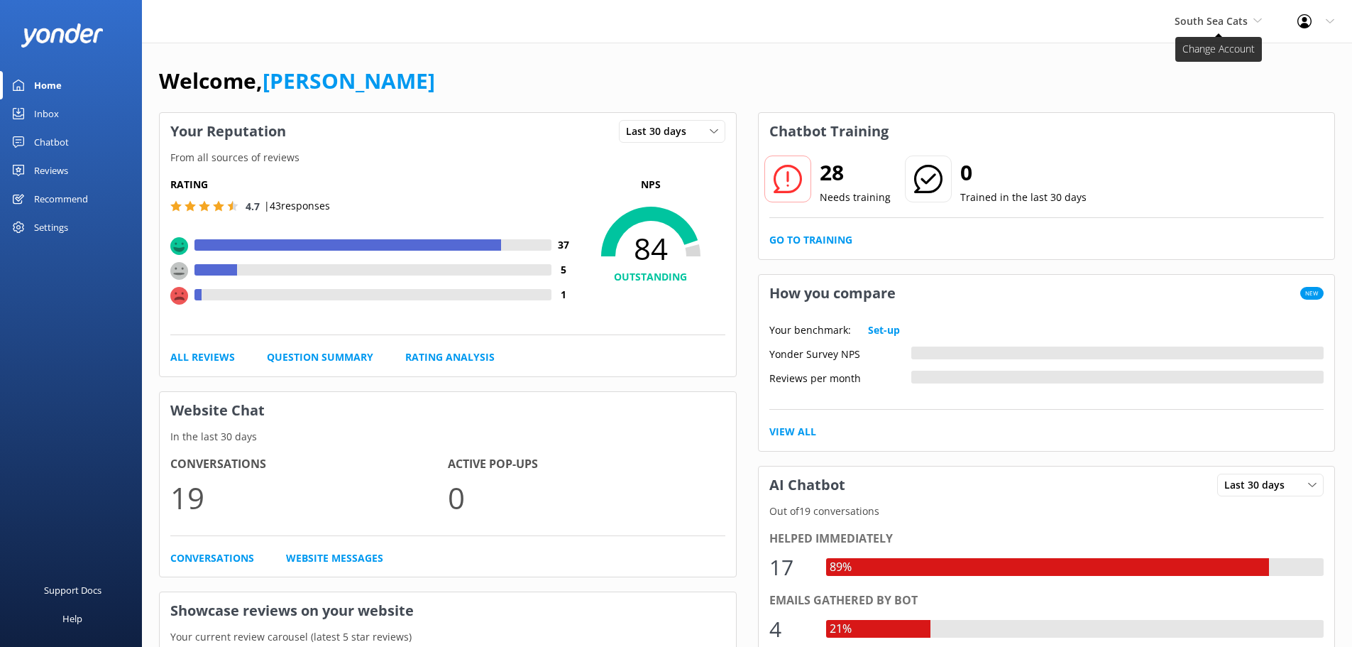
click at [1209, 24] on span "South Sea Cats" at bounding box center [1211, 20] width 73 height 13
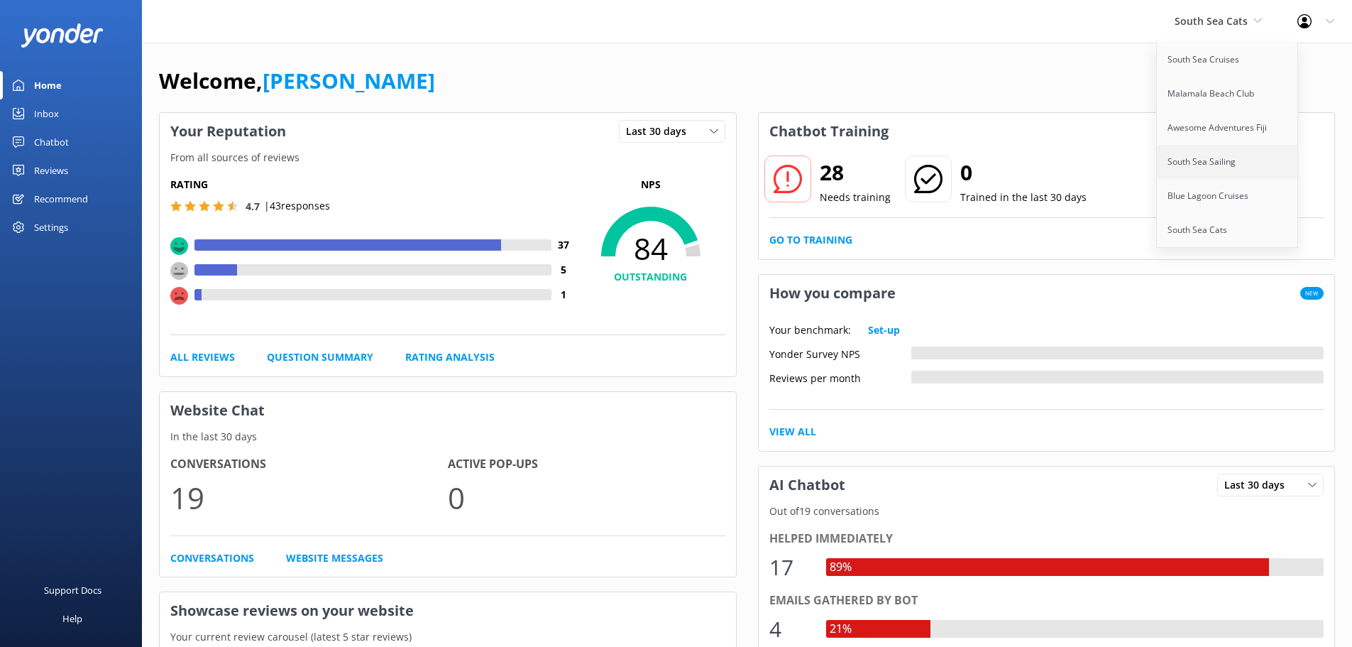
click at [1211, 158] on link "South Sea Sailing" at bounding box center [1228, 162] width 142 height 34
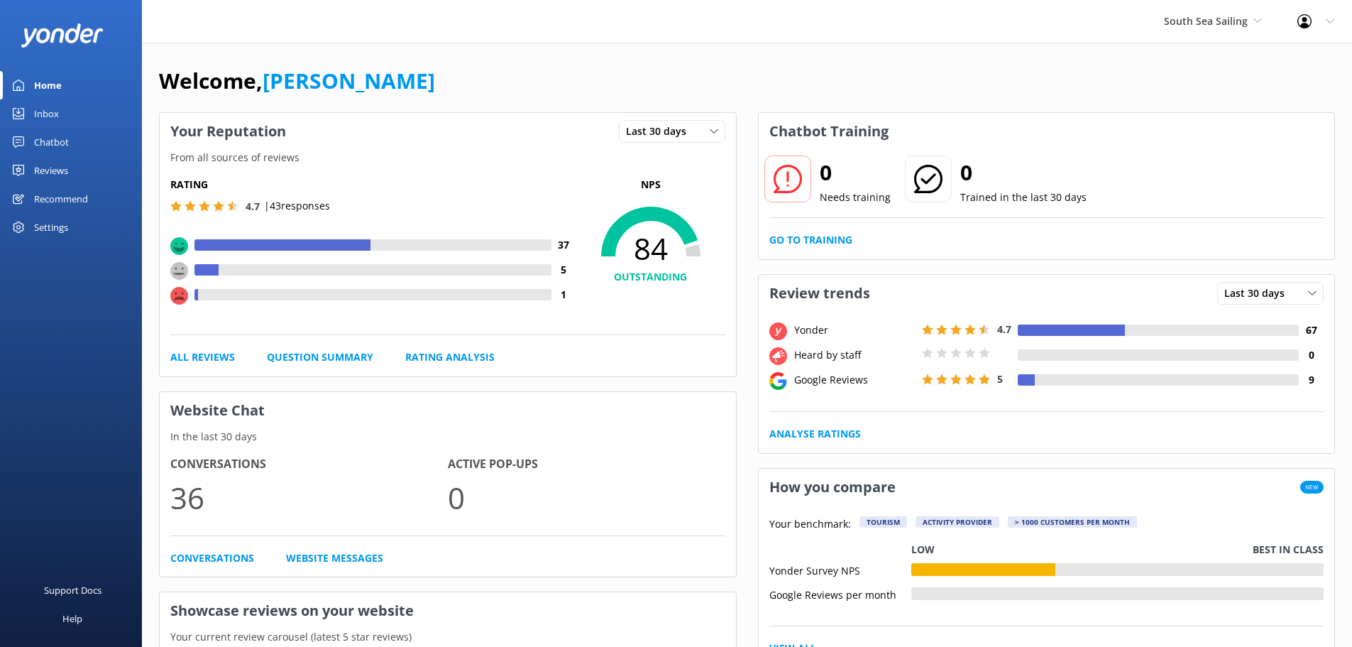
click at [58, 223] on div "Settings" at bounding box center [51, 227] width 34 height 28
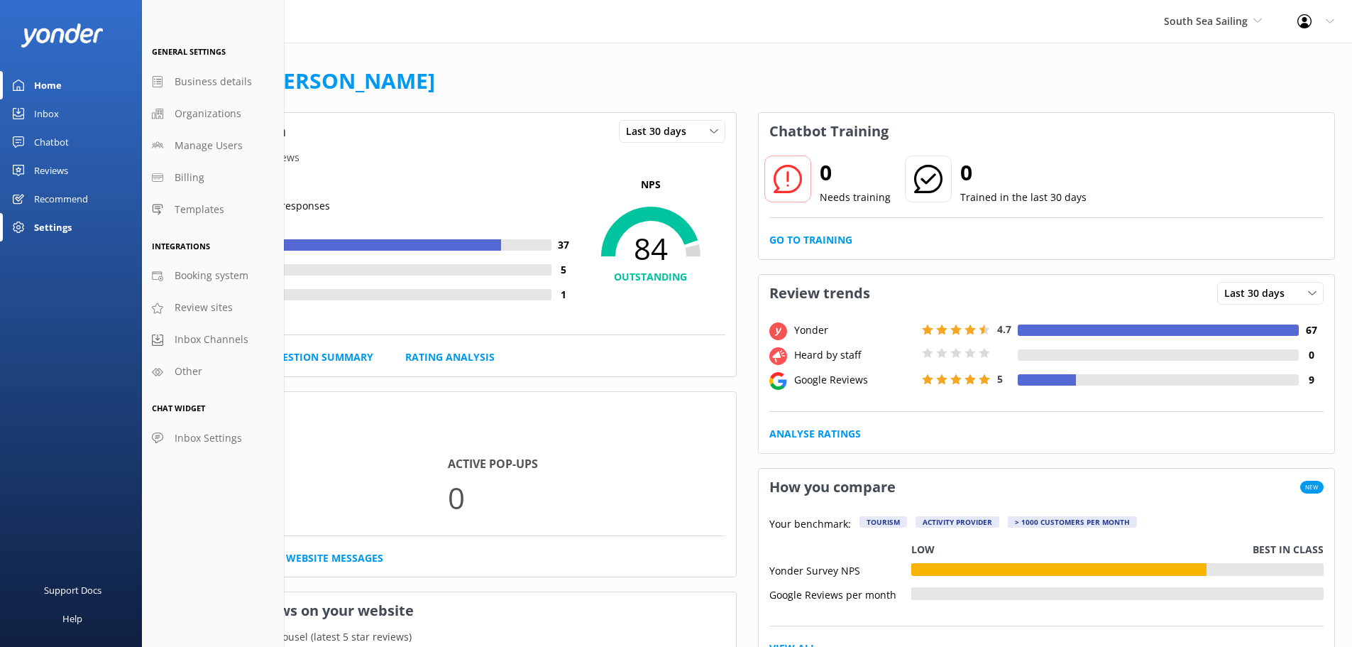
click at [48, 170] on div "Reviews" at bounding box center [51, 170] width 34 height 28
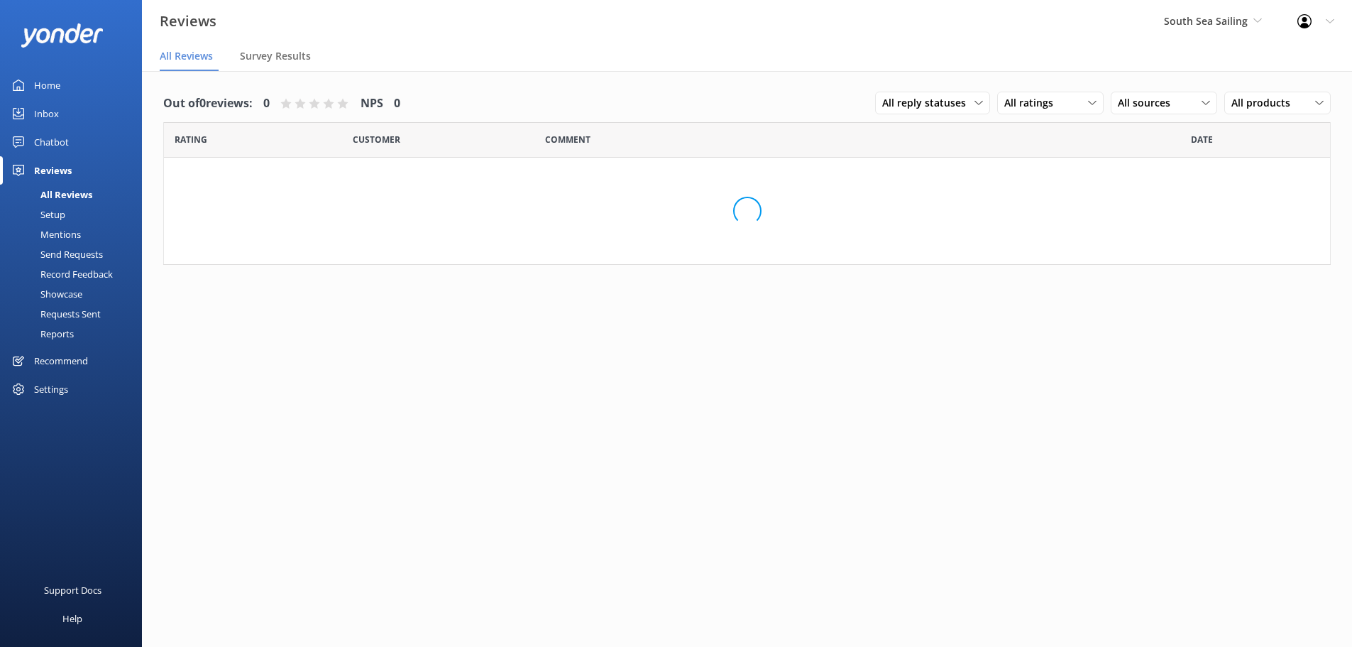
click at [48, 170] on div "Reviews" at bounding box center [53, 170] width 38 height 28
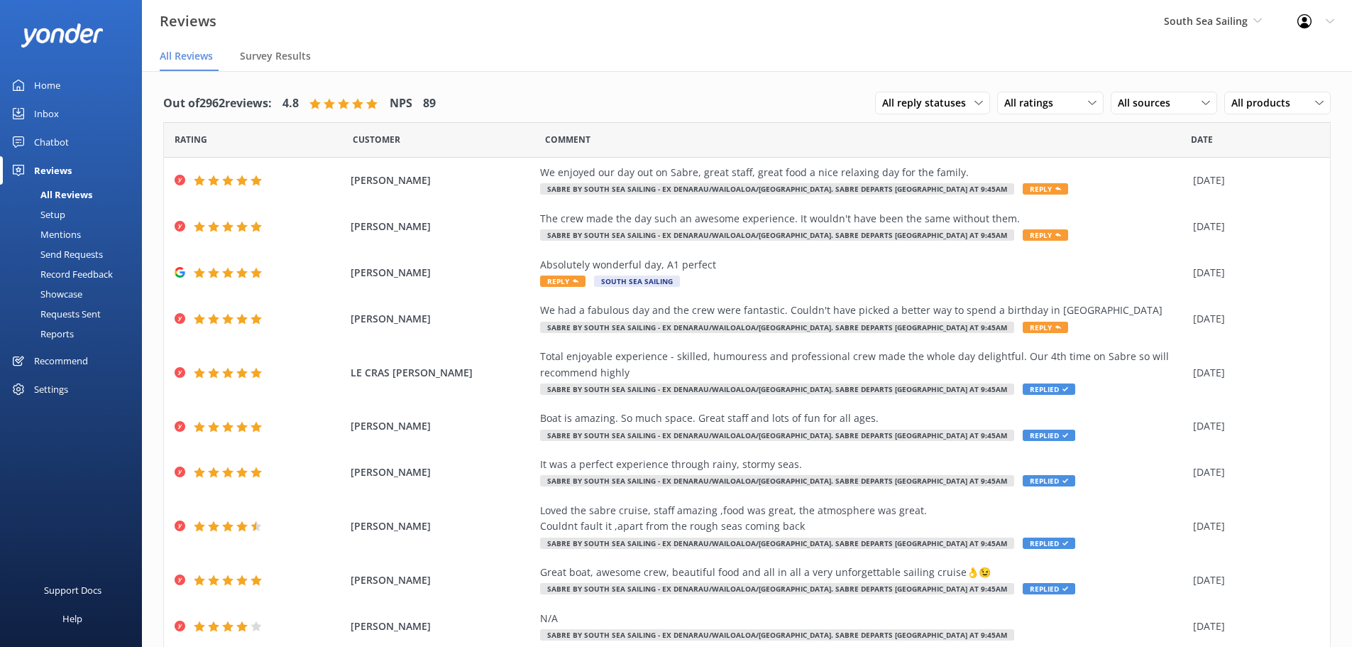
click at [56, 192] on div "All Reviews" at bounding box center [51, 195] width 84 height 20
click at [281, 54] on span "Survey Results" at bounding box center [275, 56] width 71 height 14
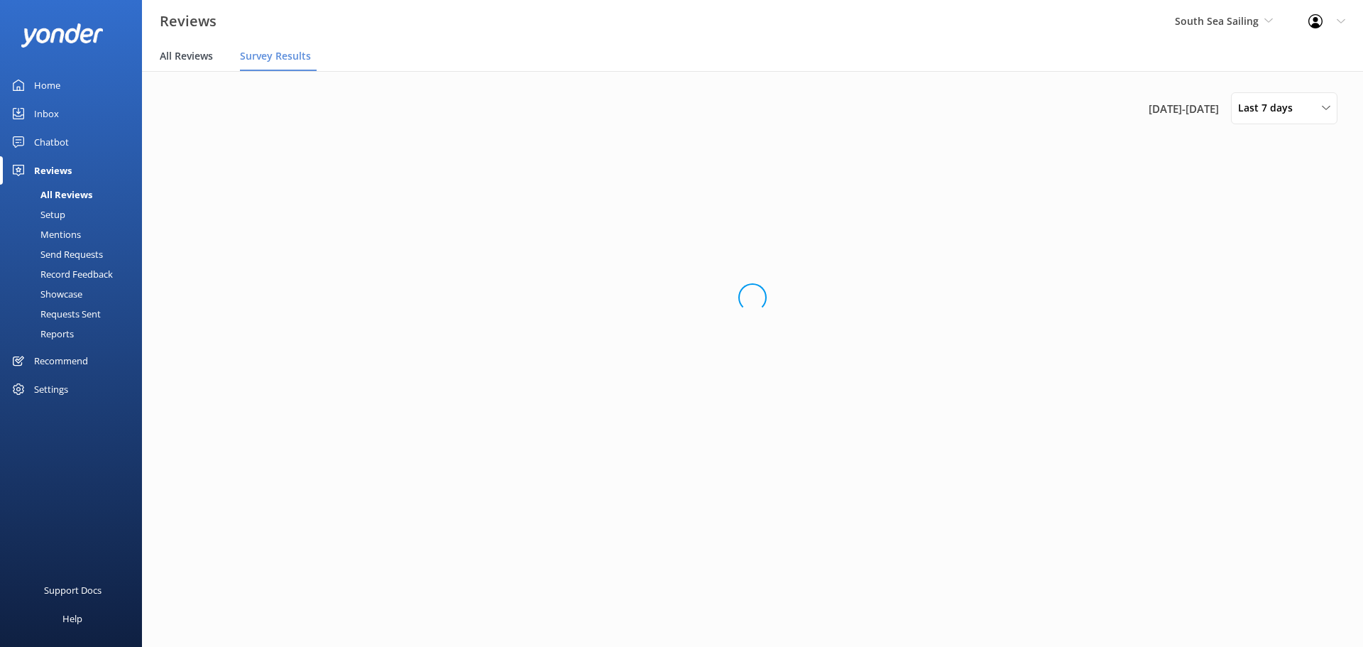
click at [181, 62] on span "All Reviews" at bounding box center [186, 56] width 53 height 14
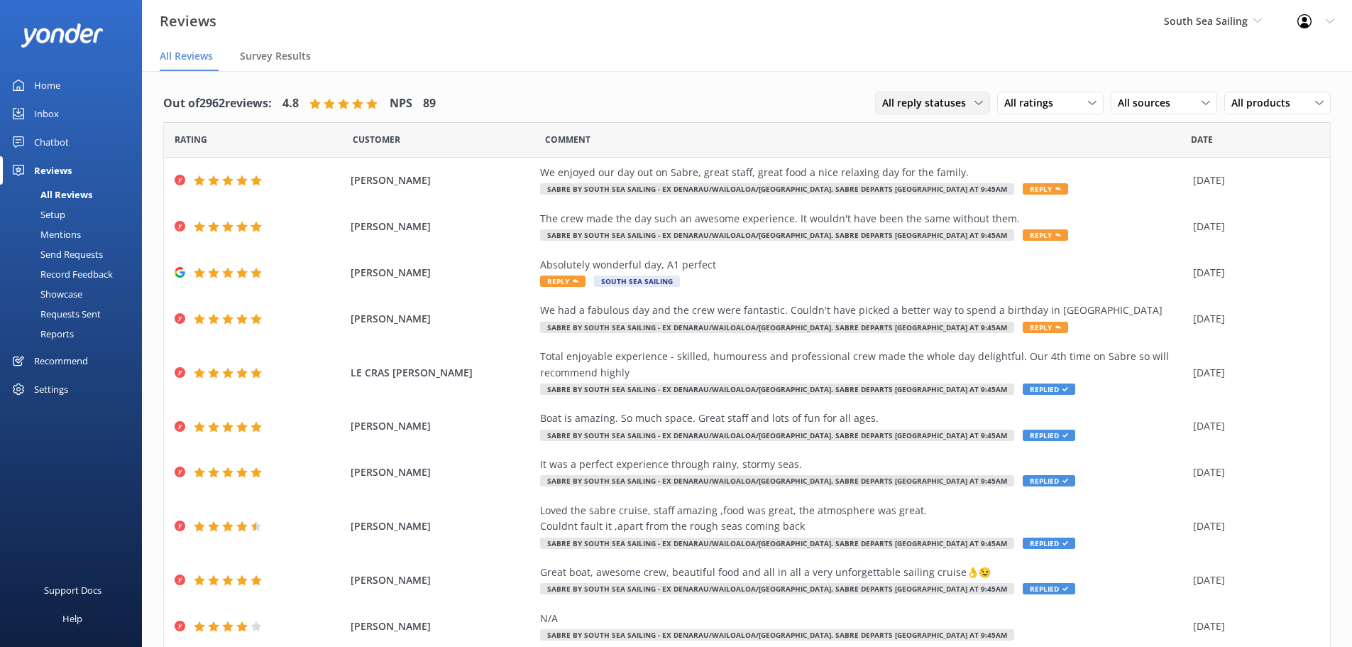
click at [951, 104] on span "All reply statuses" at bounding box center [928, 103] width 92 height 16
click at [993, 122] on link "All reply statuses" at bounding box center [939, 132] width 126 height 28
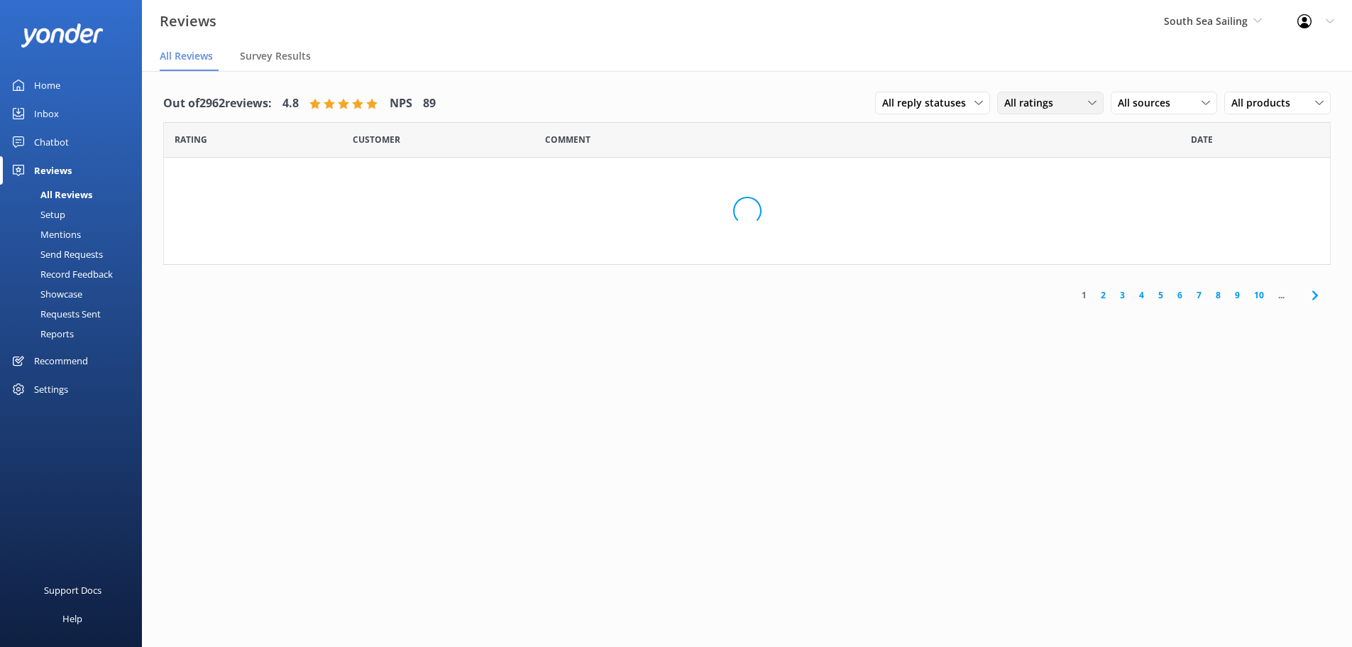
click at [1036, 96] on span "All ratings" at bounding box center [1034, 103] width 58 height 16
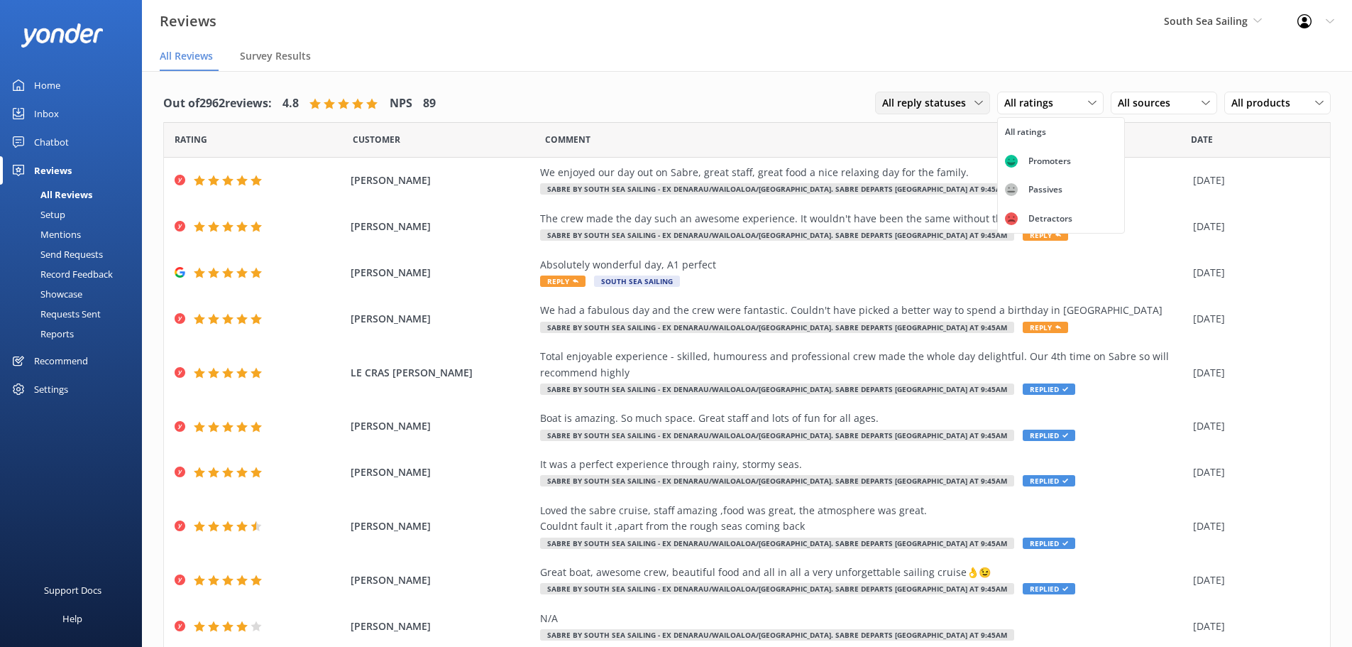
click at [937, 99] on span "All reply statuses" at bounding box center [928, 103] width 92 height 16
click at [1026, 89] on div "All reply statuses All reply statuses Needs a reply Does not need reply All rat…" at bounding box center [1103, 103] width 456 height 37
click at [1036, 109] on span "All ratings" at bounding box center [1034, 103] width 58 height 16
click at [1063, 220] on div "Detractors" at bounding box center [1050, 219] width 65 height 14
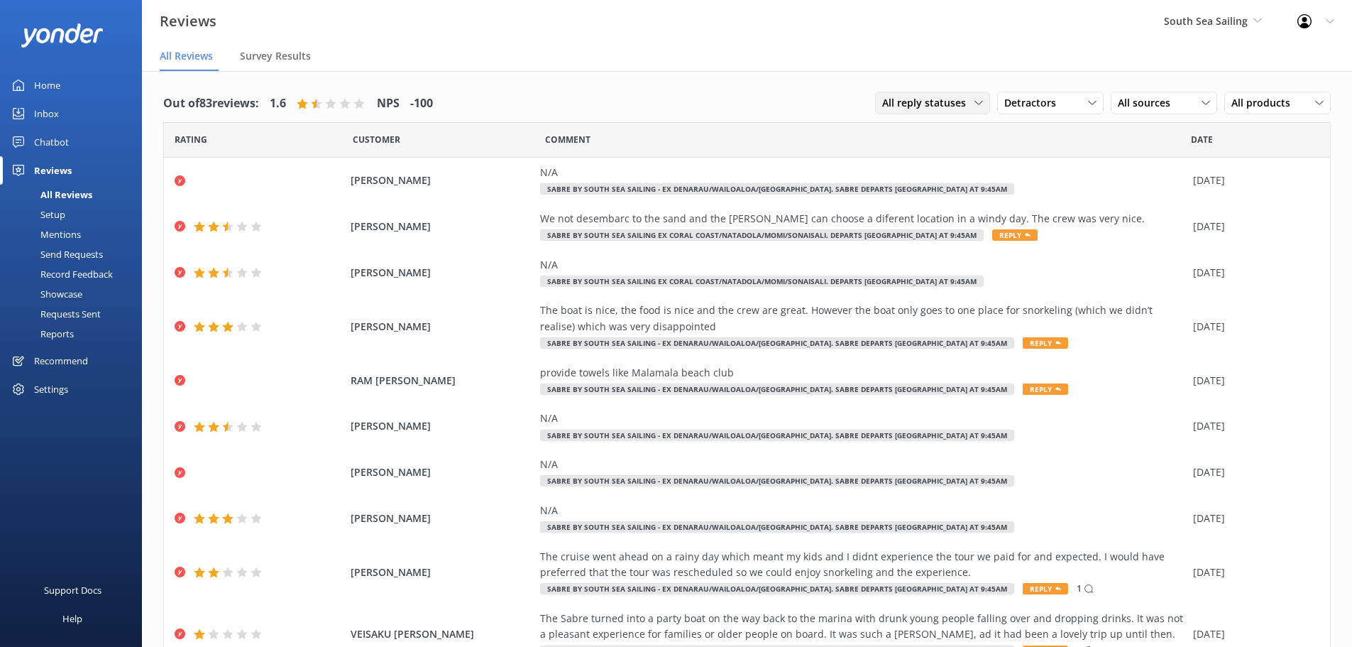
click at [949, 106] on span "All reply statuses" at bounding box center [928, 103] width 92 height 16
click at [1011, 102] on span "Detractors" at bounding box center [1035, 103] width 60 height 16
click at [1018, 187] on div "Passives" at bounding box center [1045, 189] width 55 height 14
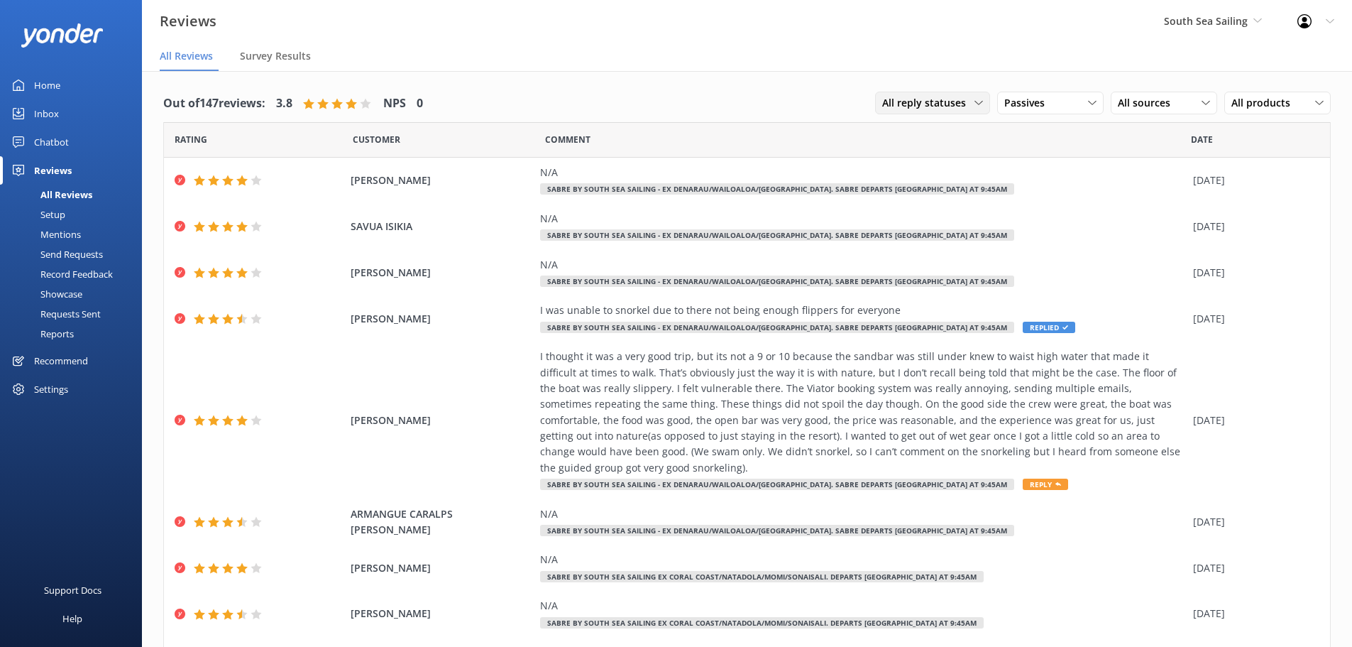
click at [882, 97] on span "All reply statuses" at bounding box center [928, 103] width 92 height 16
click at [997, 114] on div "Passives All ratings Promoters Passives Detractors" at bounding box center [1050, 103] width 106 height 23
click at [1023, 160] on div "Promoters" at bounding box center [1050, 161] width 64 height 14
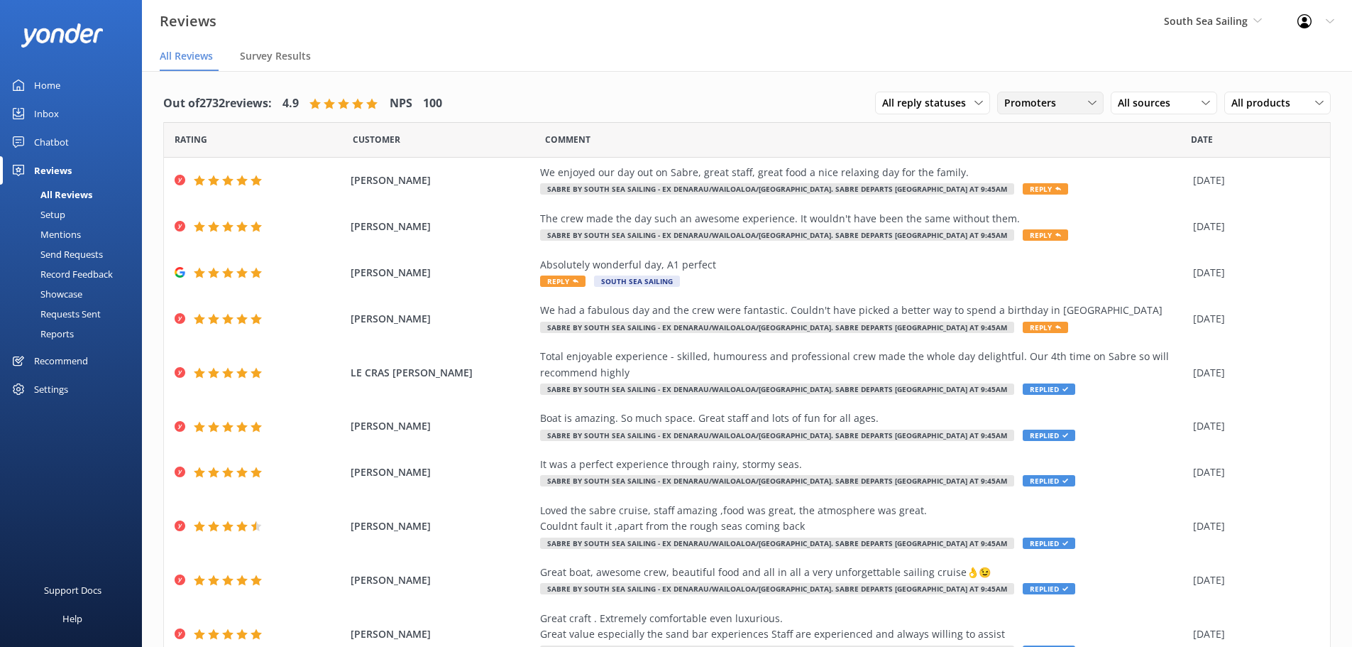
click at [1012, 111] on span "Promoters" at bounding box center [1035, 103] width 60 height 16
click at [1024, 106] on span "Promoters" at bounding box center [1035, 103] width 60 height 16
click at [1119, 94] on div "All sources All sources Yonder survey Heard by staff Google reviews" at bounding box center [1164, 103] width 106 height 23
drag, startPoint x: 1039, startPoint y: 99, endPoint x: 1032, endPoint y: 98, distance: 7.1
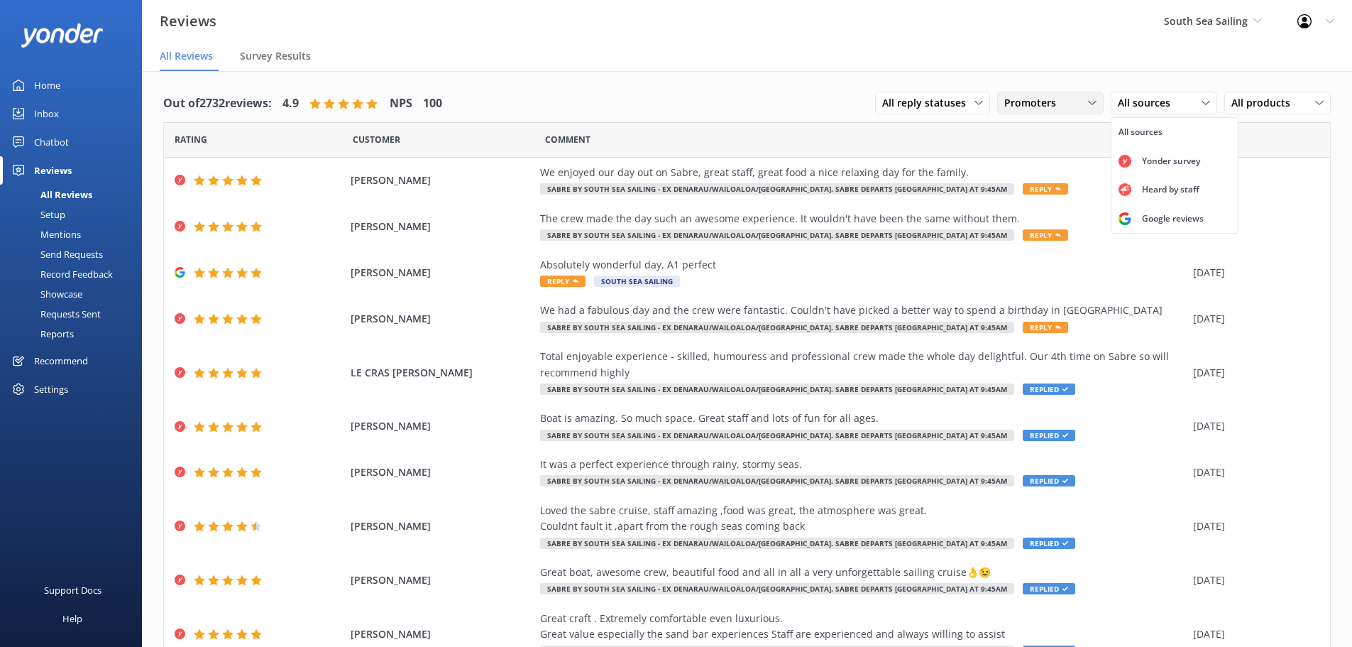
click at [1038, 99] on span "Promoters" at bounding box center [1035, 103] width 60 height 16
click at [1016, 198] on link "Passives" at bounding box center [1061, 189] width 126 height 28
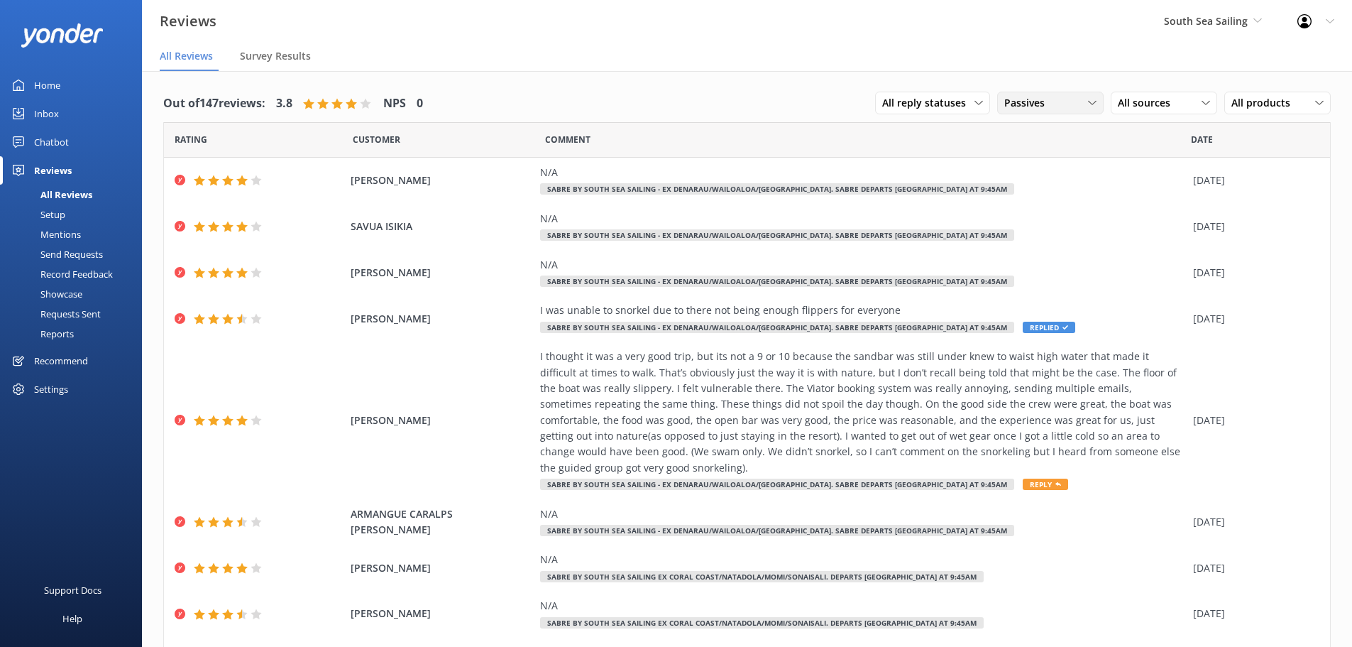
click at [1059, 106] on div "Passives" at bounding box center [1050, 103] width 99 height 16
click at [1032, 130] on div "All ratings" at bounding box center [1025, 132] width 41 height 14
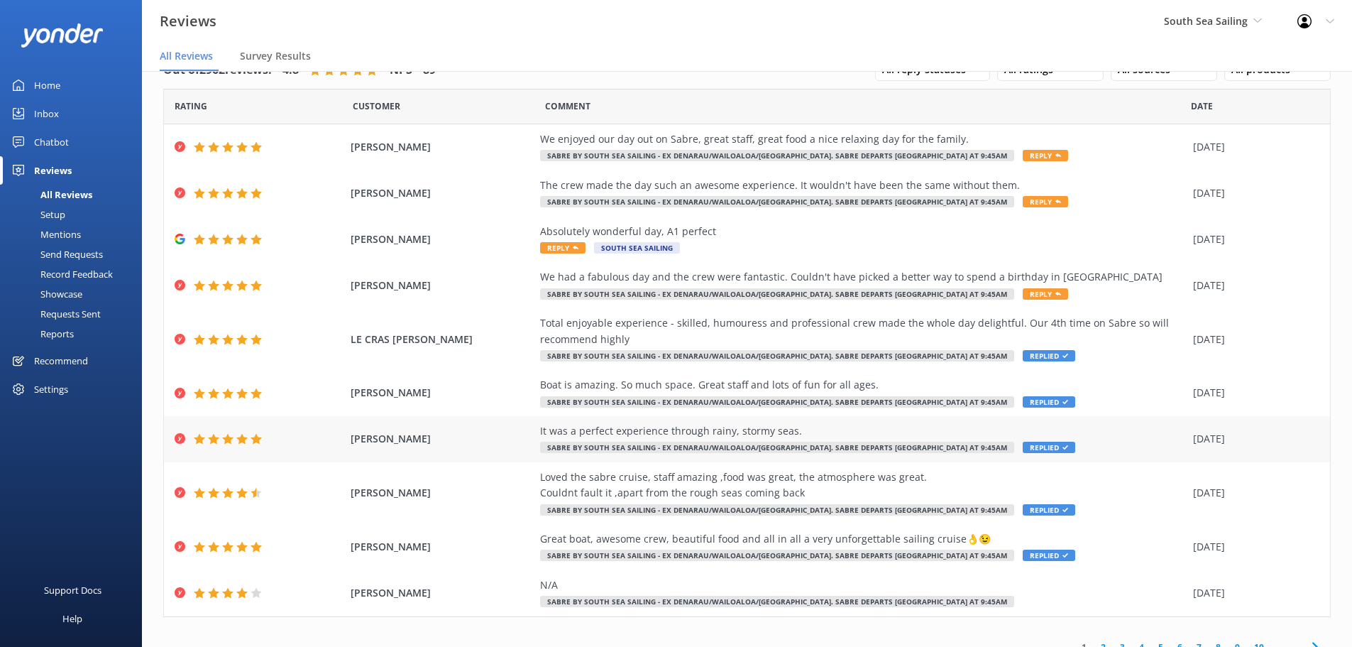
scroll to position [50, 0]
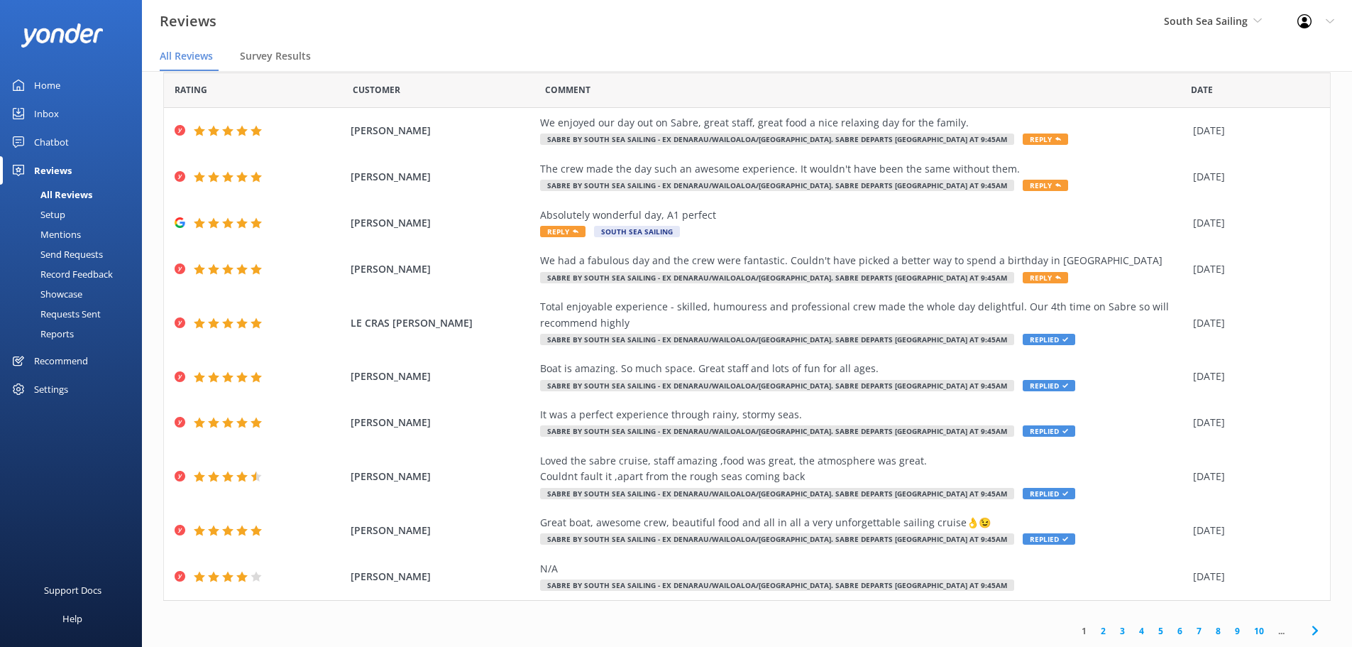
click at [1316, 633] on span at bounding box center [1315, 631] width 32 height 32
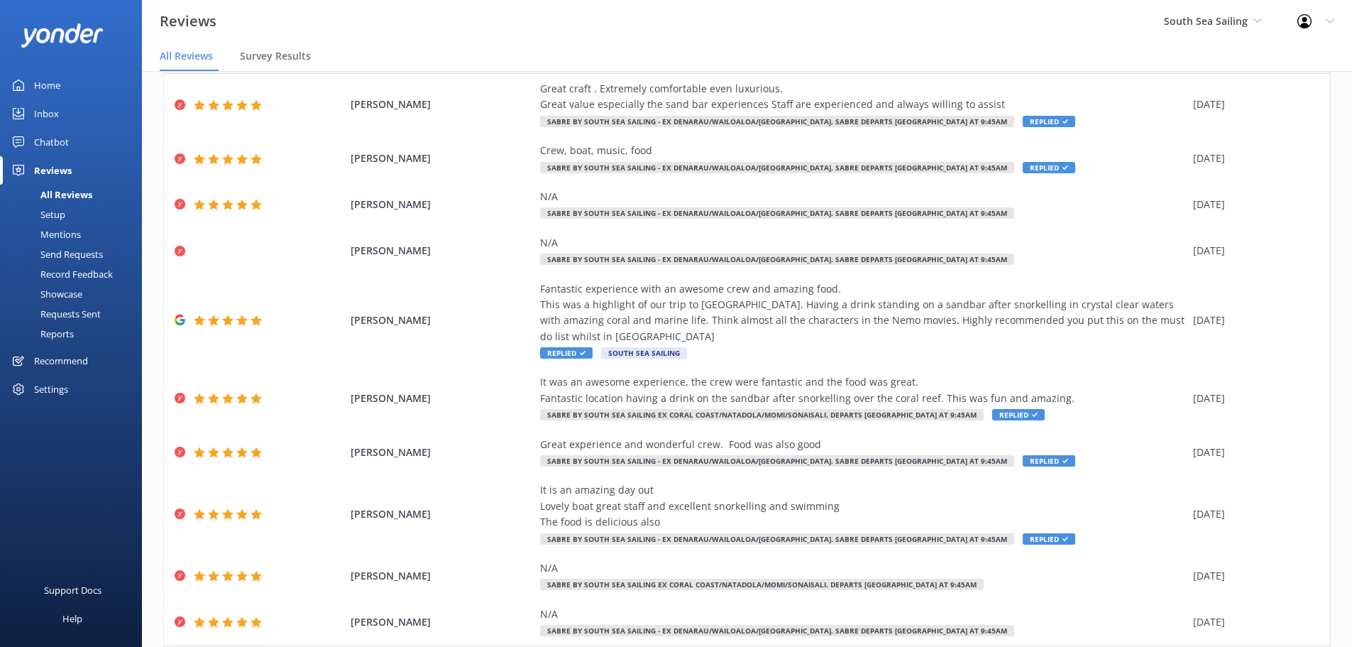
scroll to position [113, 0]
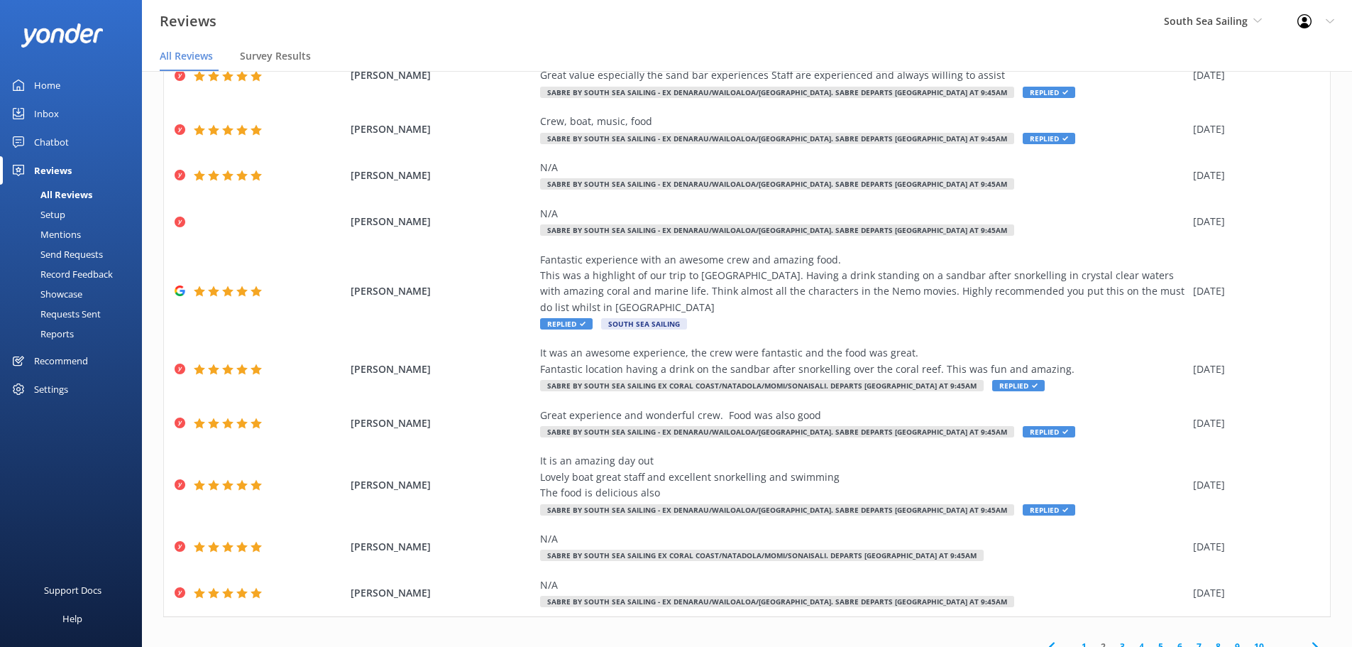
click at [1312, 642] on use at bounding box center [1315, 646] width 6 height 9
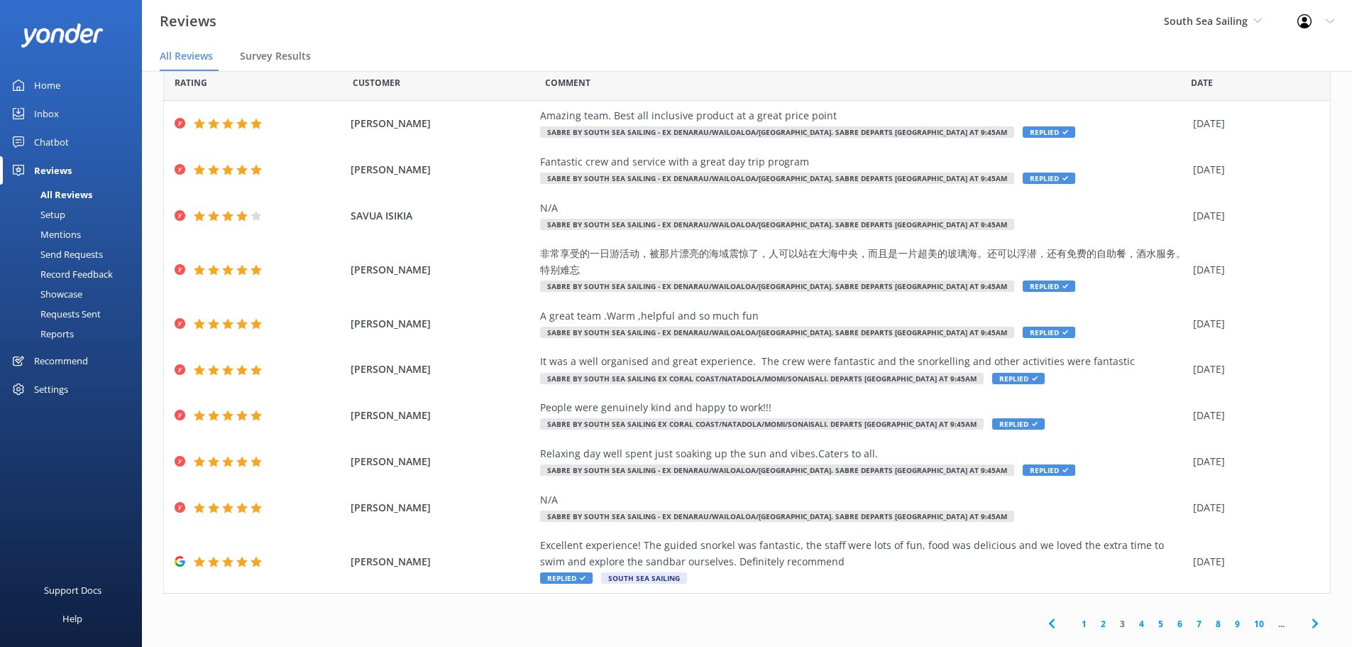
scroll to position [50, 0]
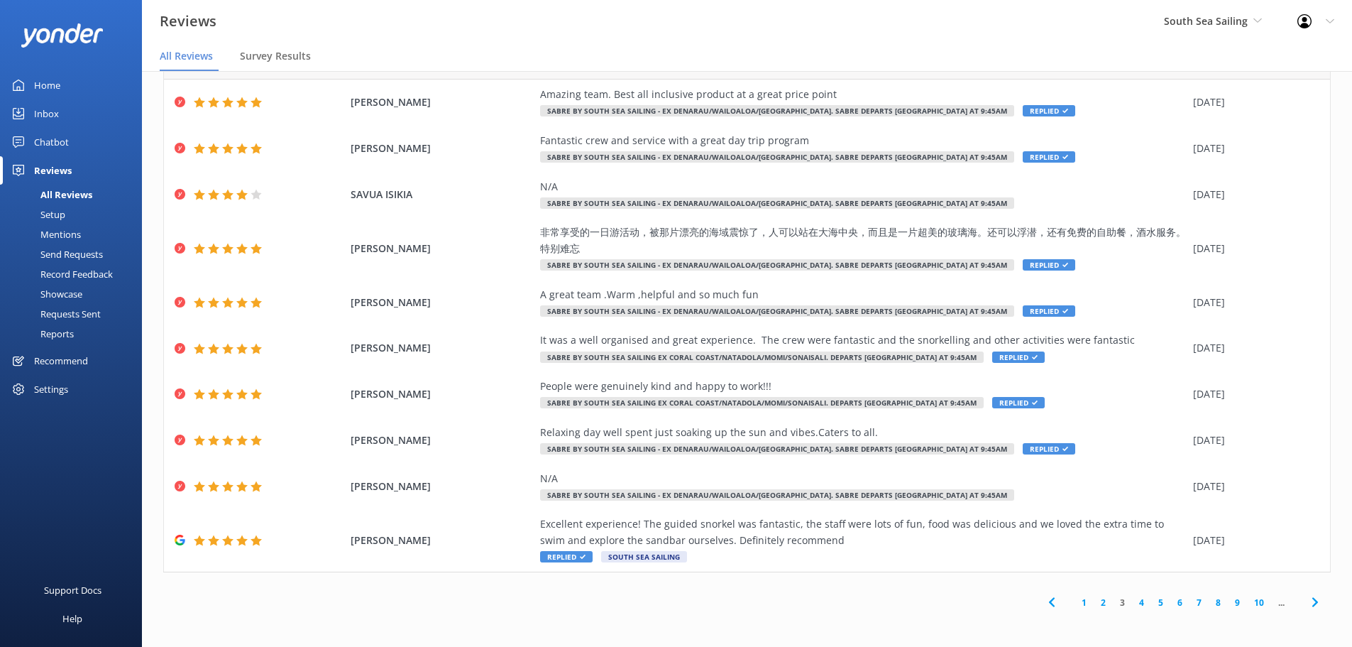
click at [1307, 608] on icon at bounding box center [1315, 602] width 17 height 17
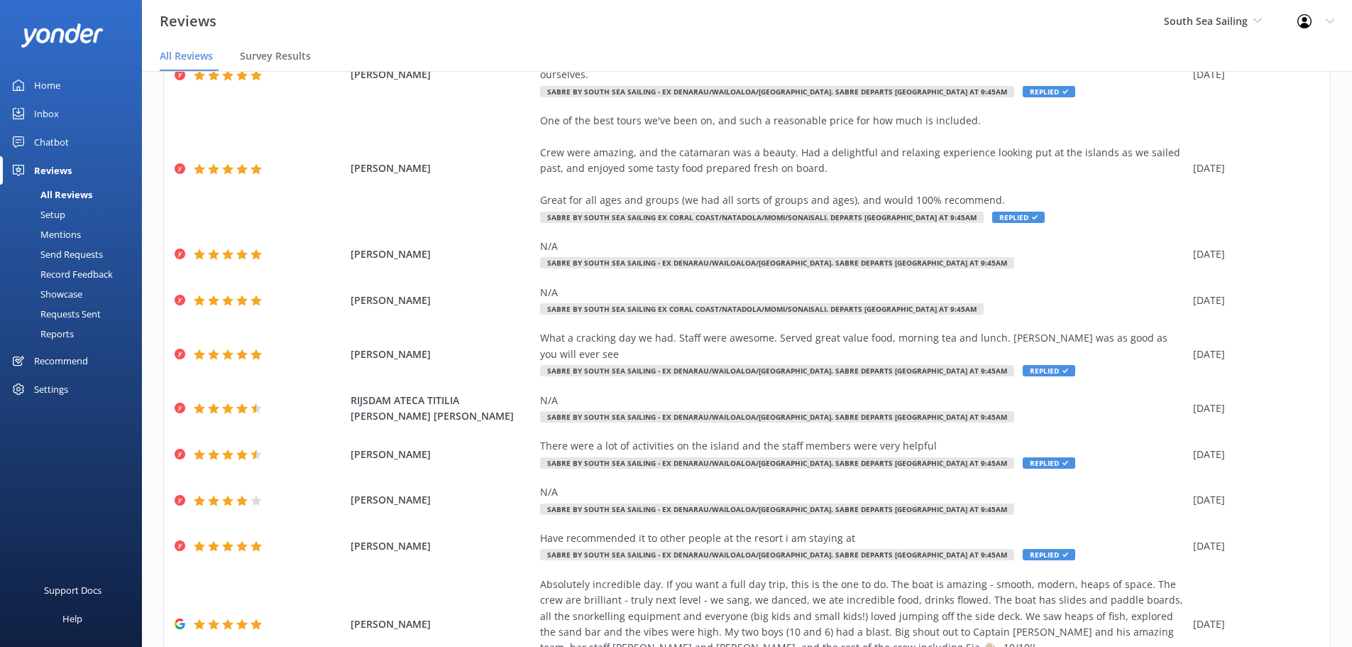
scroll to position [177, 0]
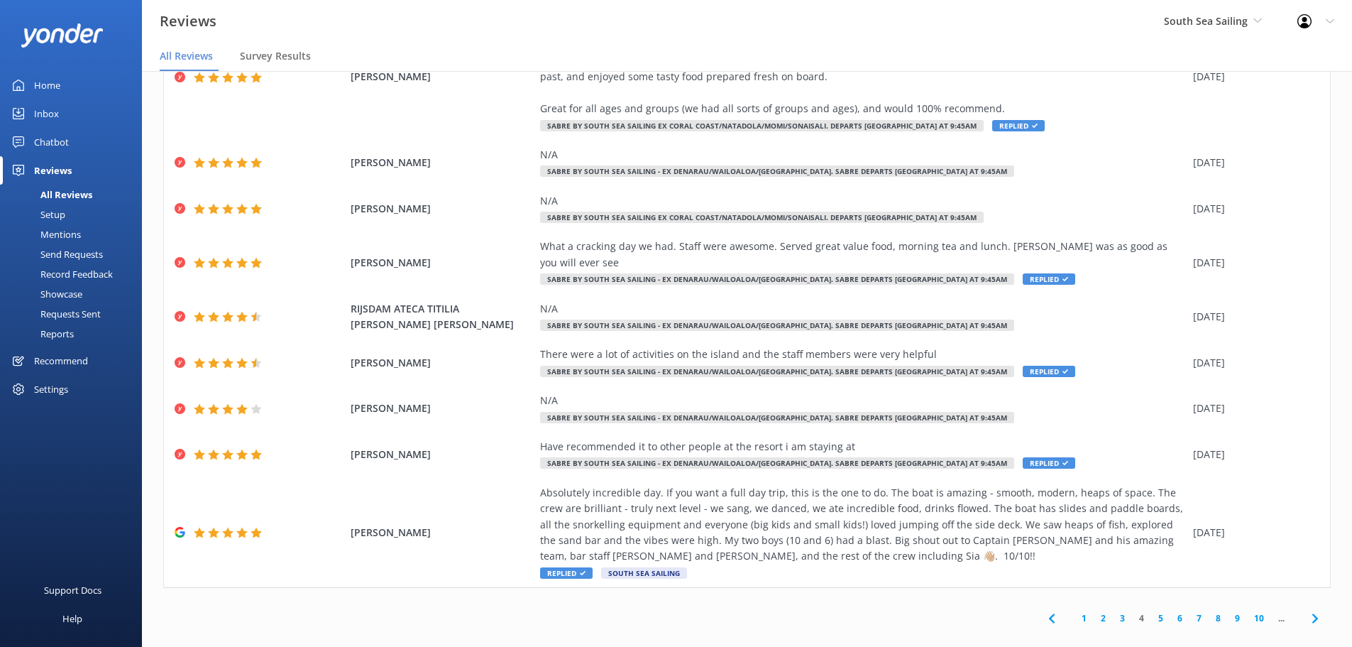
click at [1307, 610] on icon at bounding box center [1315, 618] width 17 height 17
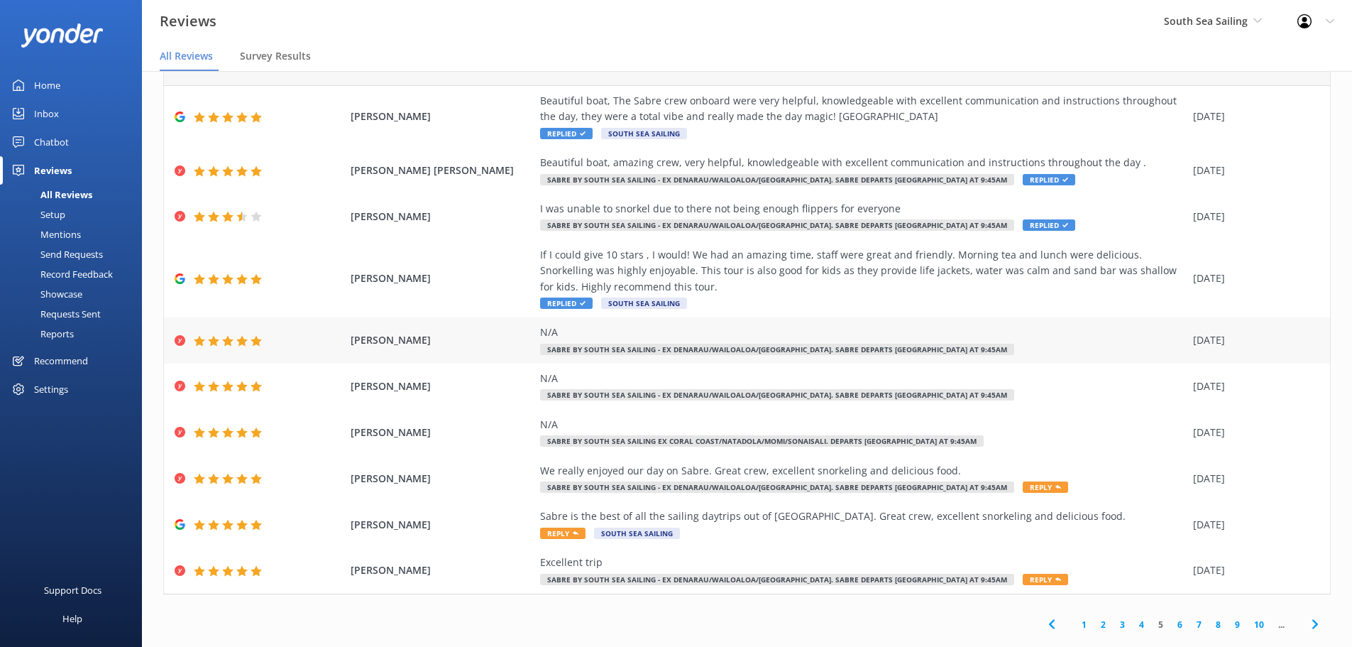
scroll to position [65, 0]
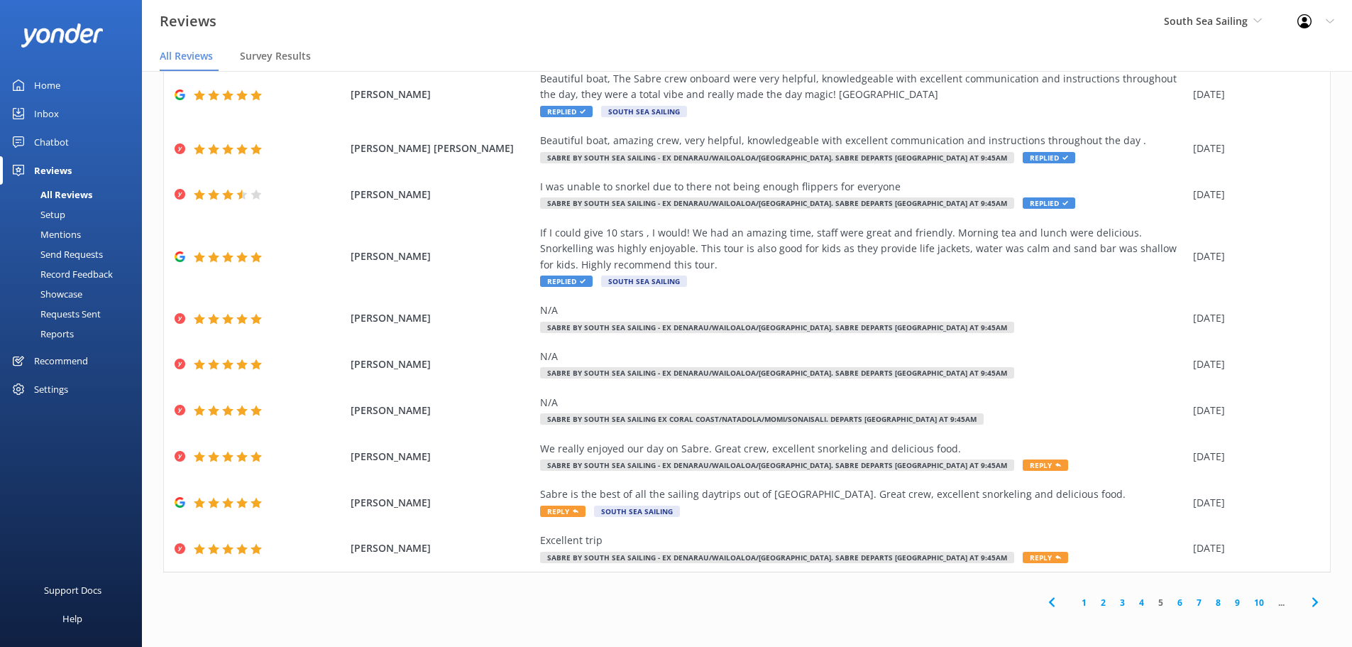
click at [1312, 603] on use at bounding box center [1315, 602] width 6 height 9
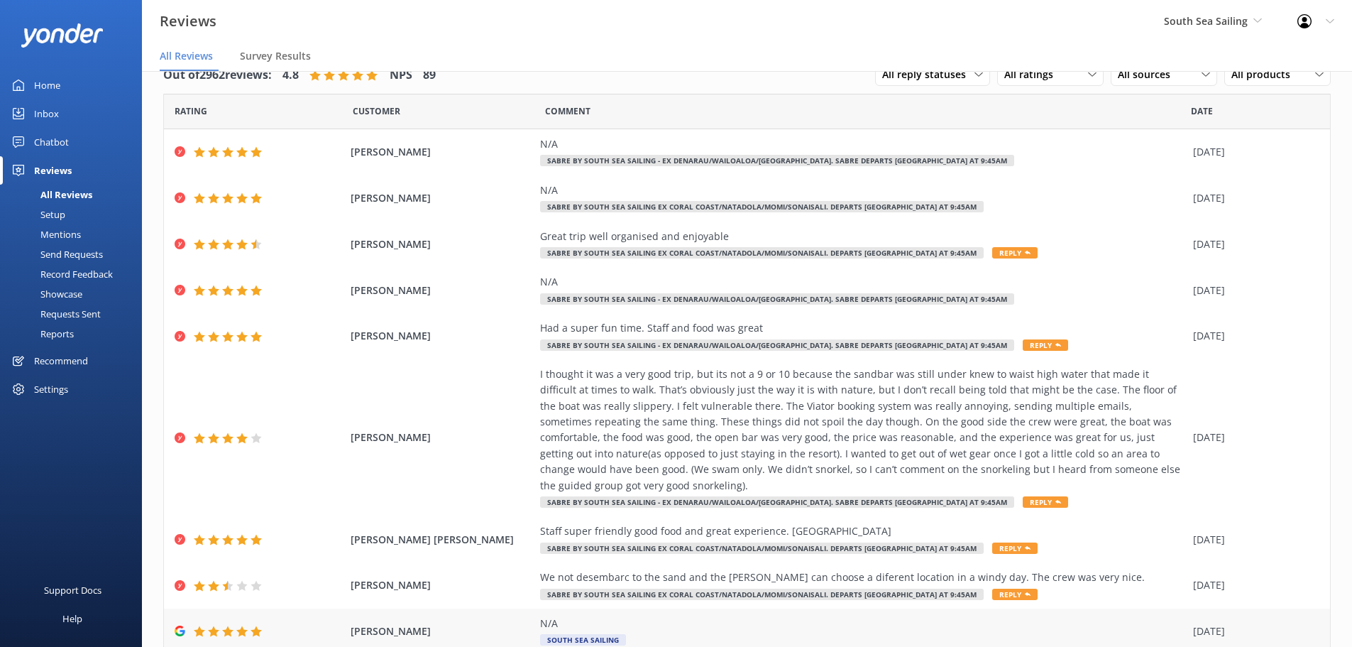
scroll to position [113, 0]
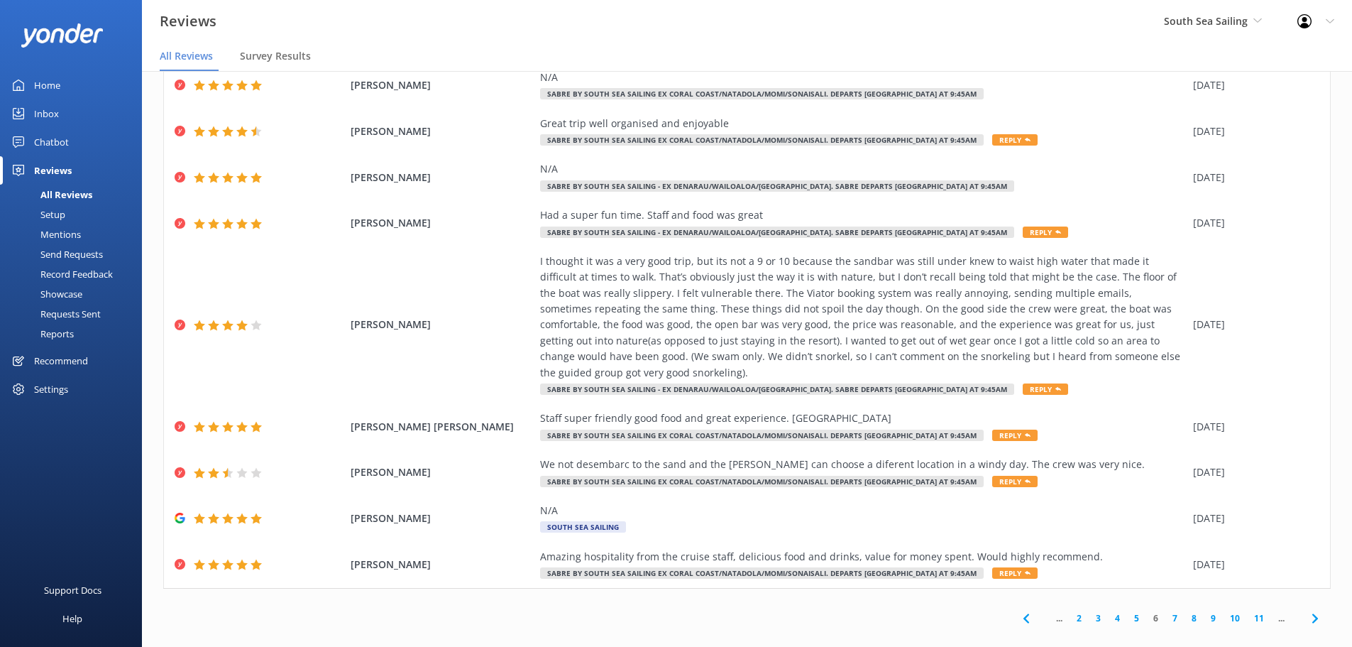
click at [1307, 610] on icon at bounding box center [1315, 618] width 17 height 17
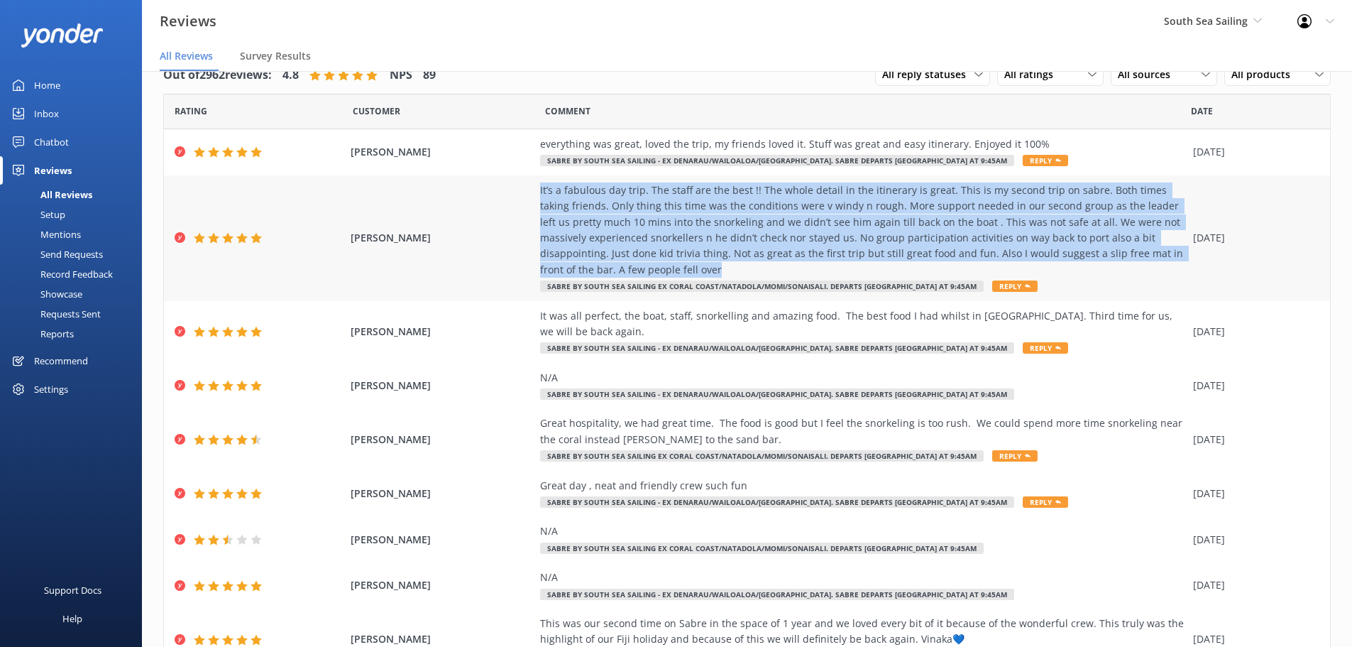
drag, startPoint x: 575, startPoint y: 250, endPoint x: 613, endPoint y: 270, distance: 42.6
click at [613, 270] on div "JOHNSTON LYNDA It’s a fabulous day trip. The staff are the best !! The whole de…" at bounding box center [747, 238] width 1166 height 126
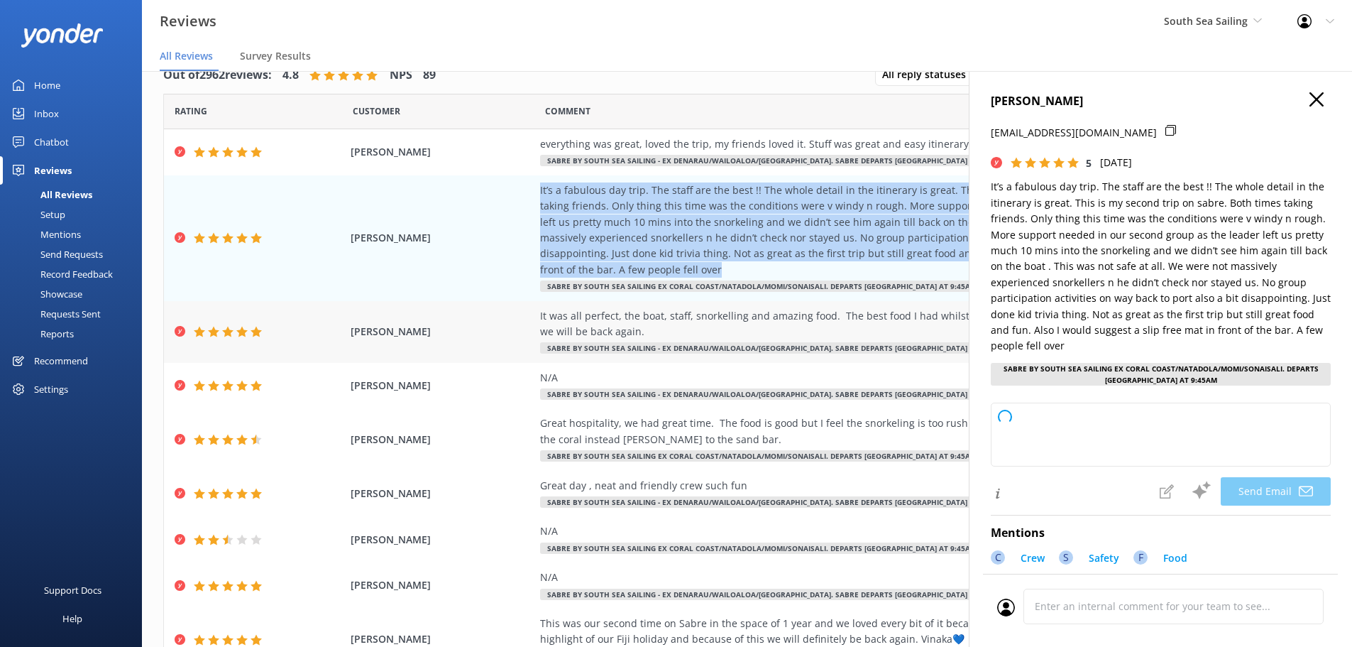
copy div "It’s a fabulous day trip. The staff are the best !! The whole detail in the iti…"
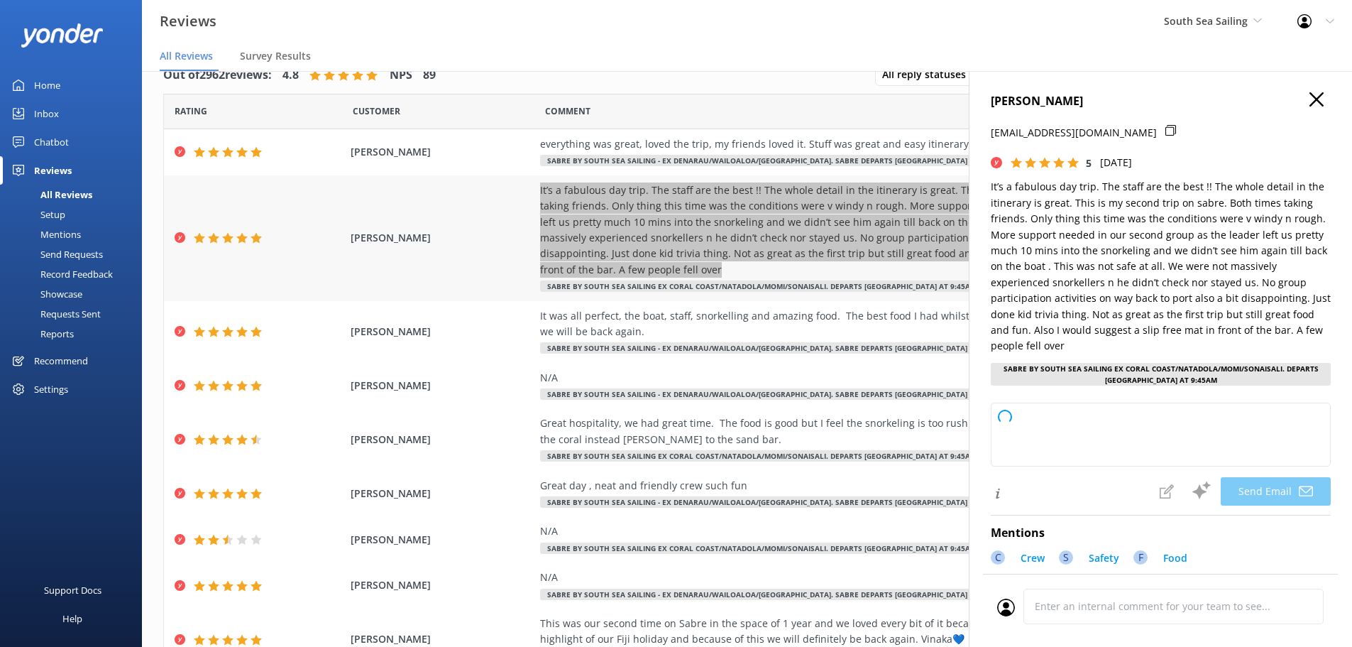
type textarea "Thank you so much, Johnston, for your detailed feedback and for joining us for …"
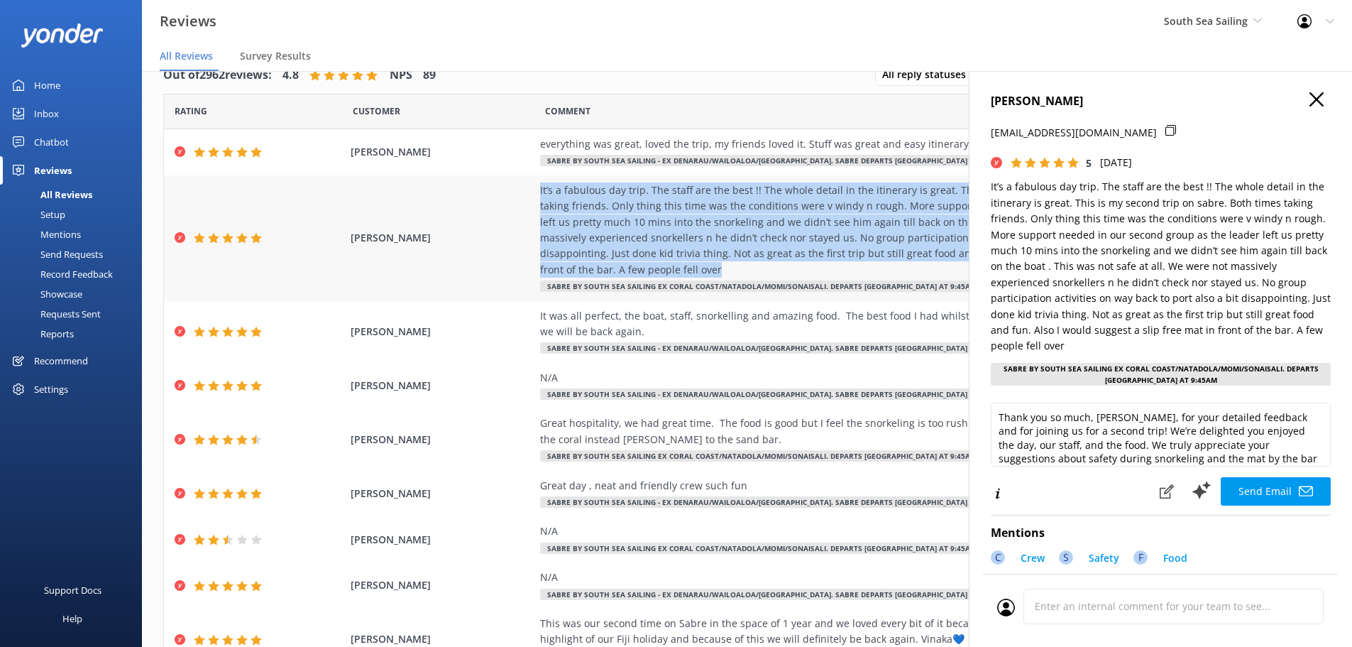
drag, startPoint x: 449, startPoint y: 235, endPoint x: 331, endPoint y: 253, distance: 119.2
click at [331, 253] on div "JOHNSTON LYNDA It’s a fabulous day trip. The staff are the best !! The whole de…" at bounding box center [747, 238] width 1166 height 126
copy span "JOHNSTON LYNDA"
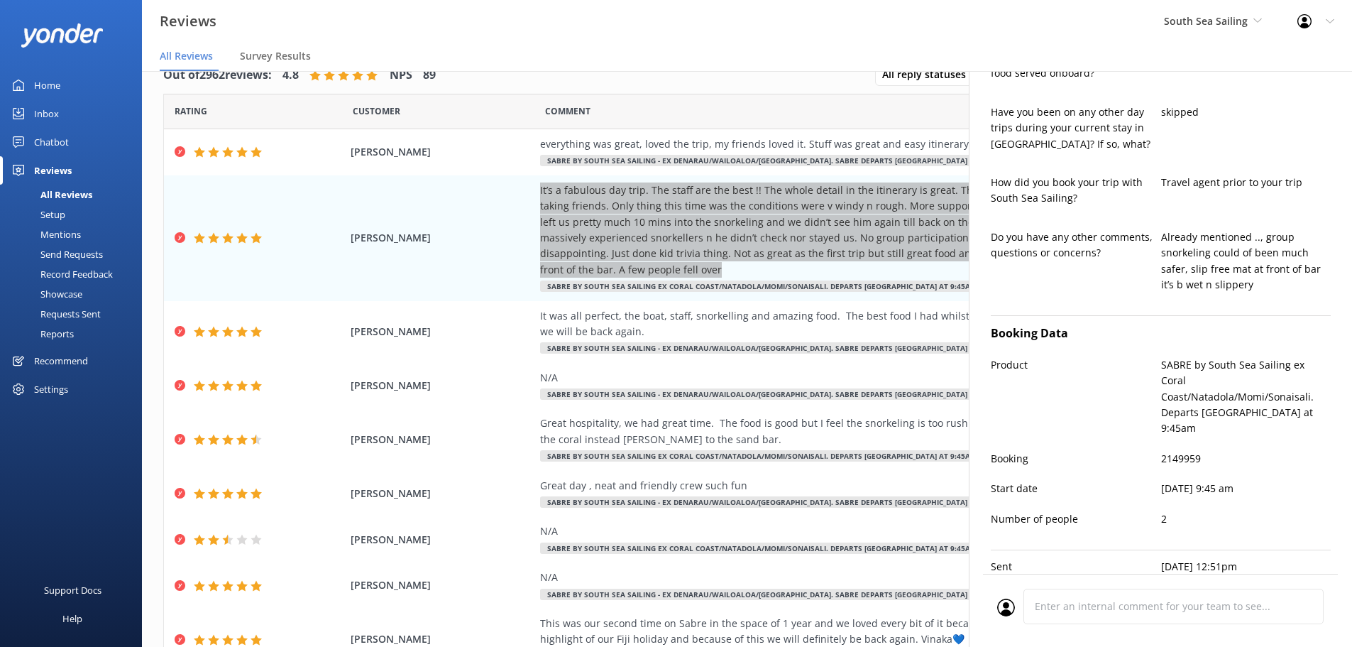
scroll to position [750, 0]
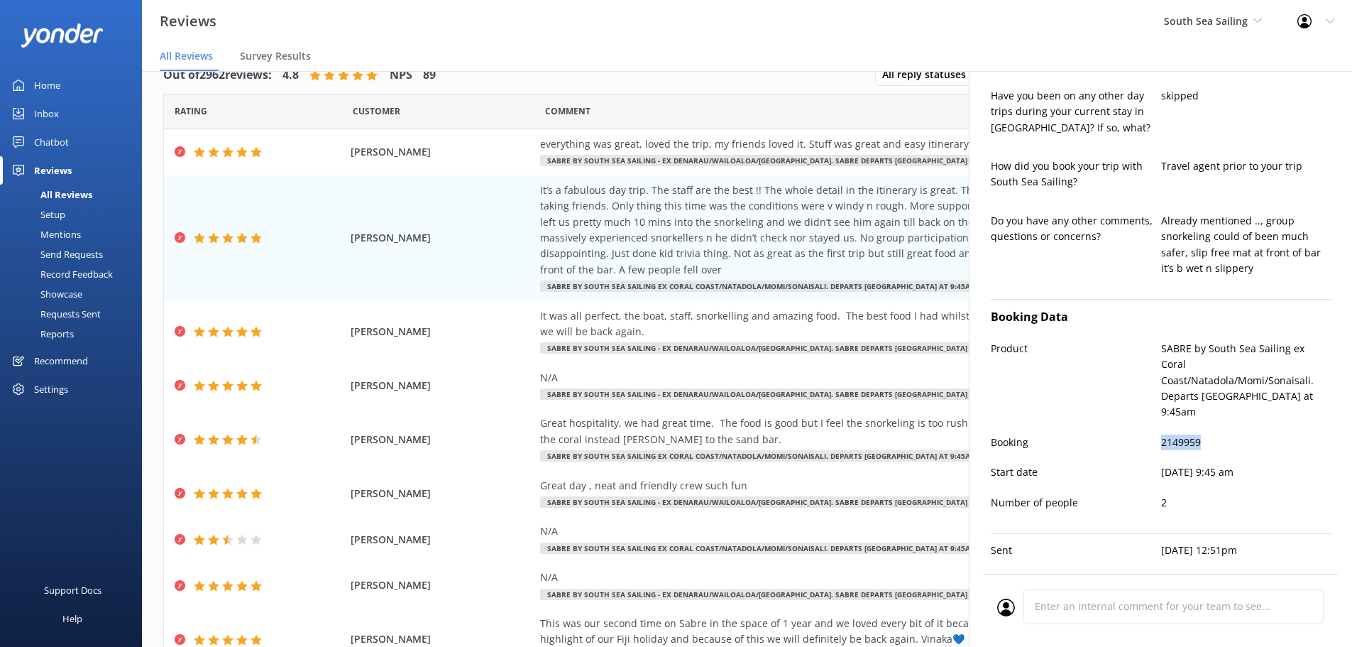
drag, startPoint x: 1199, startPoint y: 412, endPoint x: 1154, endPoint y: 411, distance: 44.7
click at [1154, 434] on div "Booking 2149959" at bounding box center [1161, 449] width 340 height 30
copy div "2149959"
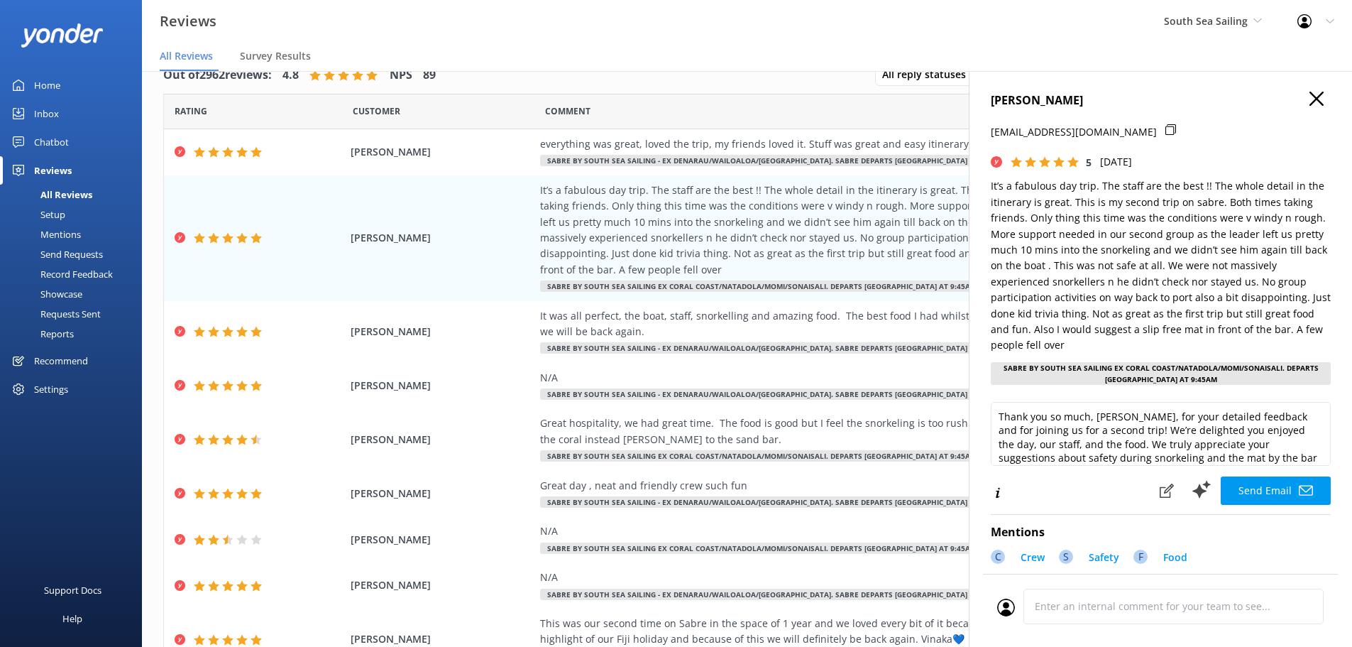
scroll to position [0, 0]
click at [1313, 97] on div "JOHNSTON LYNDA lj64@y7mail.com 5 Mon, 21st Jul 2025 It’s a fabulous day trip. T…" at bounding box center [1160, 394] width 383 height 647
click at [1310, 99] on use at bounding box center [1317, 99] width 14 height 14
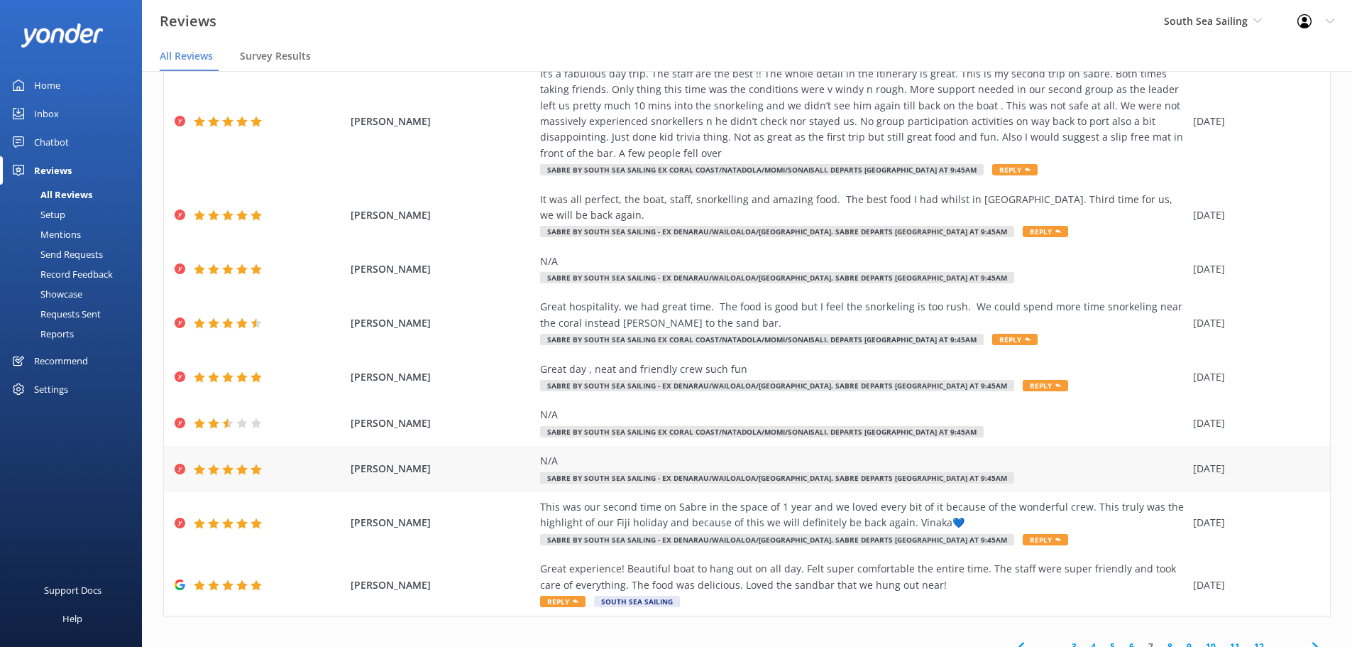
scroll to position [145, 0]
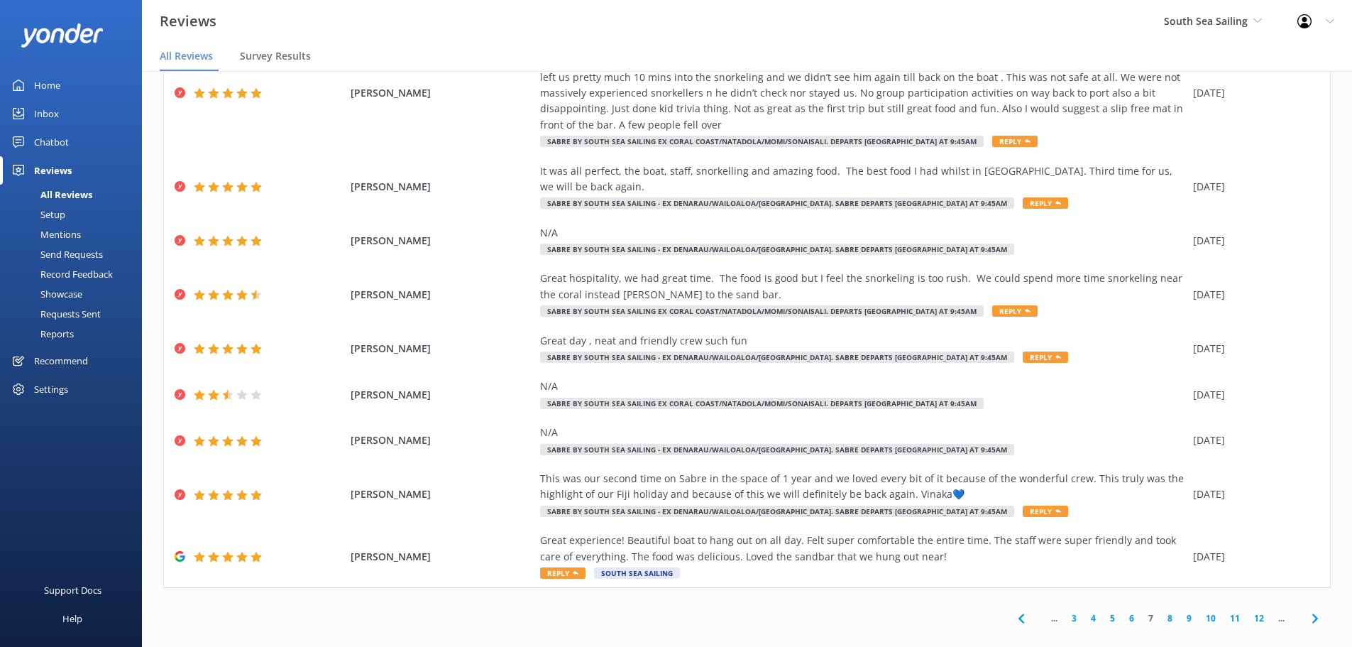
click at [1312, 613] on use at bounding box center [1315, 617] width 6 height 9
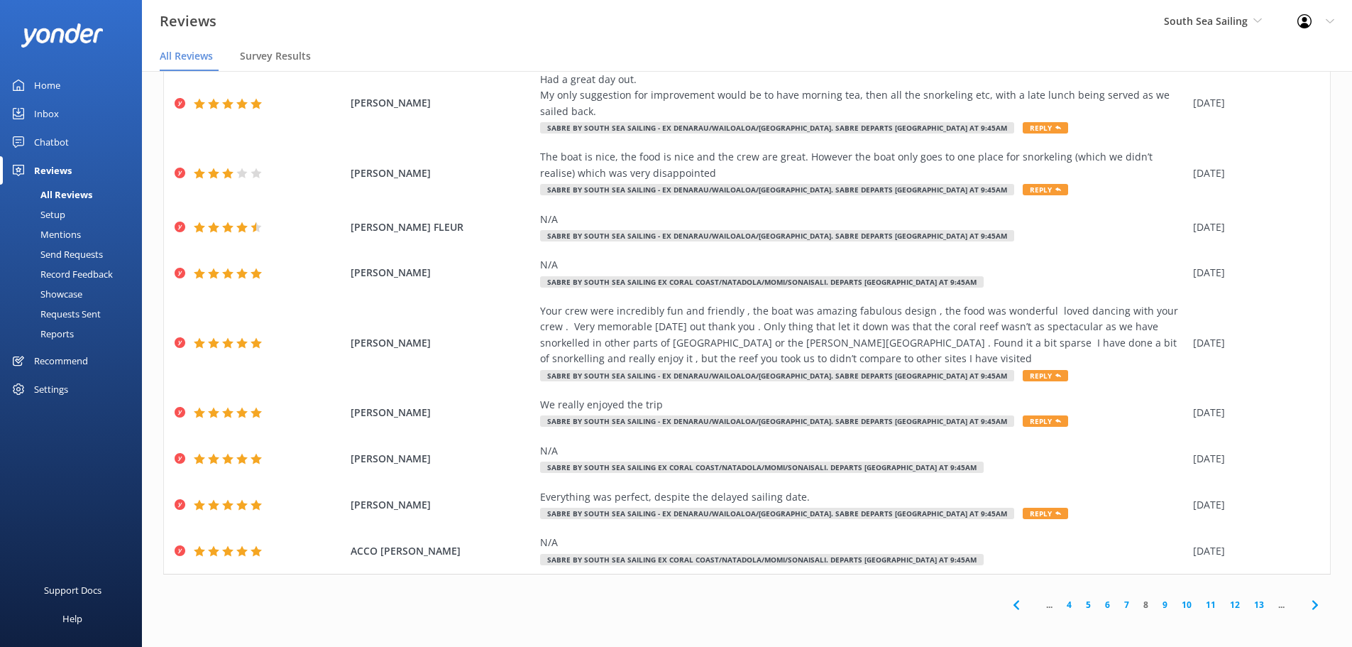
scroll to position [113, 0]
click at [1307, 607] on icon at bounding box center [1315, 602] width 17 height 17
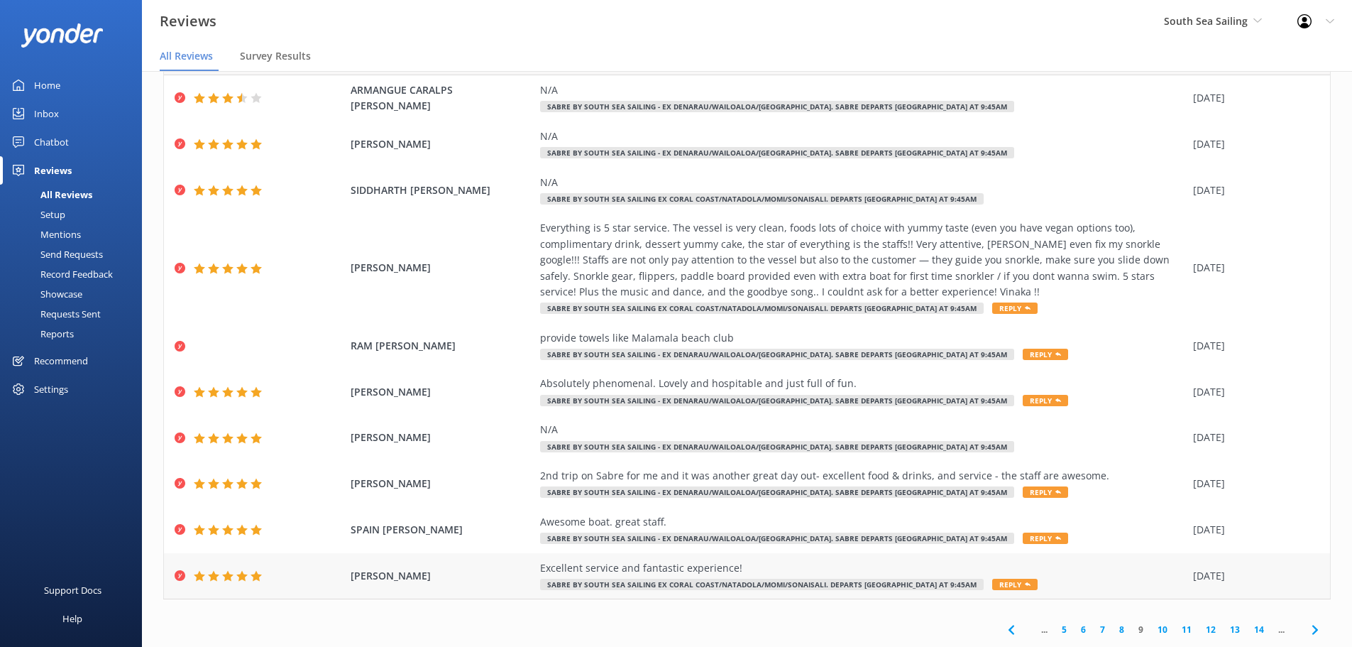
scroll to position [81, 0]
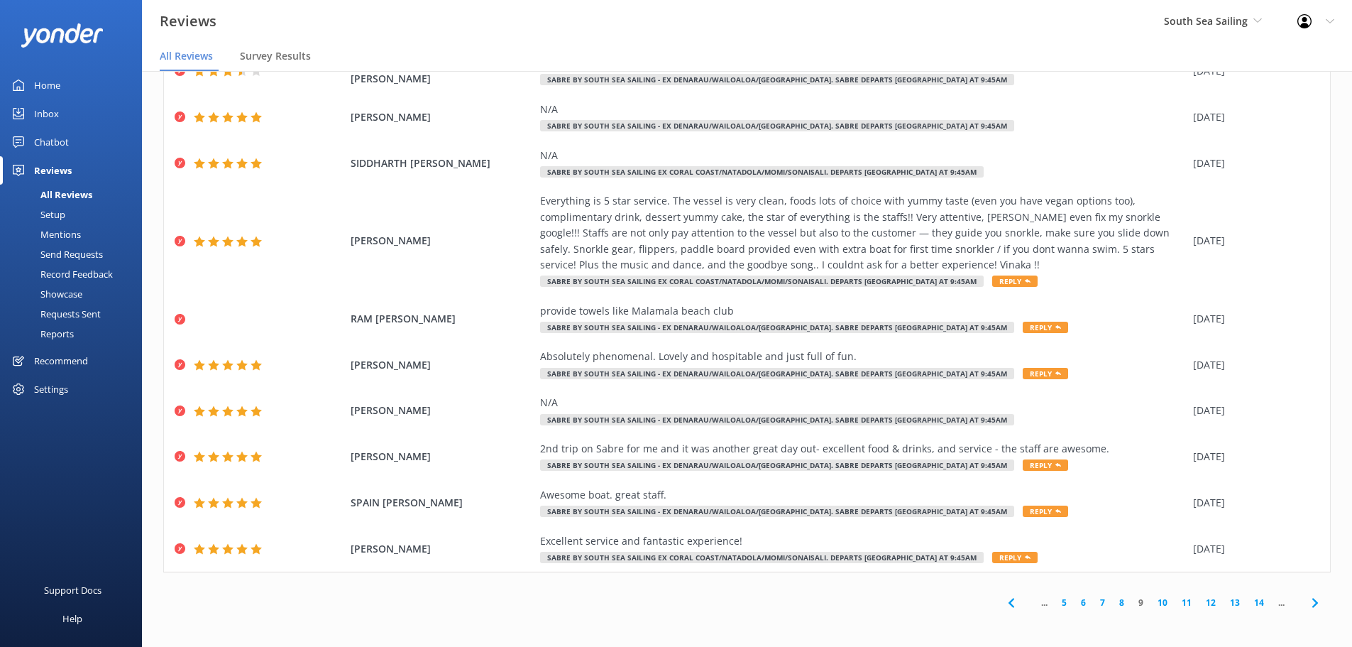
click at [1307, 607] on icon at bounding box center [1315, 602] width 17 height 17
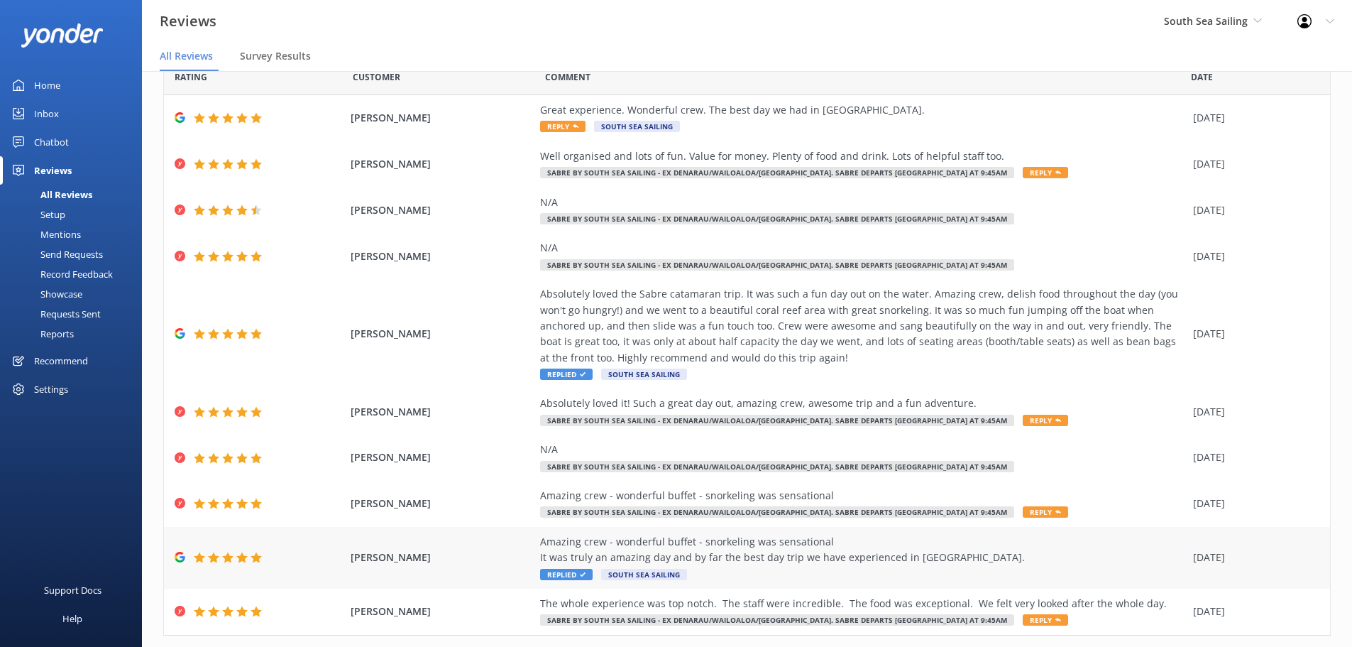
scroll to position [97, 0]
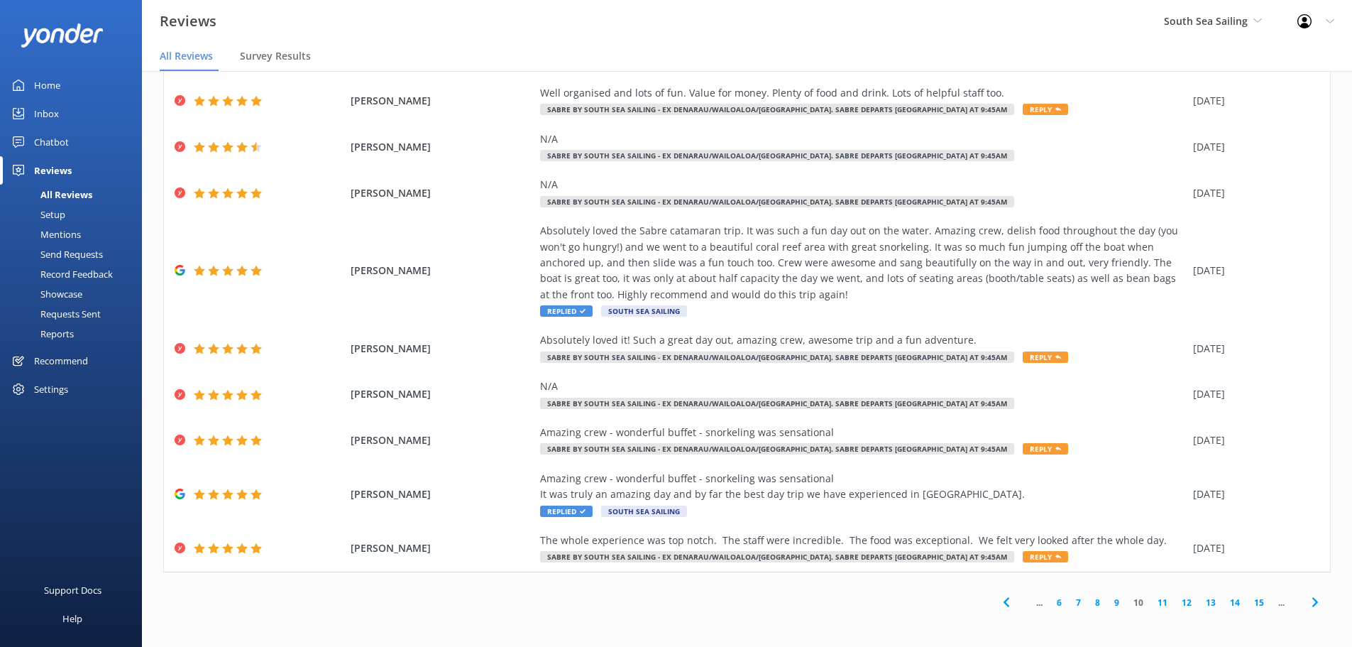
click at [1312, 600] on use at bounding box center [1315, 602] width 6 height 9
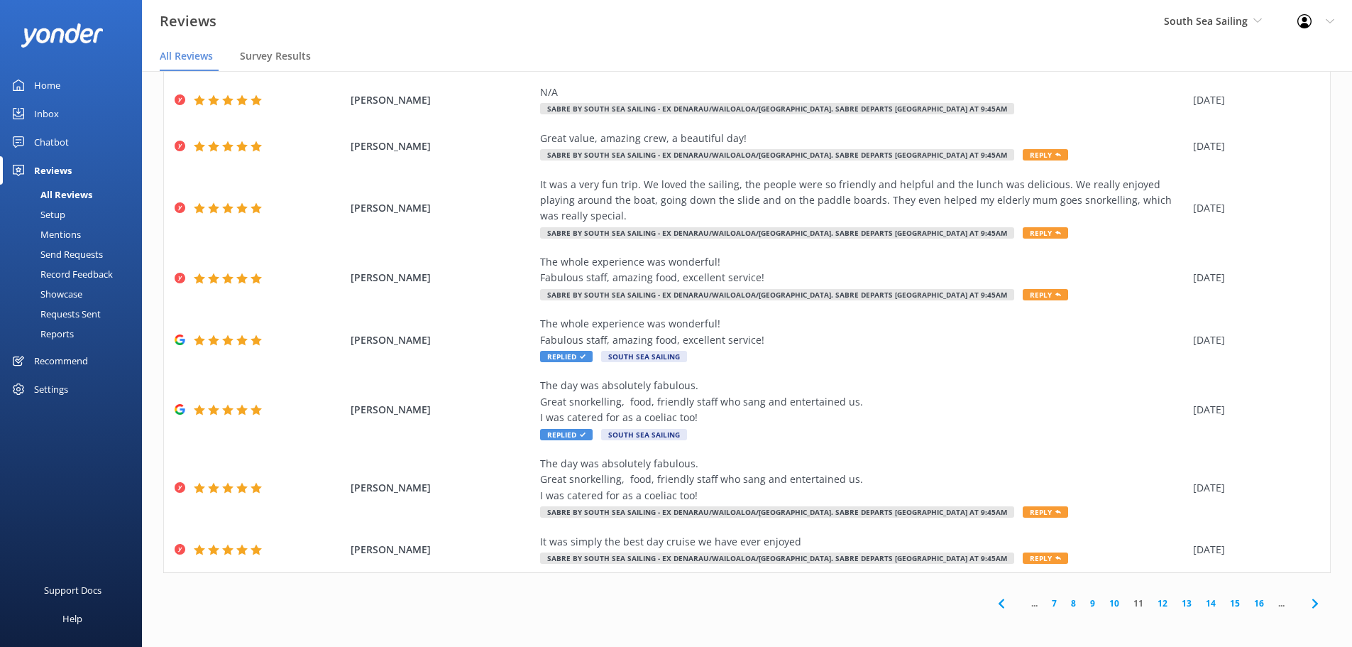
scroll to position [160, 0]
click at [1312, 605] on use at bounding box center [1315, 602] width 6 height 9
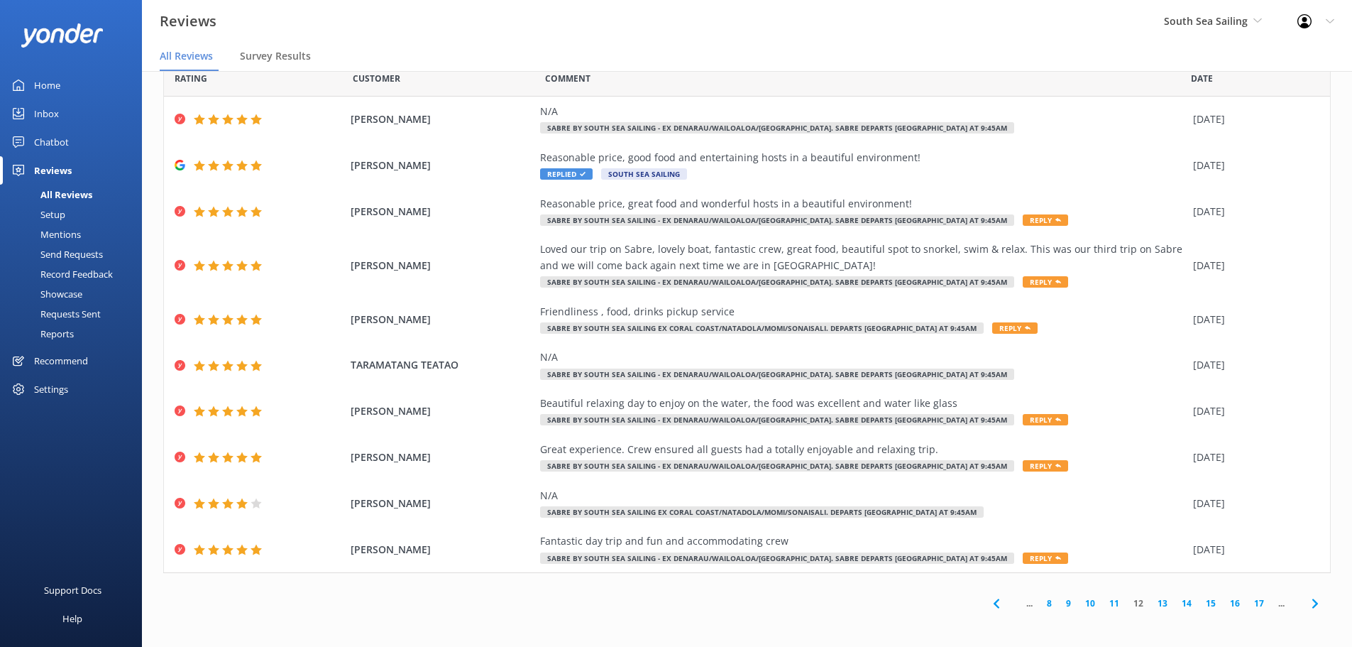
scroll to position [33, 0]
click at [1046, 600] on link "8" at bounding box center [1049, 602] width 19 height 13
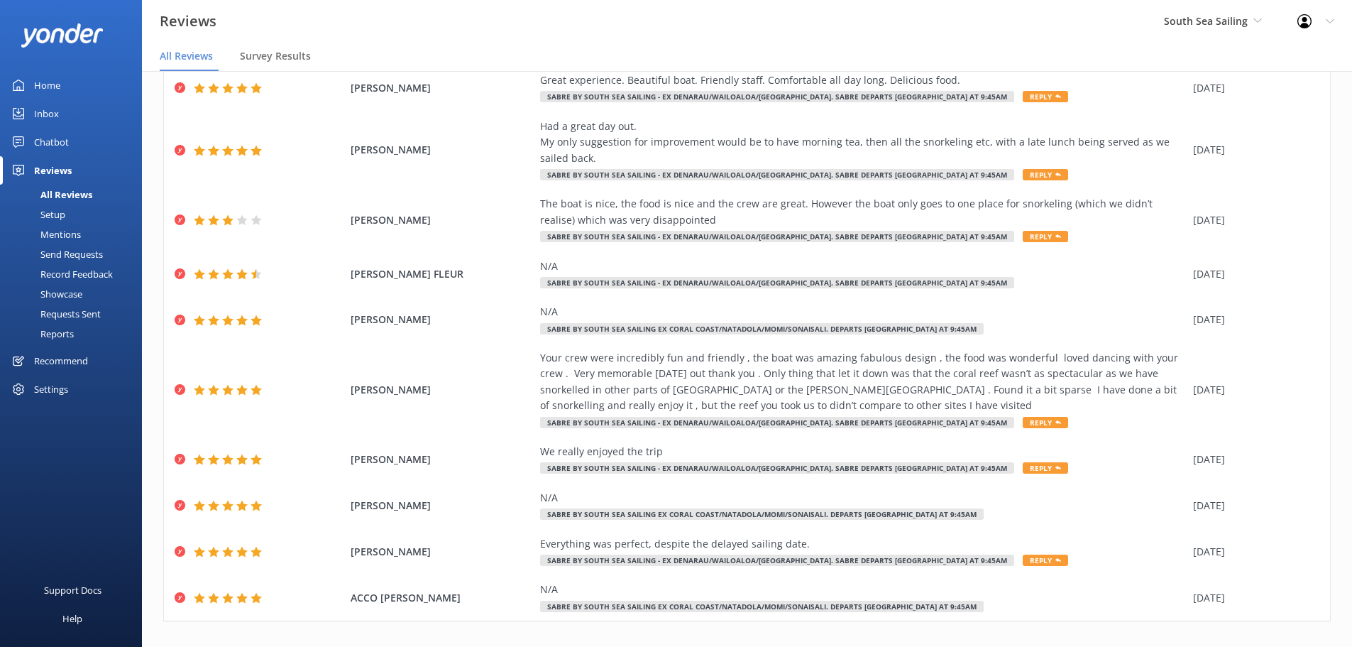
scroll to position [113, 0]
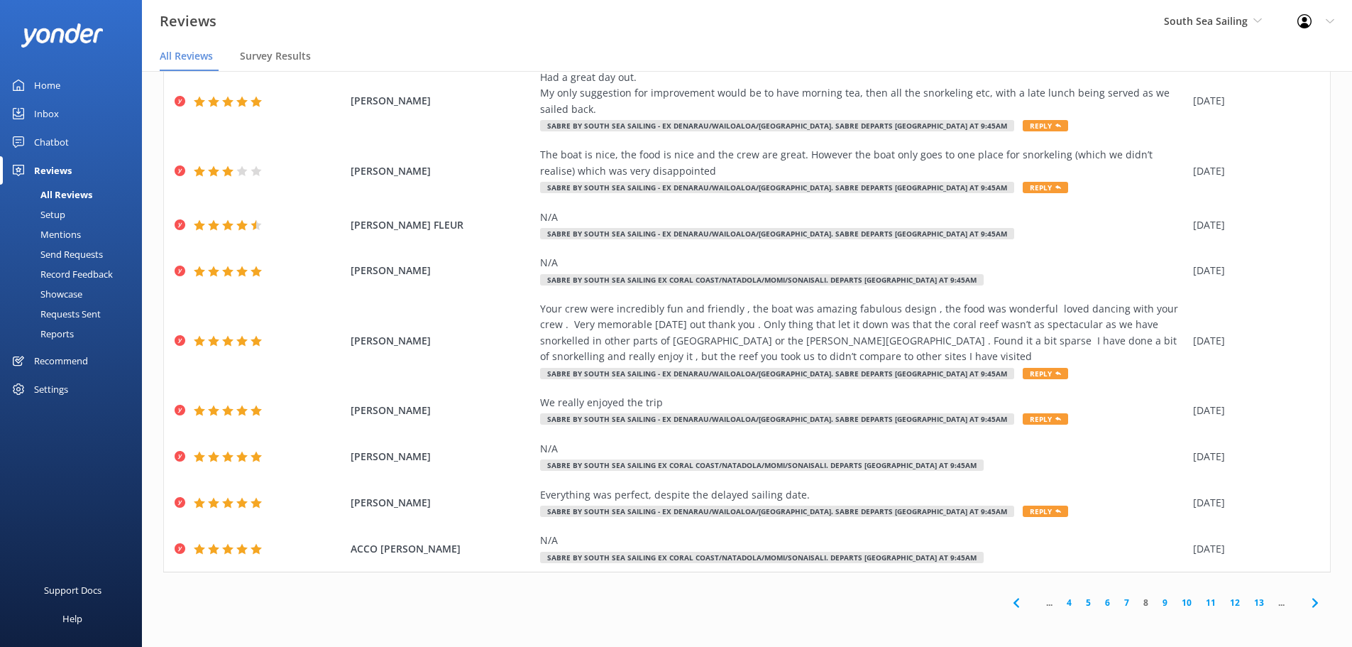
click at [1117, 606] on link "7" at bounding box center [1126, 602] width 19 height 13
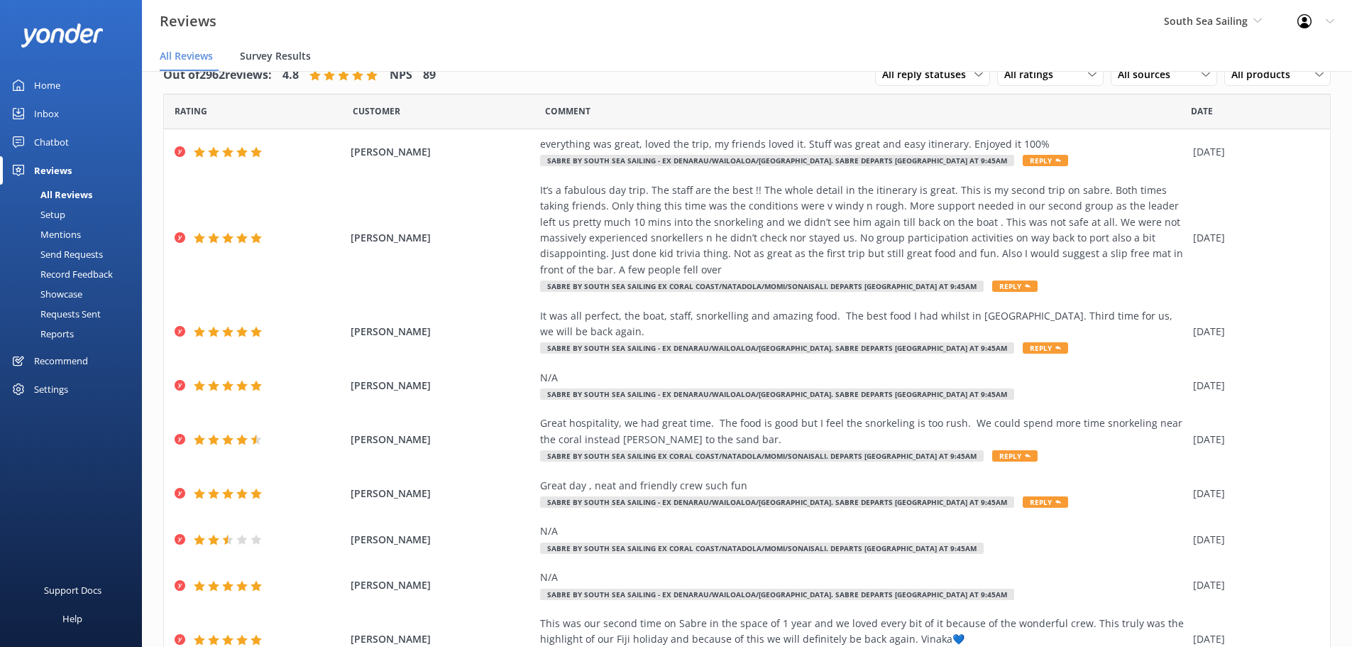
click at [278, 49] on span "Survey Results" at bounding box center [275, 56] width 71 height 14
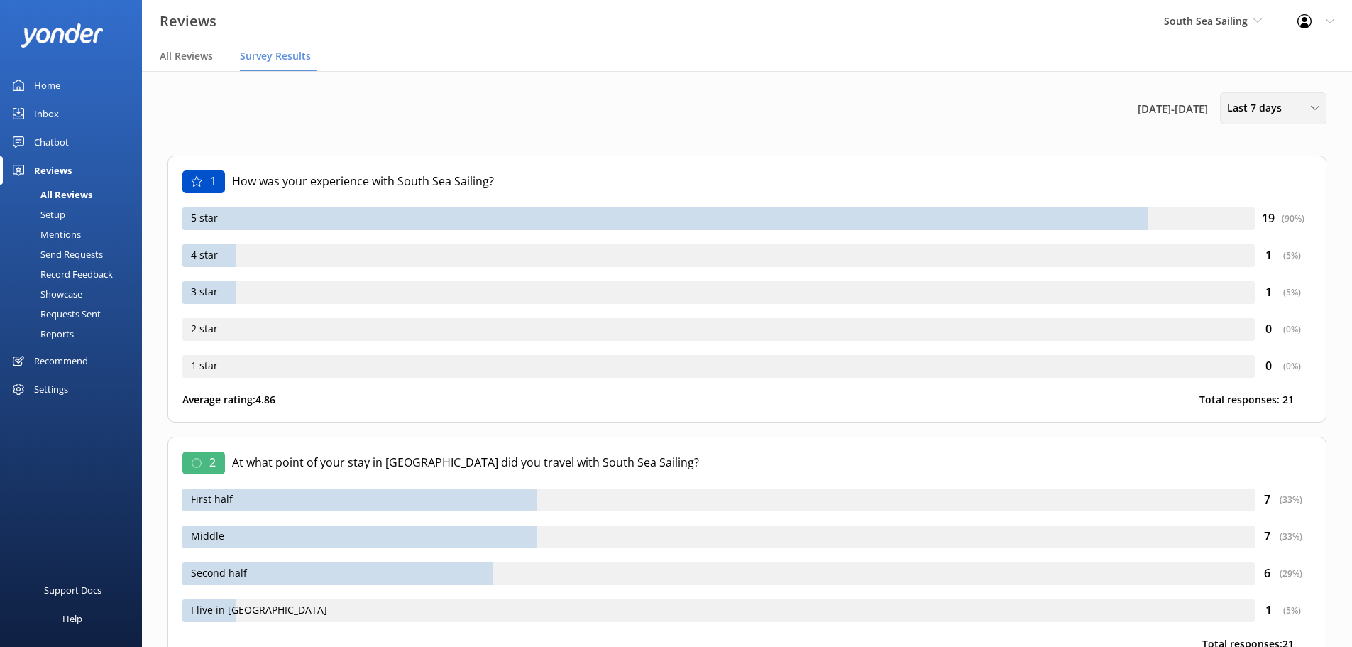
click at [1252, 114] on span "Last 7 days" at bounding box center [1259, 108] width 63 height 16
click at [1262, 257] on link "Custom" at bounding box center [1284, 257] width 126 height 28
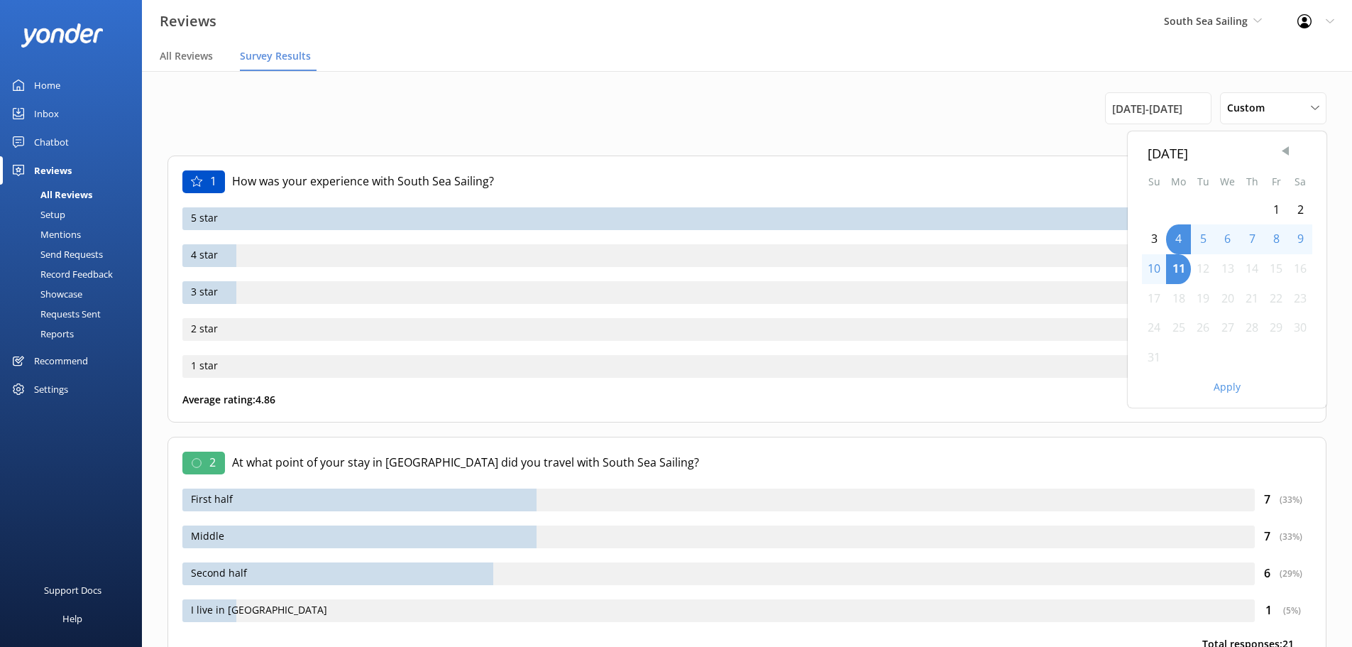
click at [1286, 148] on span "Previous Month" at bounding box center [1286, 151] width 14 height 14
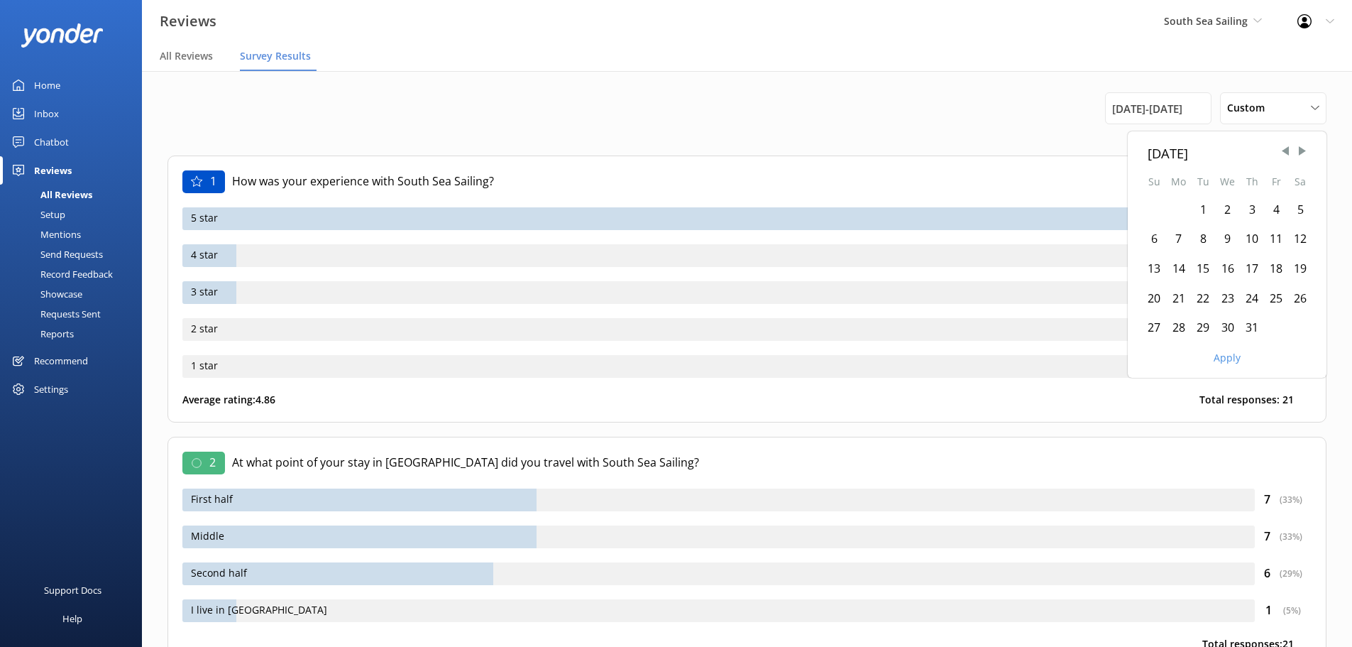
click at [1199, 213] on div "1" at bounding box center [1203, 210] width 24 height 30
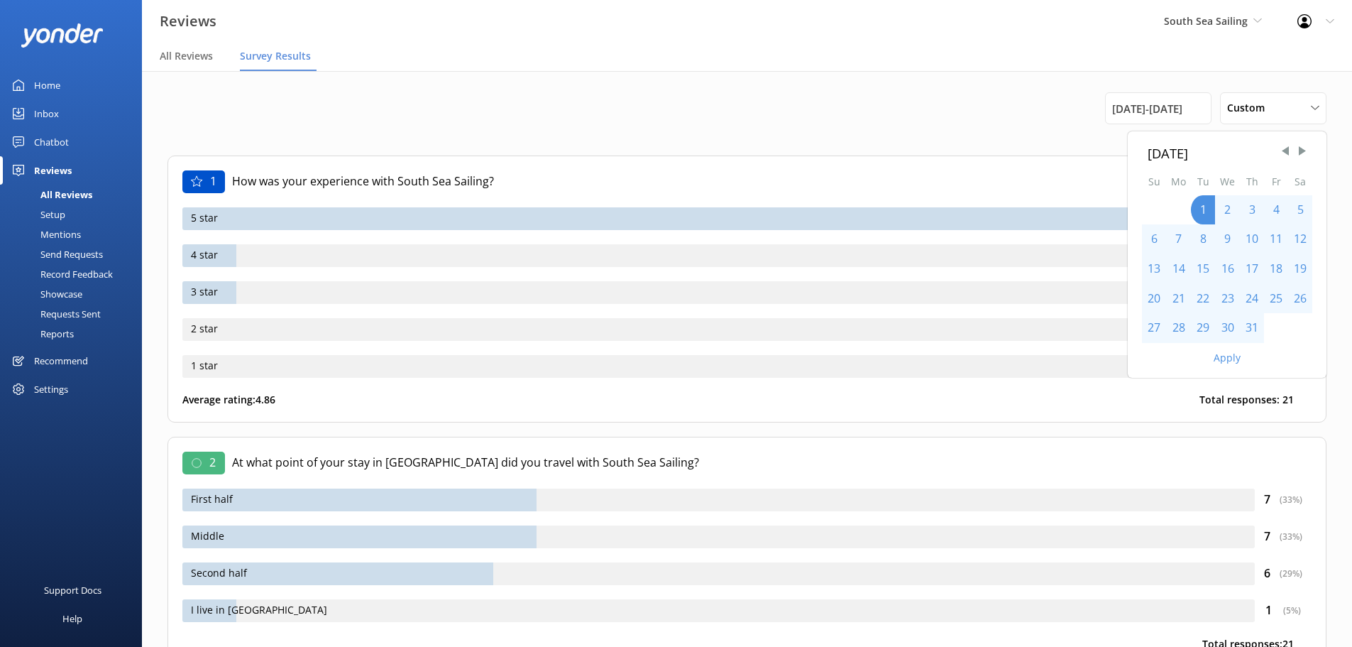
click at [1253, 329] on div "31" at bounding box center [1252, 328] width 24 height 30
click at [1228, 357] on button "Apply" at bounding box center [1227, 358] width 27 height 10
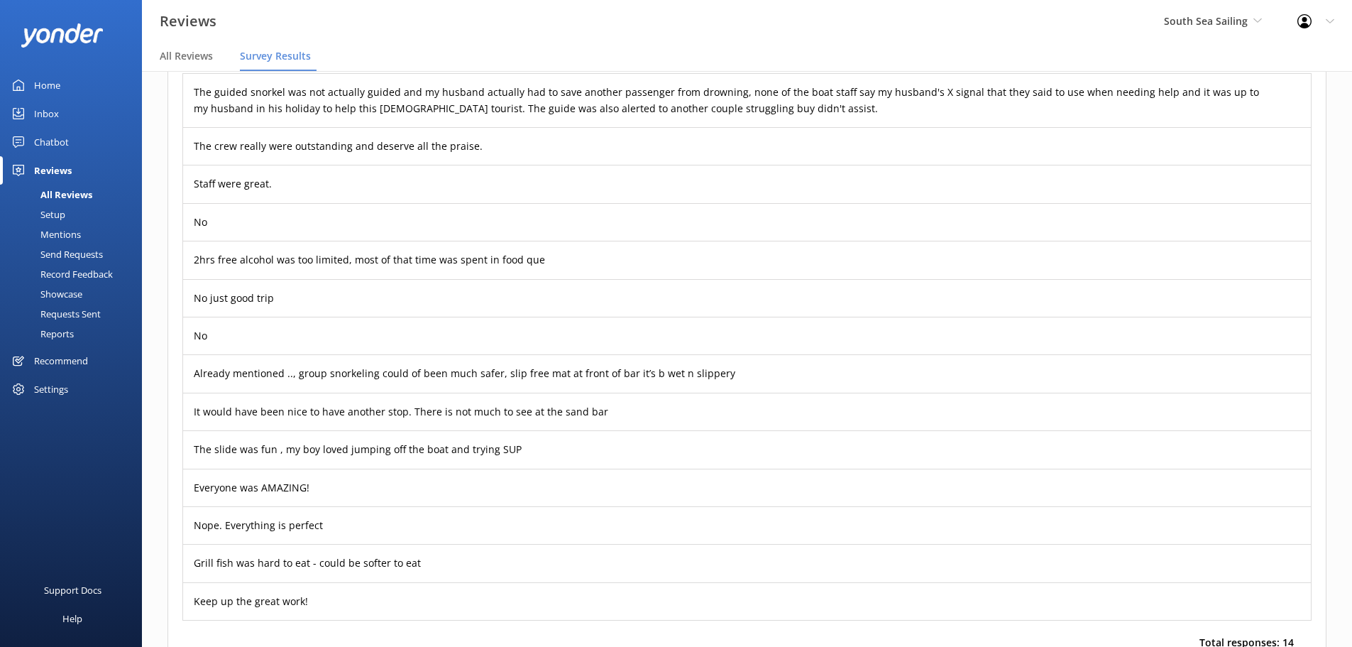
scroll to position [2059, 0]
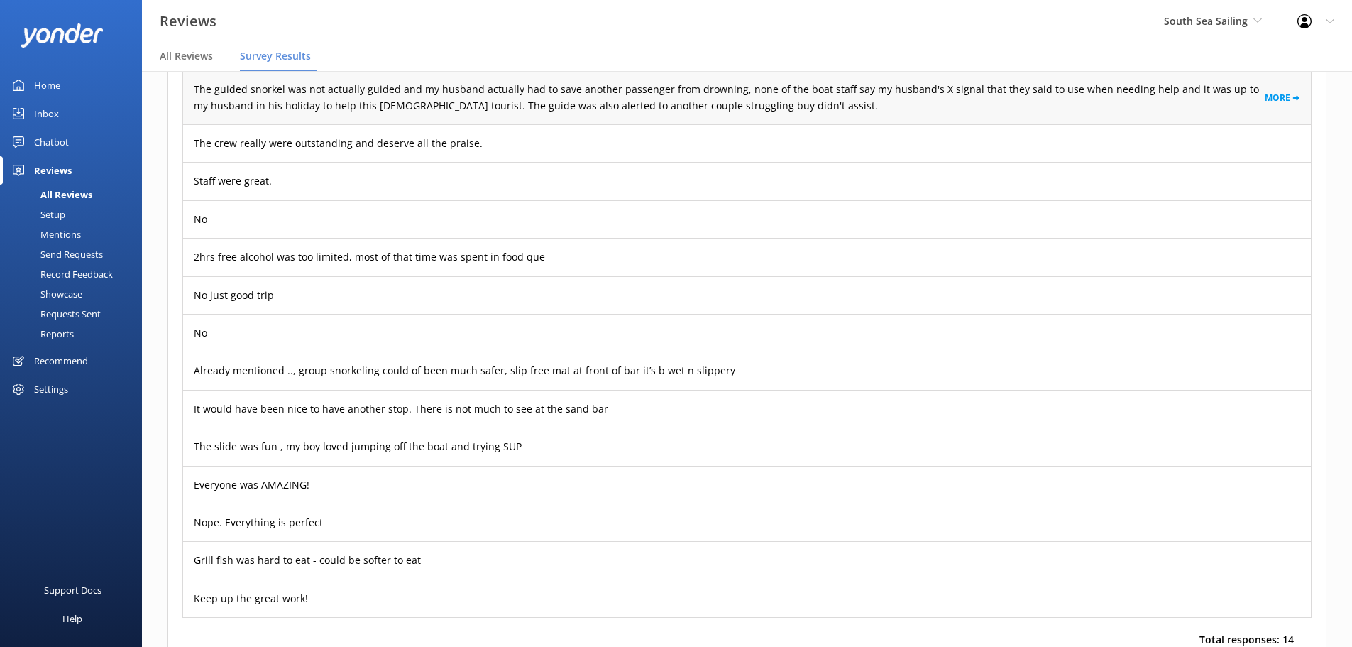
click at [926, 108] on p "The guided snorkel was not actually guided and my husband actually had to save …" at bounding box center [729, 98] width 1071 height 32
click at [1276, 104] on link "MORE ➜" at bounding box center [1282, 97] width 35 height 13
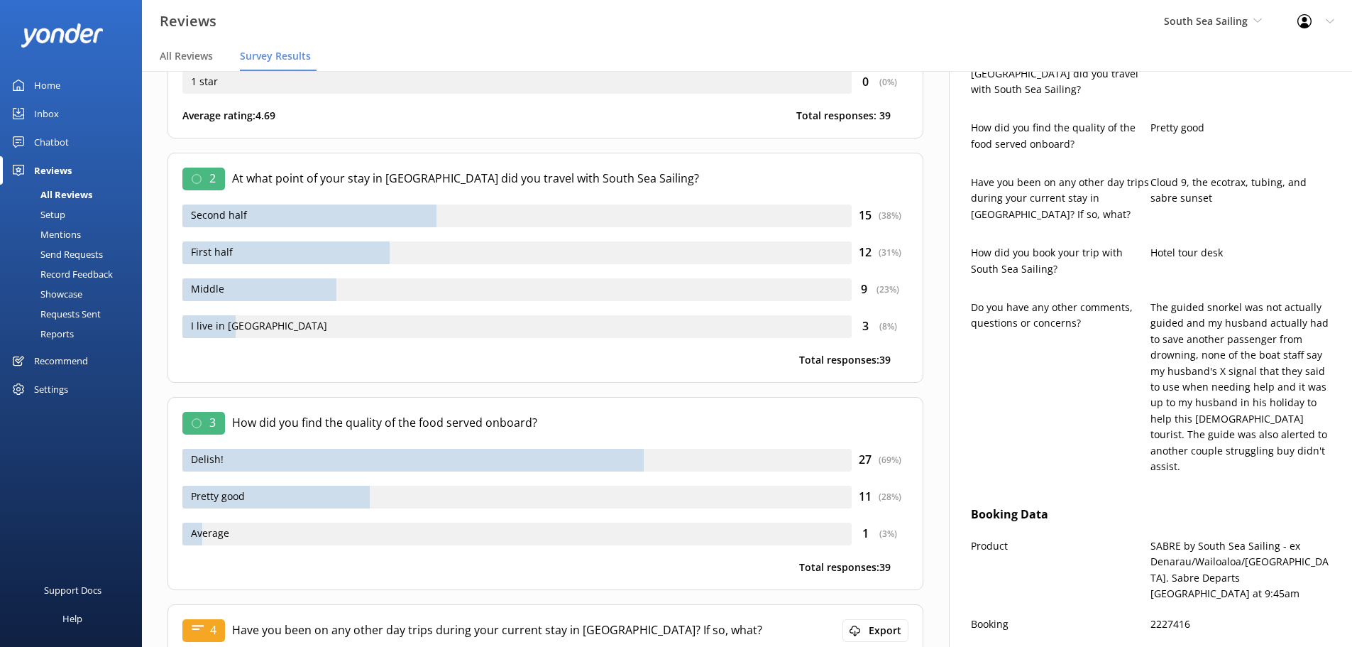
scroll to position [213, 0]
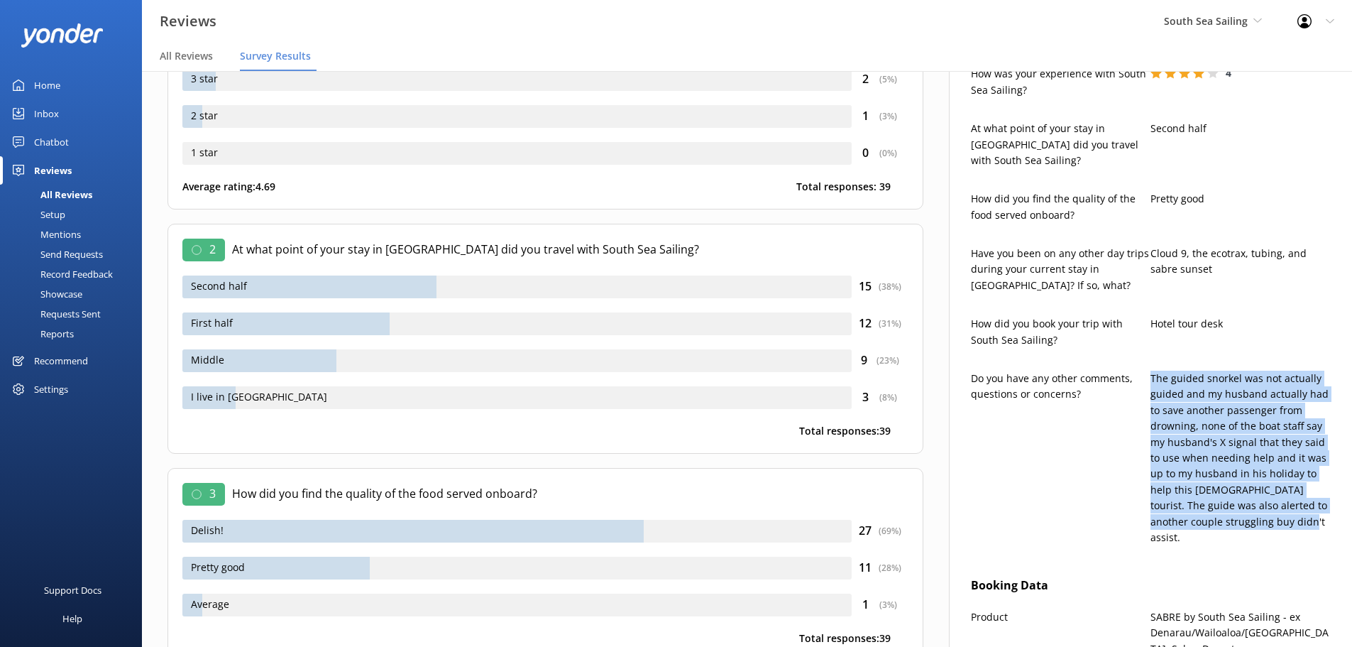
drag, startPoint x: 1279, startPoint y: 434, endPoint x: 1152, endPoint y: 361, distance: 146.6
click at [1152, 371] on p "The guided snorkel was not actually guided and my husband actually had to save …" at bounding box center [1241, 458] width 180 height 175
copy p "The guided snorkel was not actually guided and my husband actually had to save …"
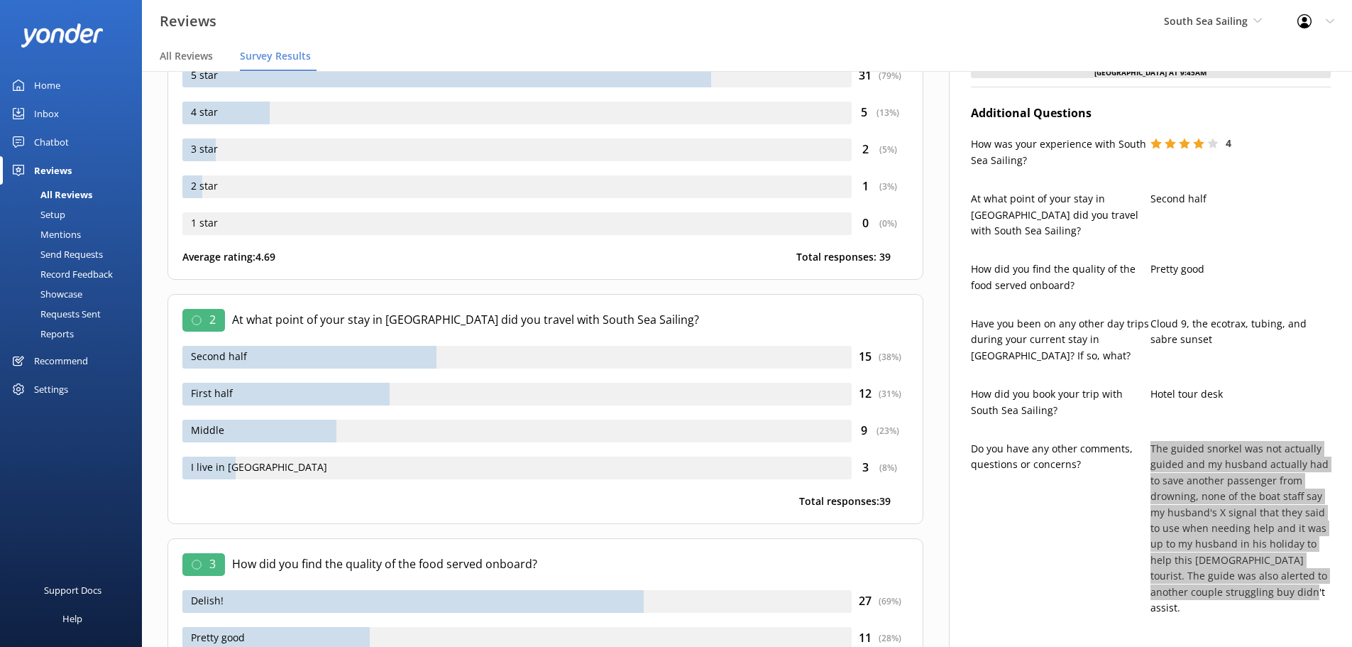
scroll to position [0, 0]
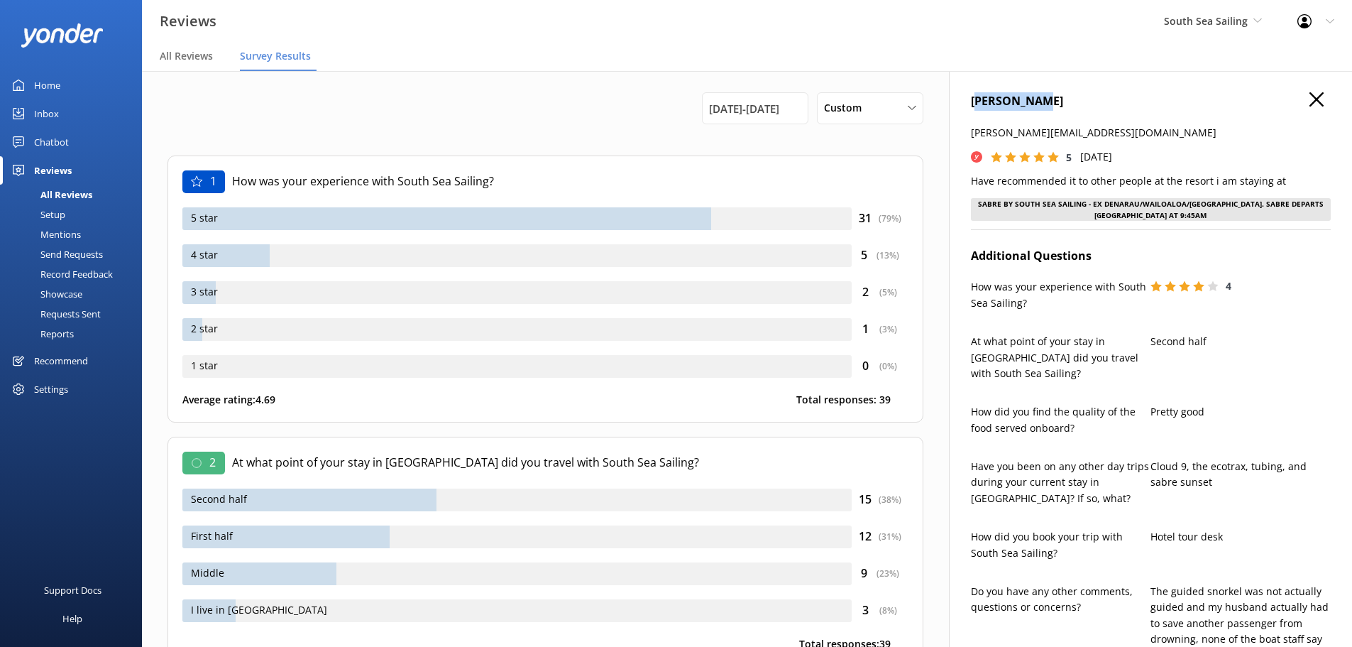
drag, startPoint x: 1007, startPoint y: 104, endPoint x: 976, endPoint y: 102, distance: 31.3
click at [976, 102] on h4 "OSHEA HEATH" at bounding box center [1151, 101] width 360 height 18
copy h4 "OSHEA HEATH"
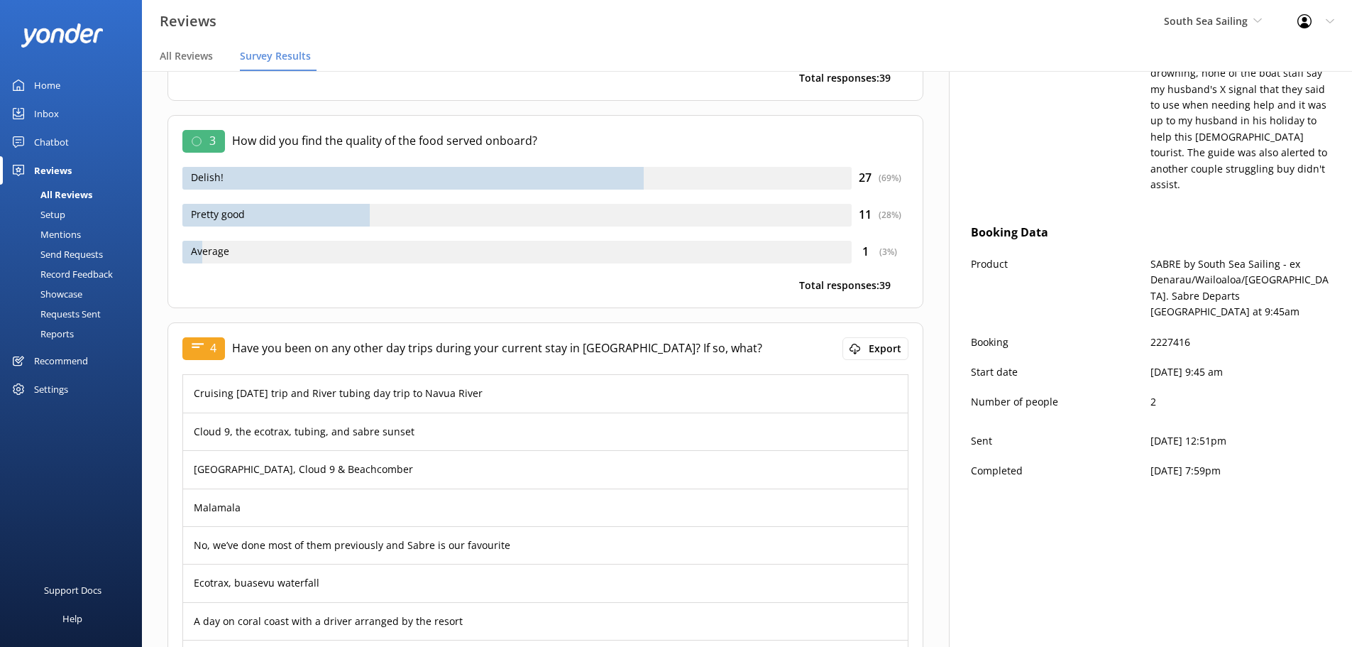
scroll to position [568, 0]
drag, startPoint x: 1201, startPoint y: 300, endPoint x: 1149, endPoint y: 296, distance: 51.3
click at [1149, 332] on div "Booking 2227416" at bounding box center [1151, 347] width 360 height 30
copy div "2227416"
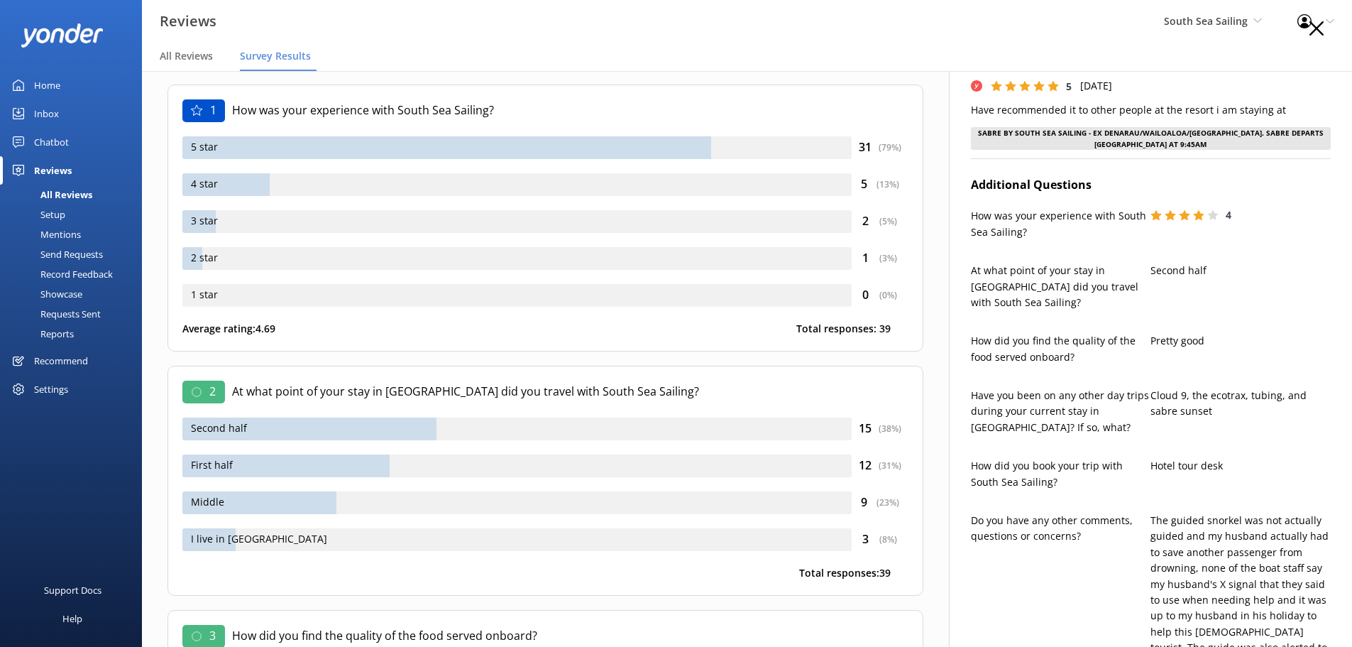
scroll to position [0, 0]
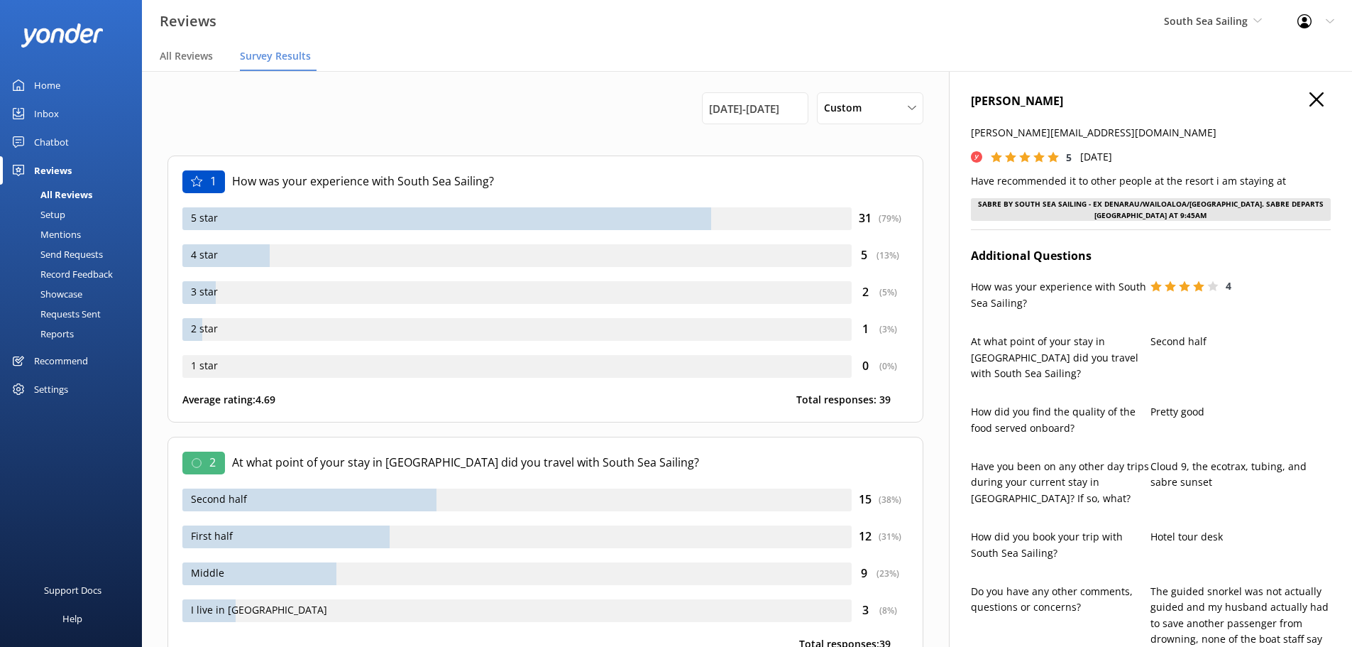
click at [1318, 100] on use at bounding box center [1317, 99] width 14 height 14
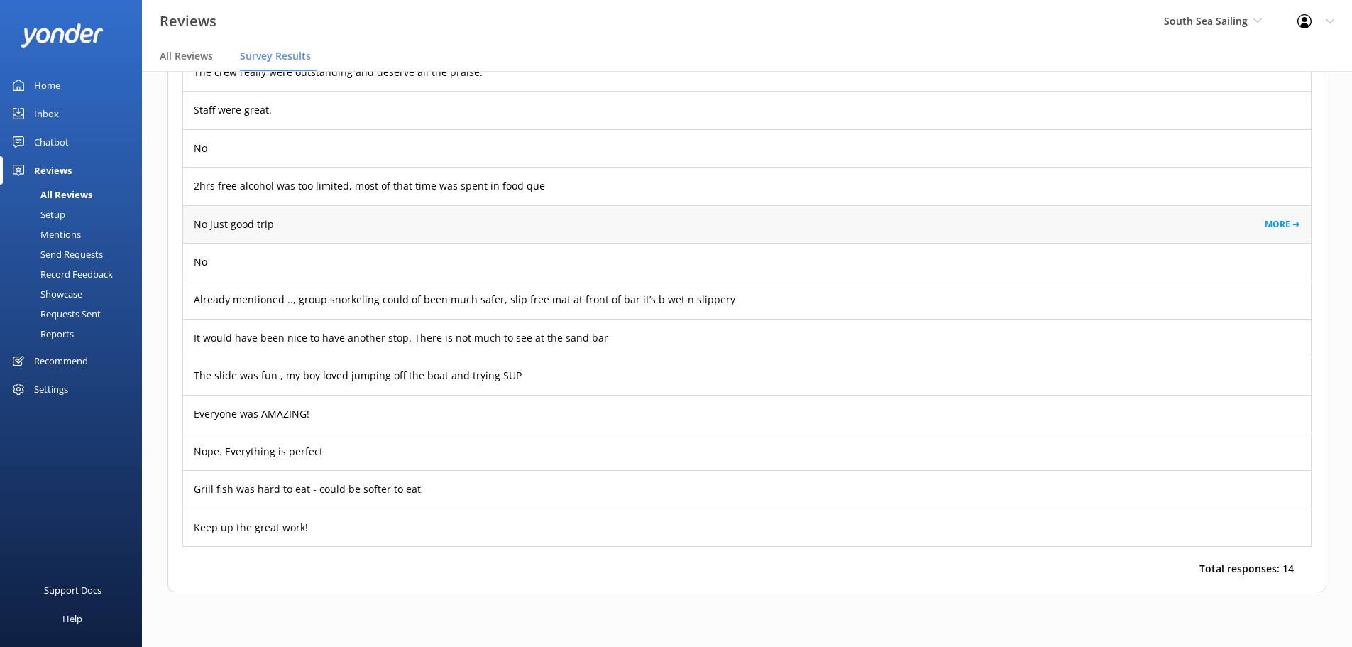
scroll to position [2132, 0]
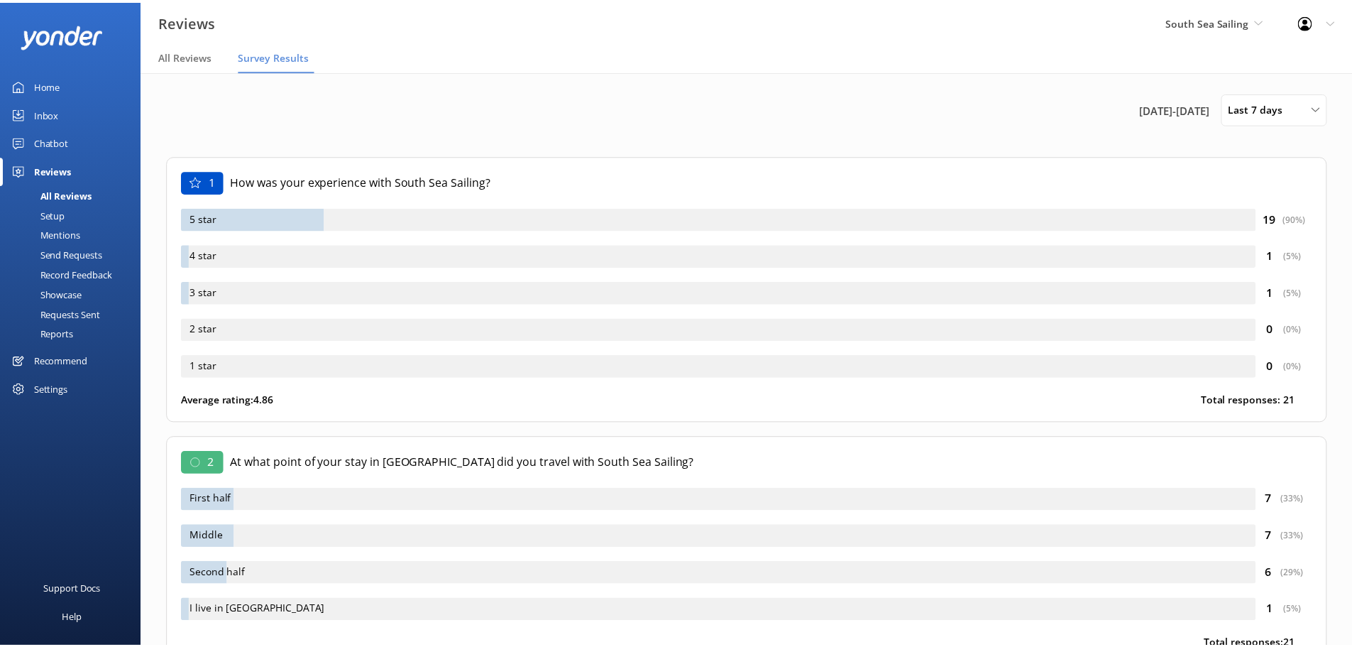
scroll to position [1450, 0]
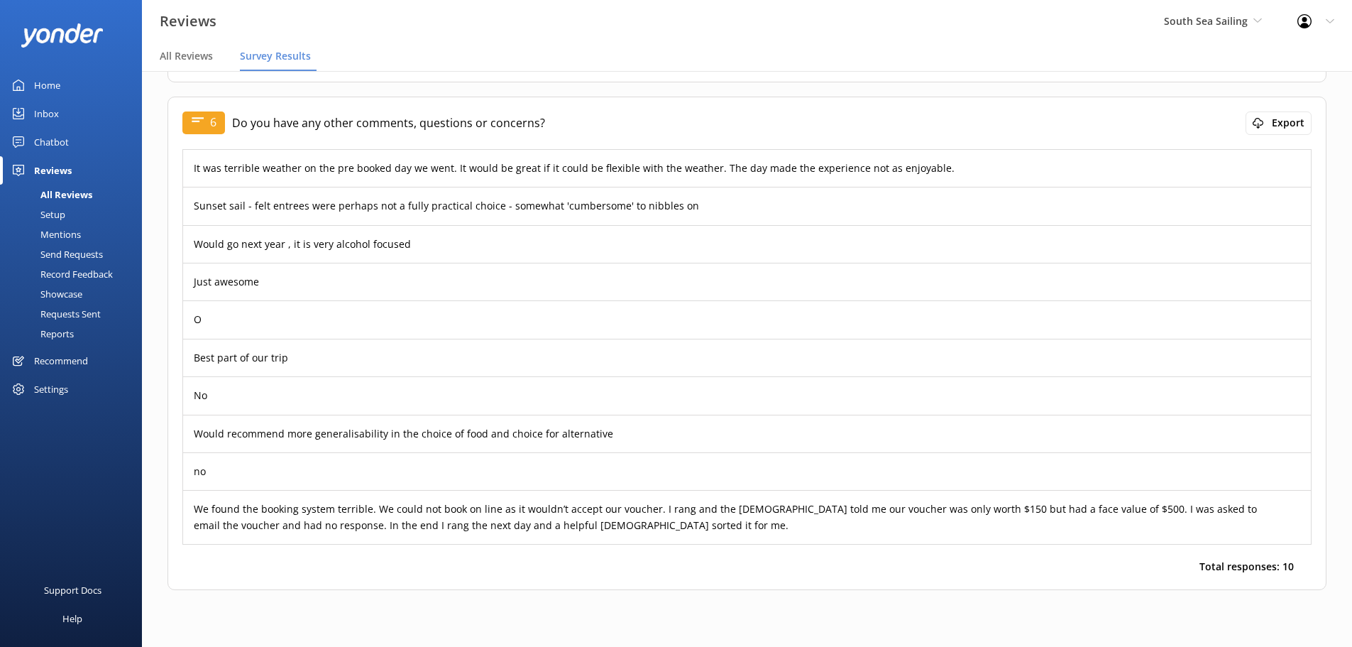
click at [1225, 18] on span "South Sea Sailing" at bounding box center [1206, 20] width 84 height 13
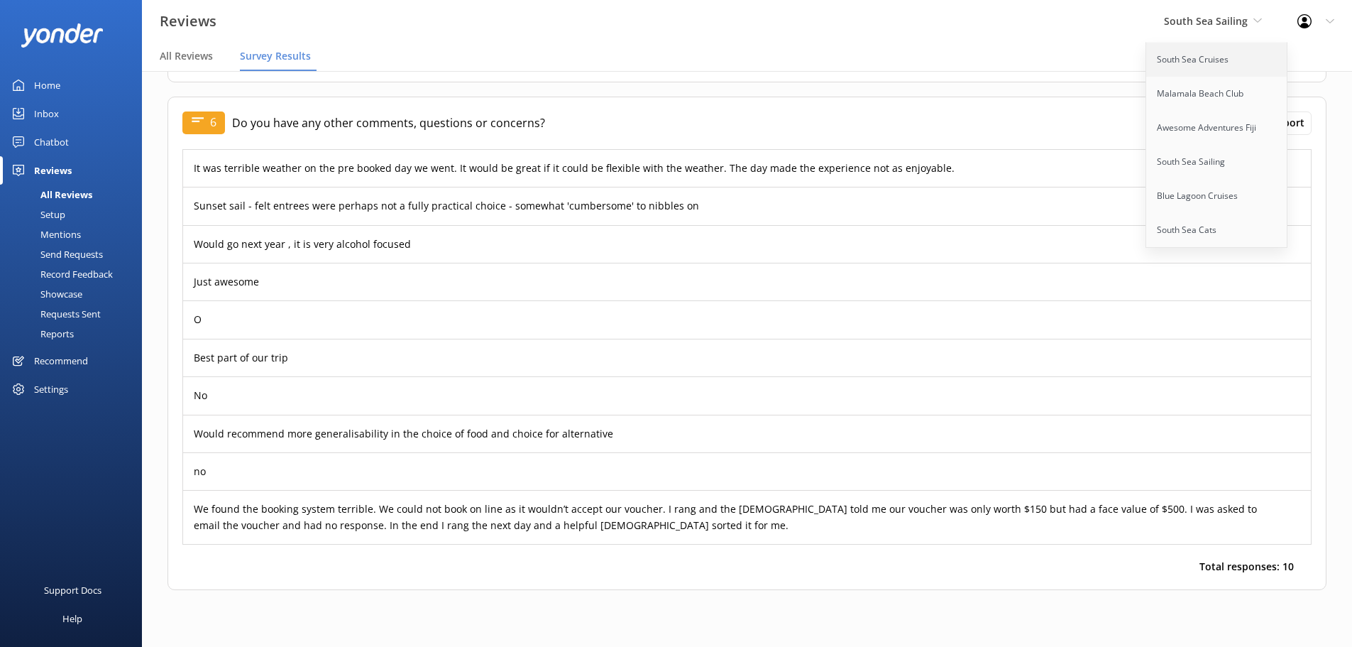
click at [1212, 60] on link "South Sea Cruises" at bounding box center [1218, 60] width 142 height 34
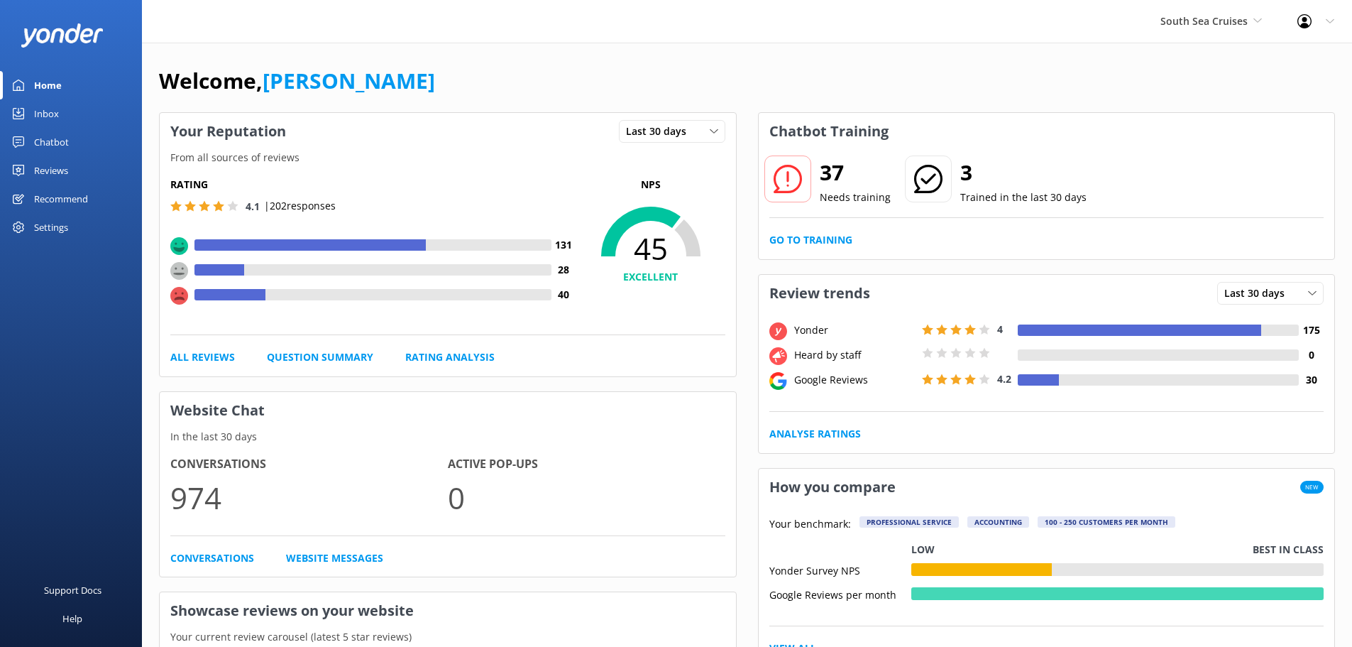
click at [39, 157] on div "Reviews" at bounding box center [51, 170] width 34 height 28
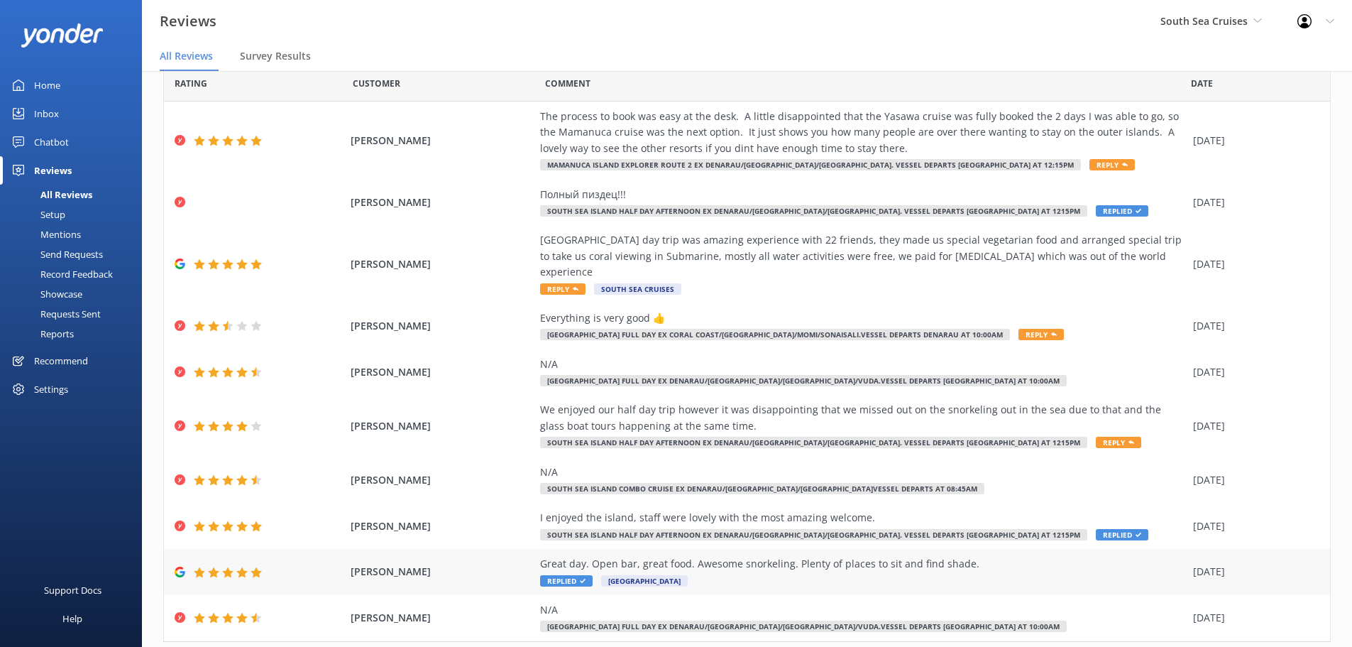
scroll to position [81, 0]
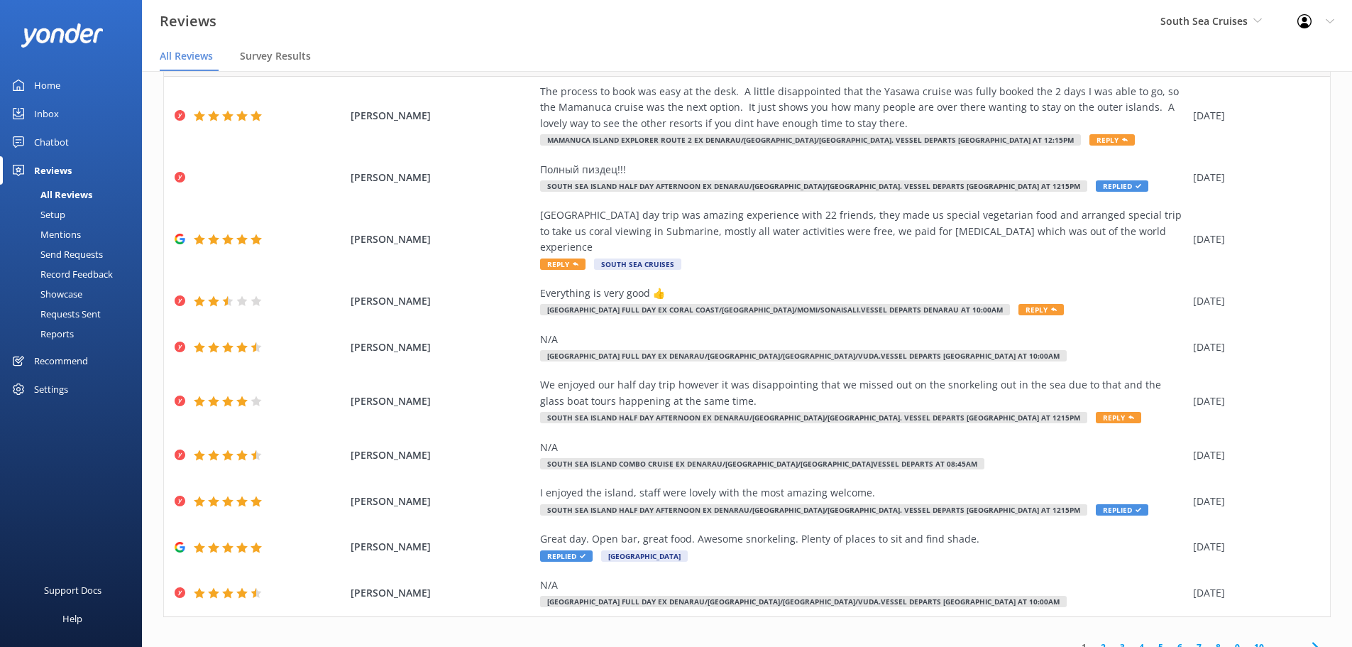
click at [1307, 638] on icon at bounding box center [1315, 646] width 17 height 17
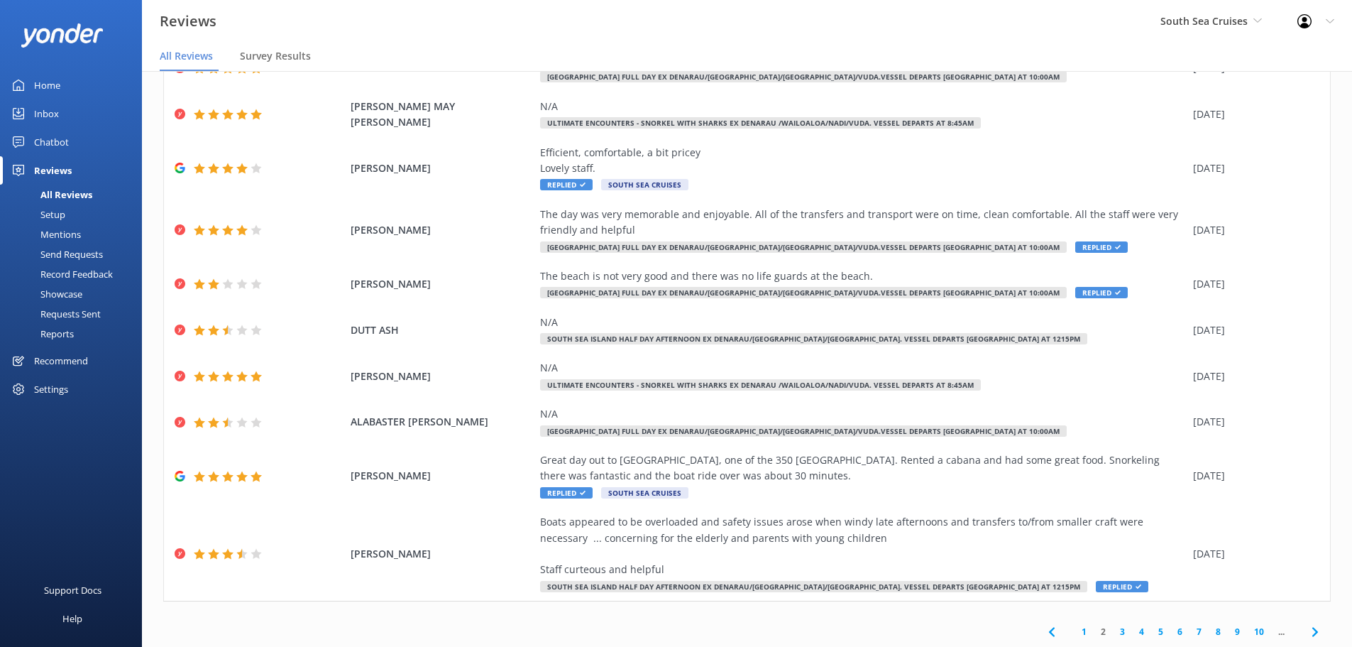
scroll to position [113, 0]
click at [1307, 630] on icon at bounding box center [1315, 631] width 17 height 17
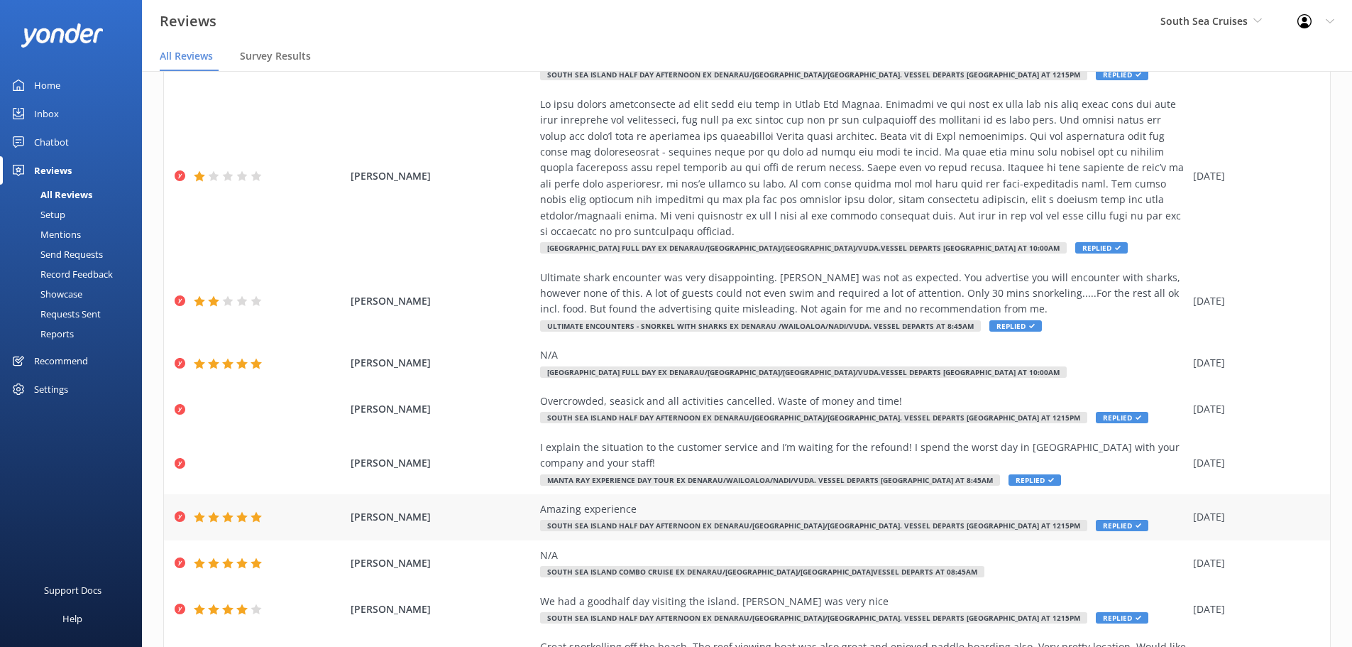
scroll to position [192, 0]
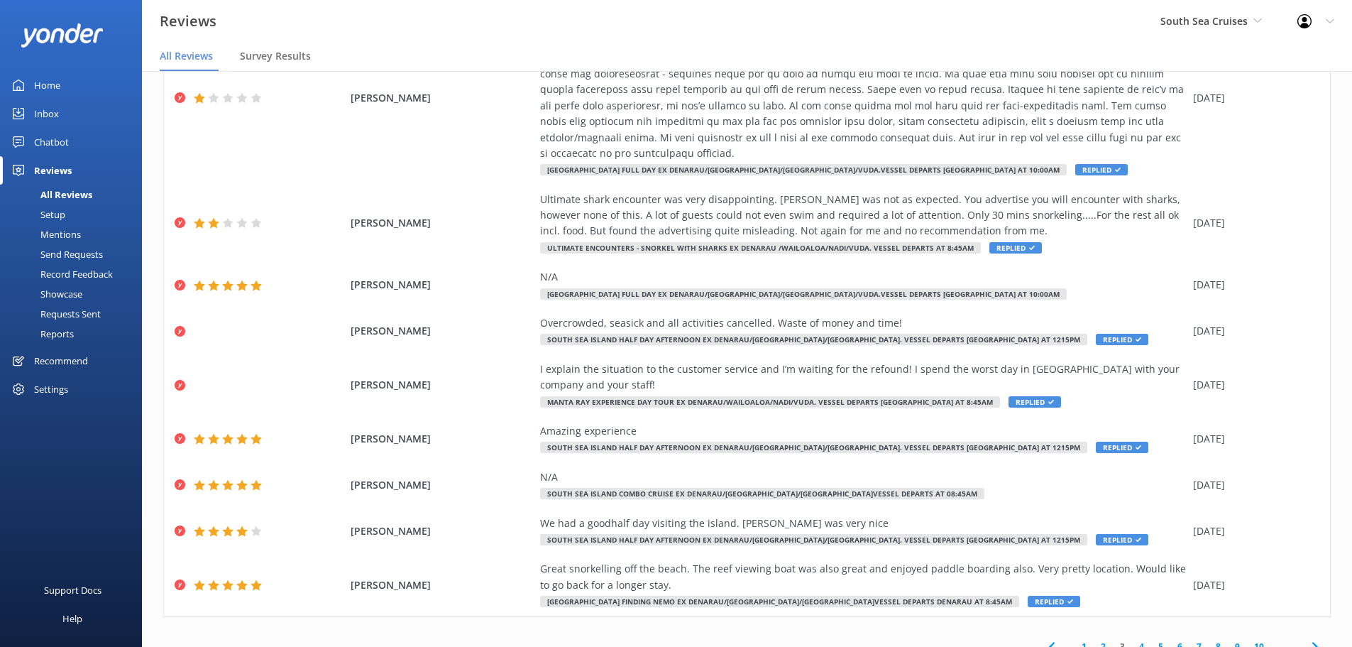
click at [1312, 642] on use at bounding box center [1315, 646] width 6 height 9
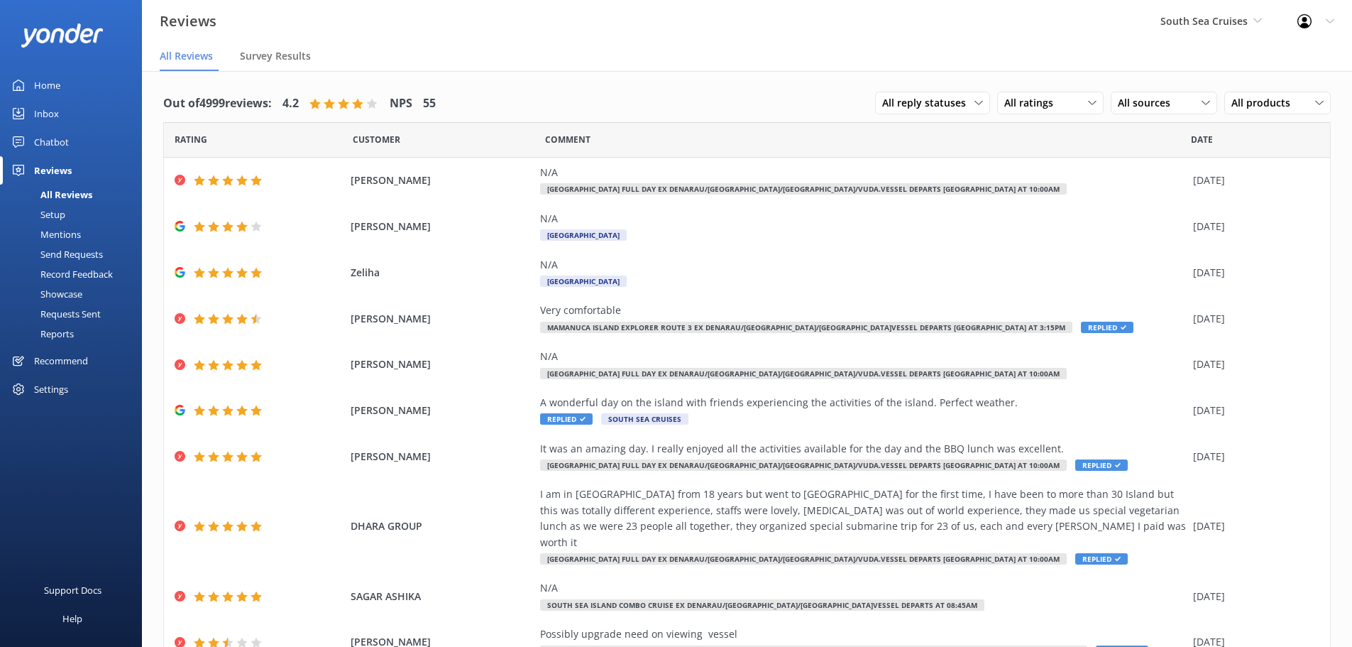
scroll to position [50, 0]
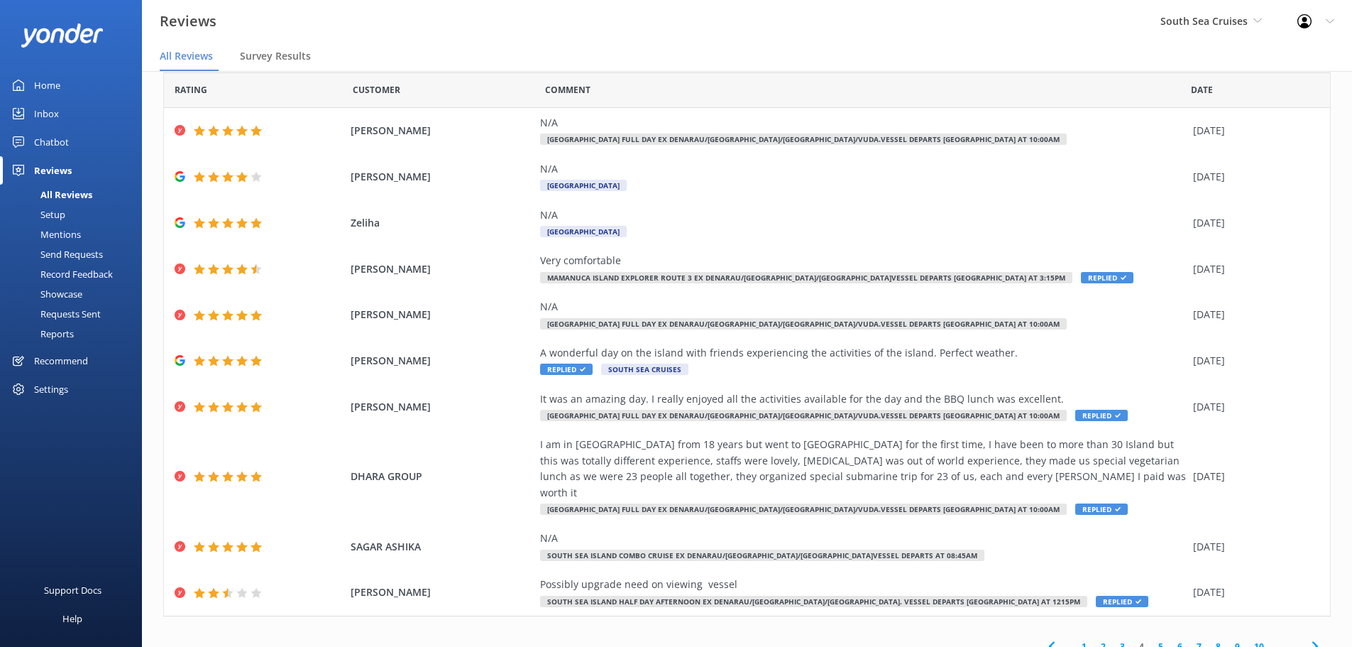
click at [1312, 642] on use at bounding box center [1315, 646] width 6 height 9
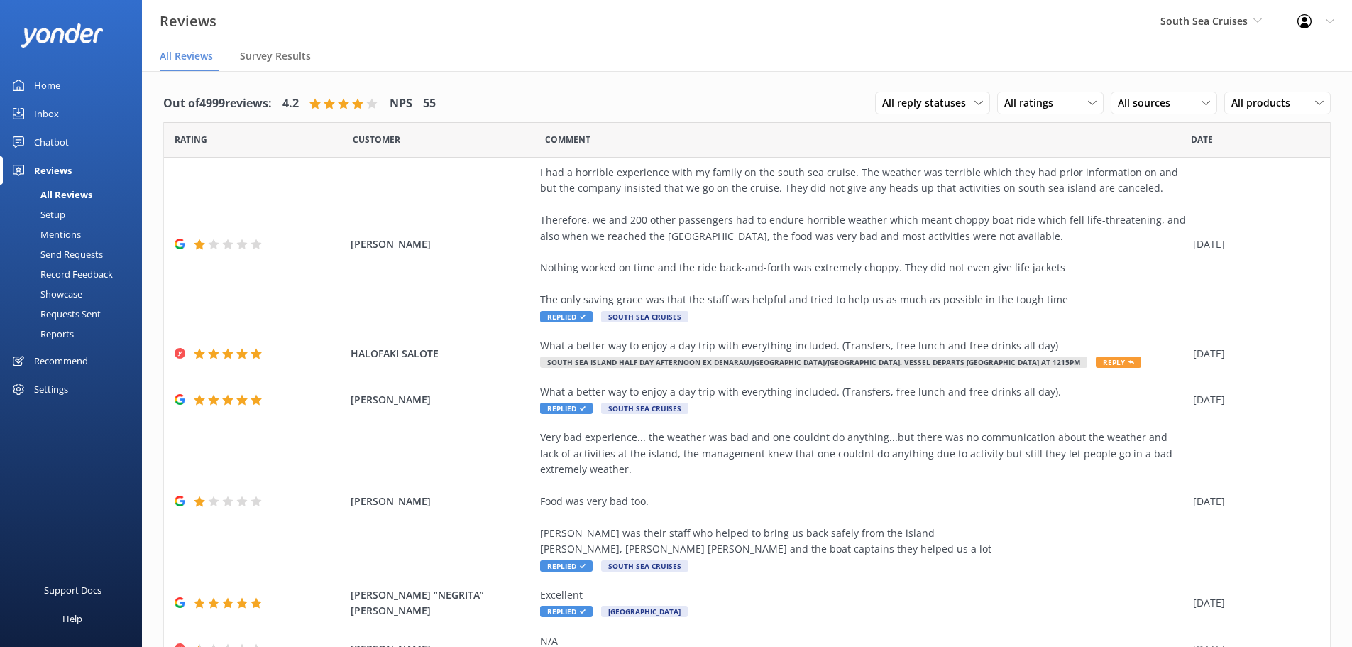
scroll to position [272, 0]
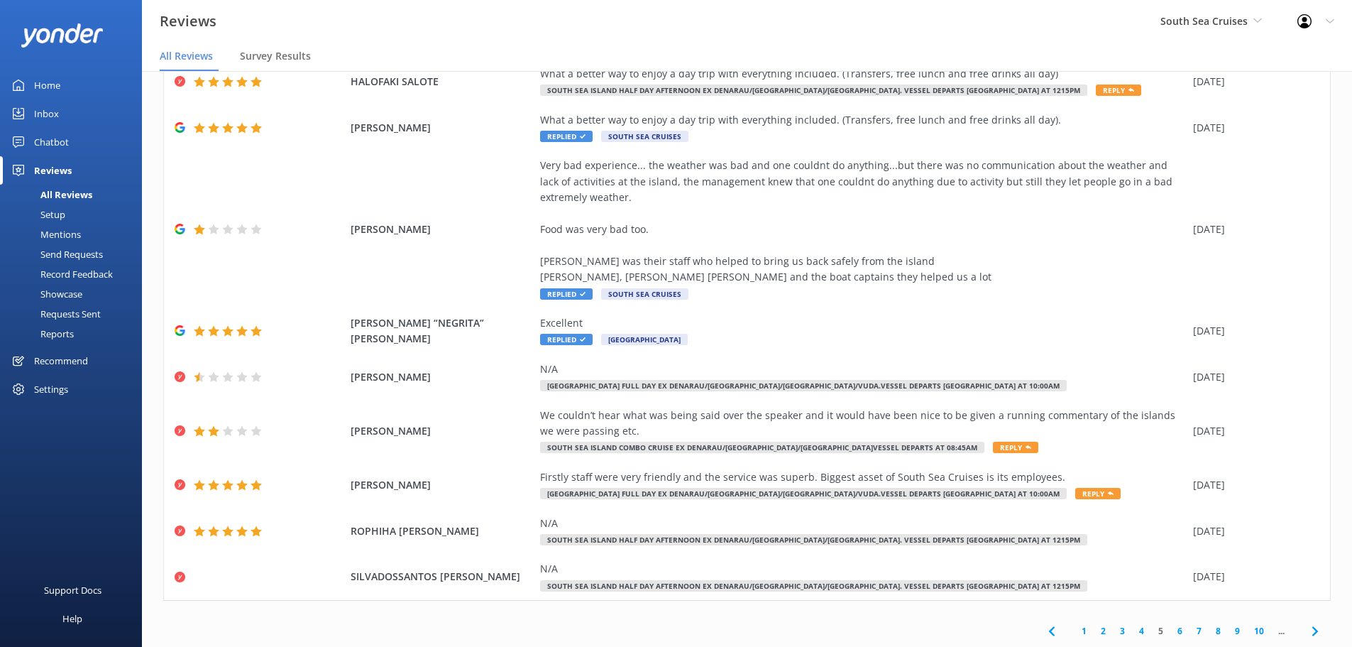
click at [1312, 628] on use at bounding box center [1315, 630] width 6 height 9
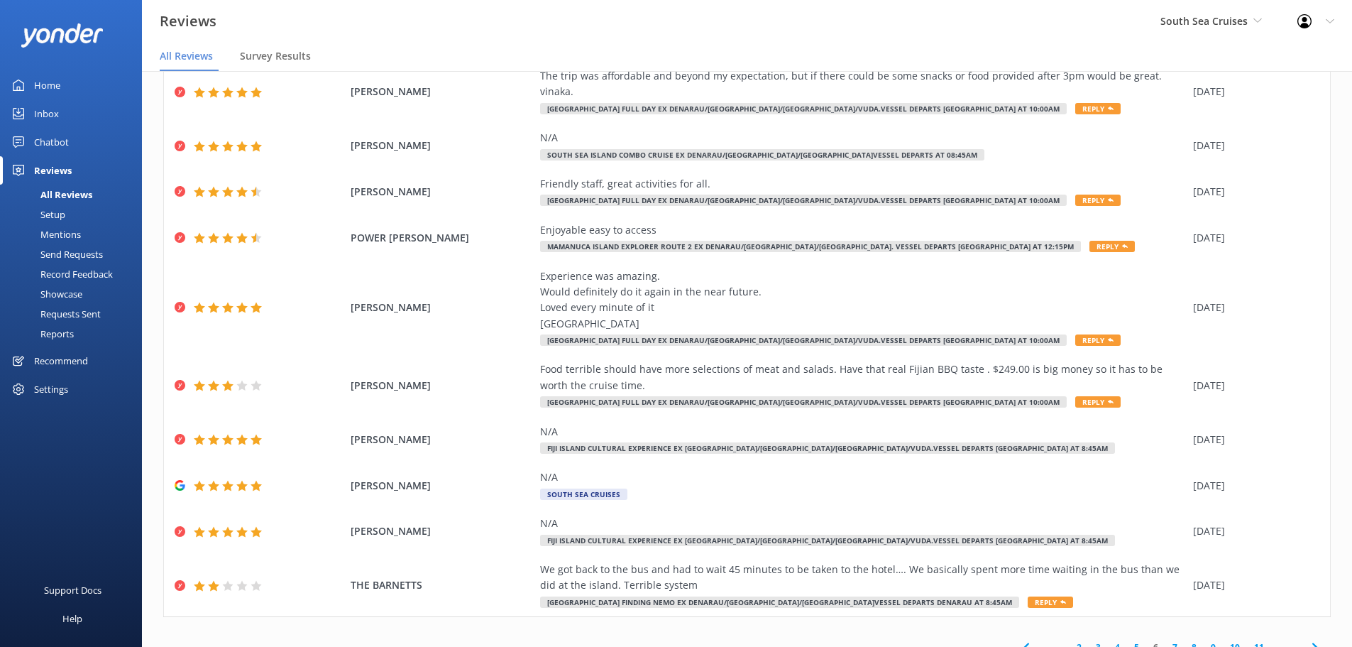
scroll to position [97, 0]
click at [1312, 642] on use at bounding box center [1315, 646] width 6 height 9
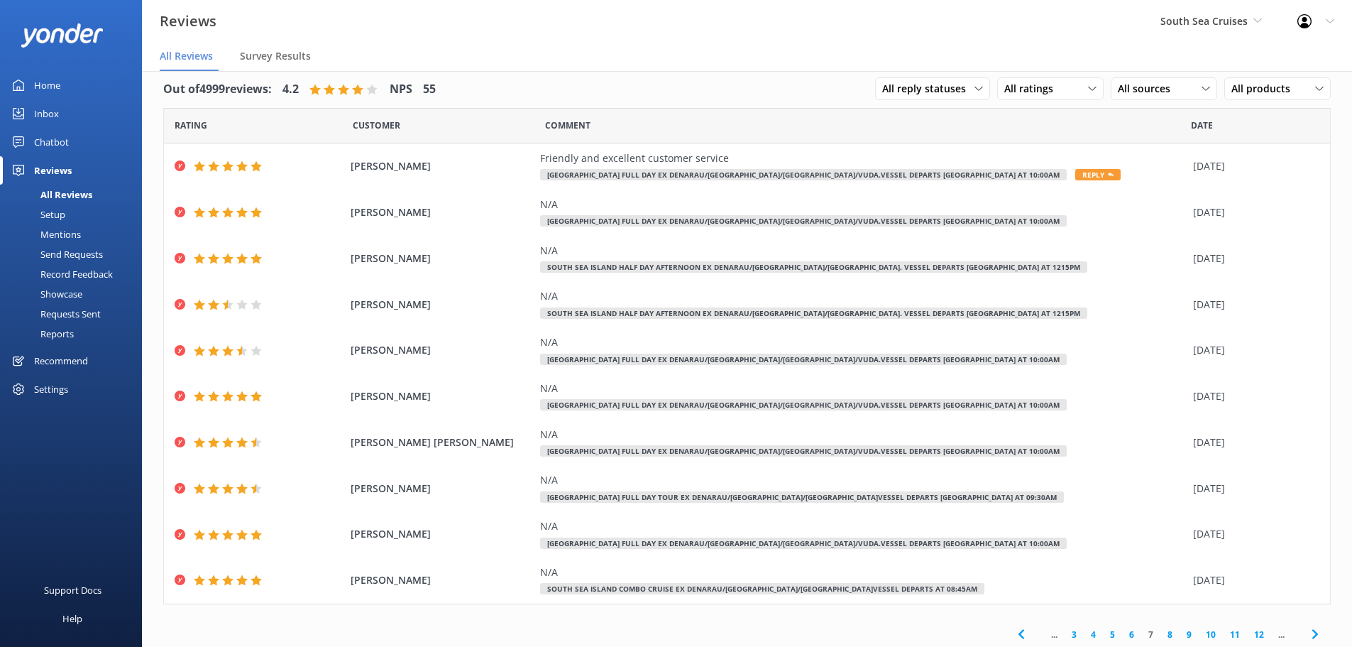
scroll to position [18, 0]
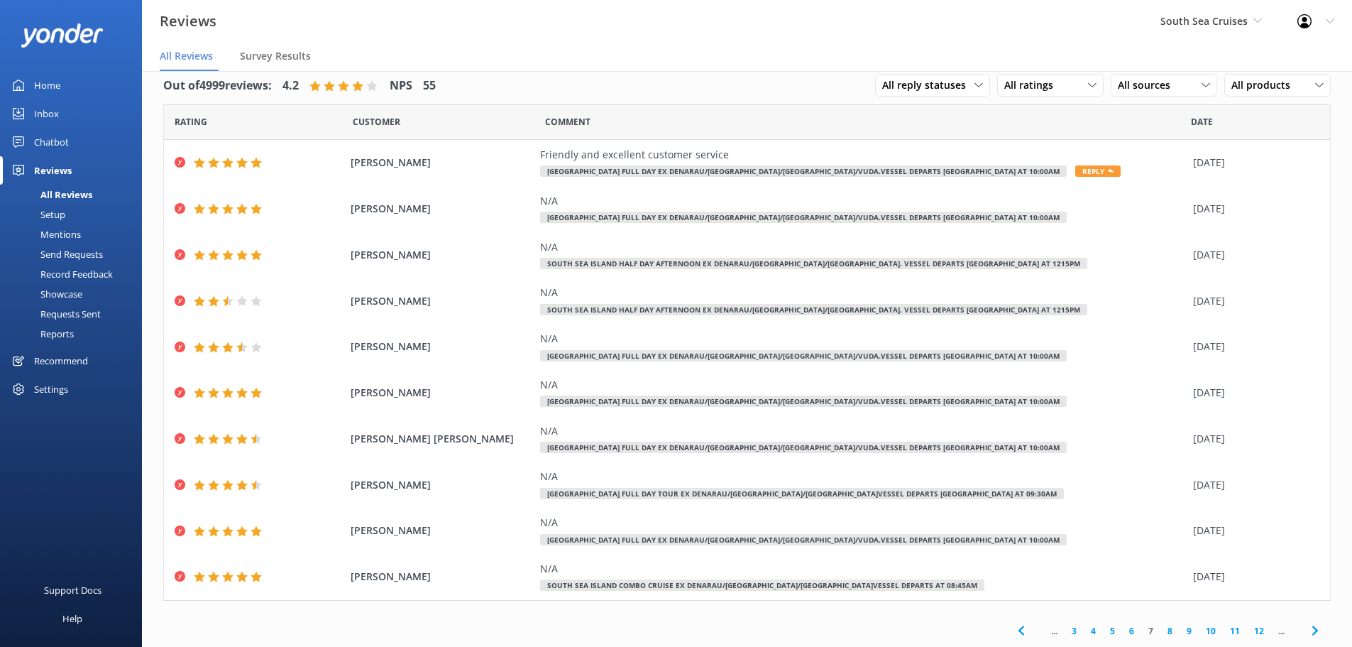
click at [1312, 629] on use at bounding box center [1315, 630] width 6 height 9
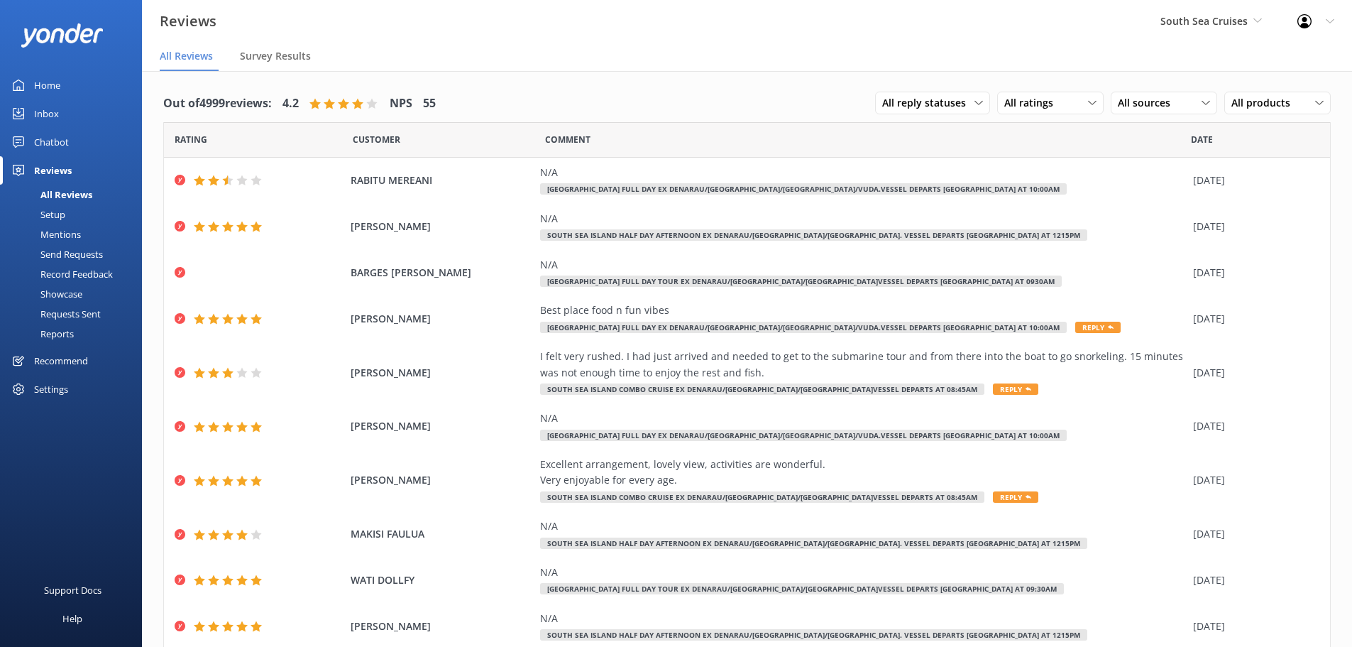
scroll to position [50, 0]
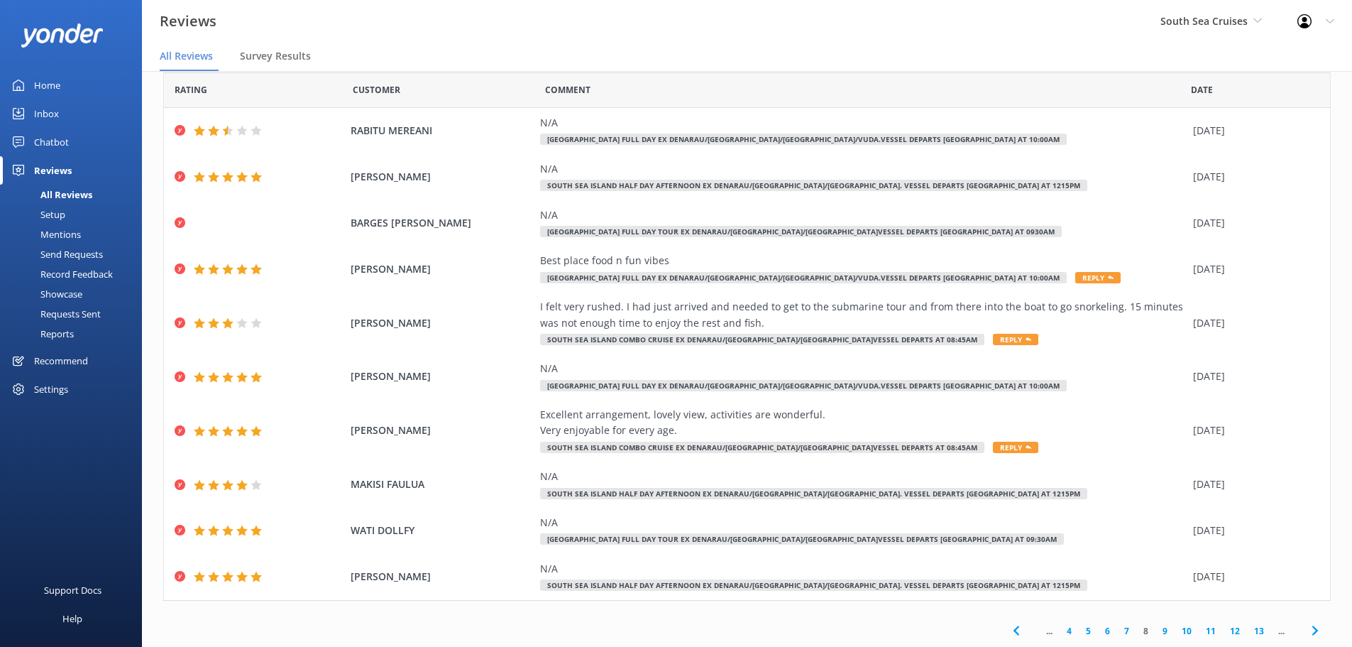
click at [1312, 629] on use at bounding box center [1315, 629] width 6 height 9
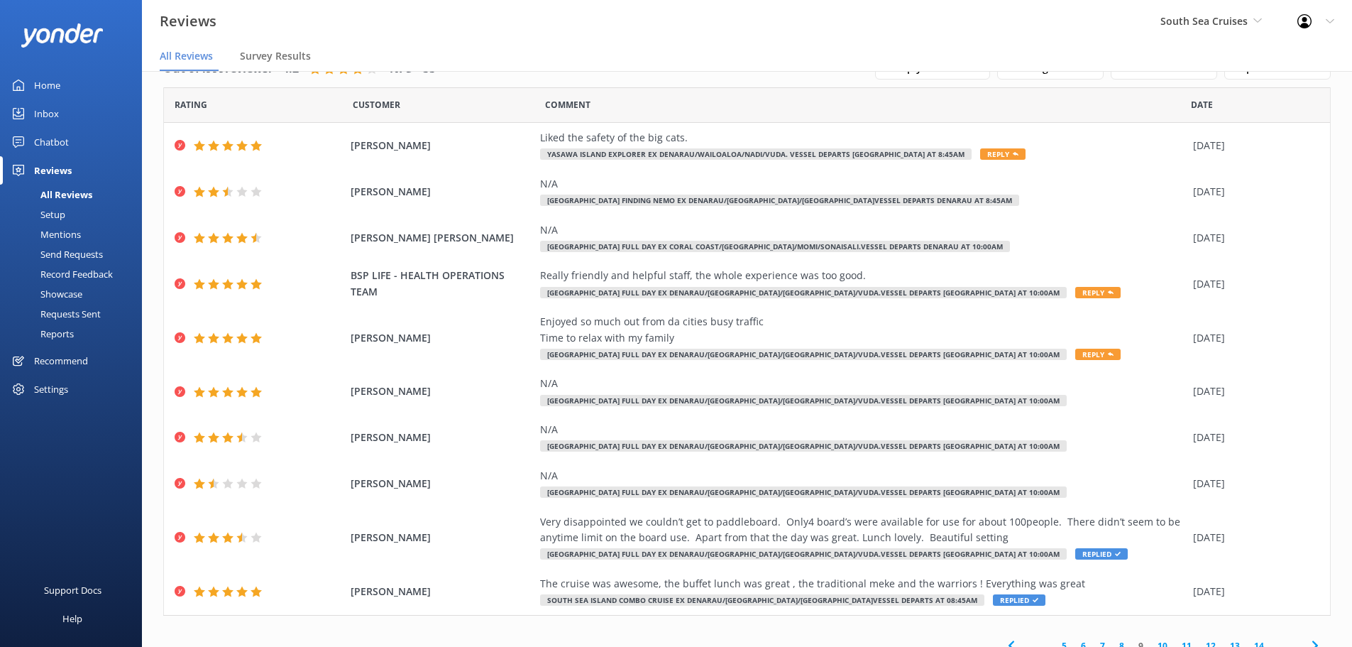
scroll to position [50, 0]
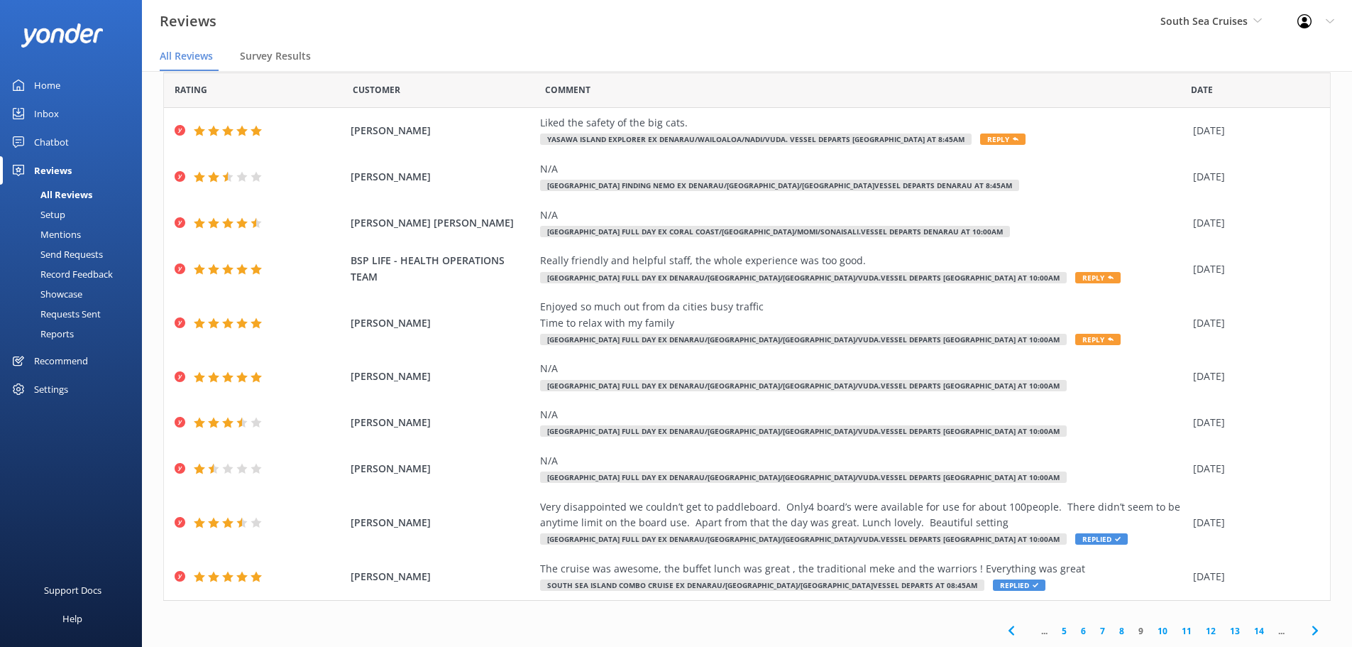
click at [1312, 629] on use at bounding box center [1315, 629] width 6 height 9
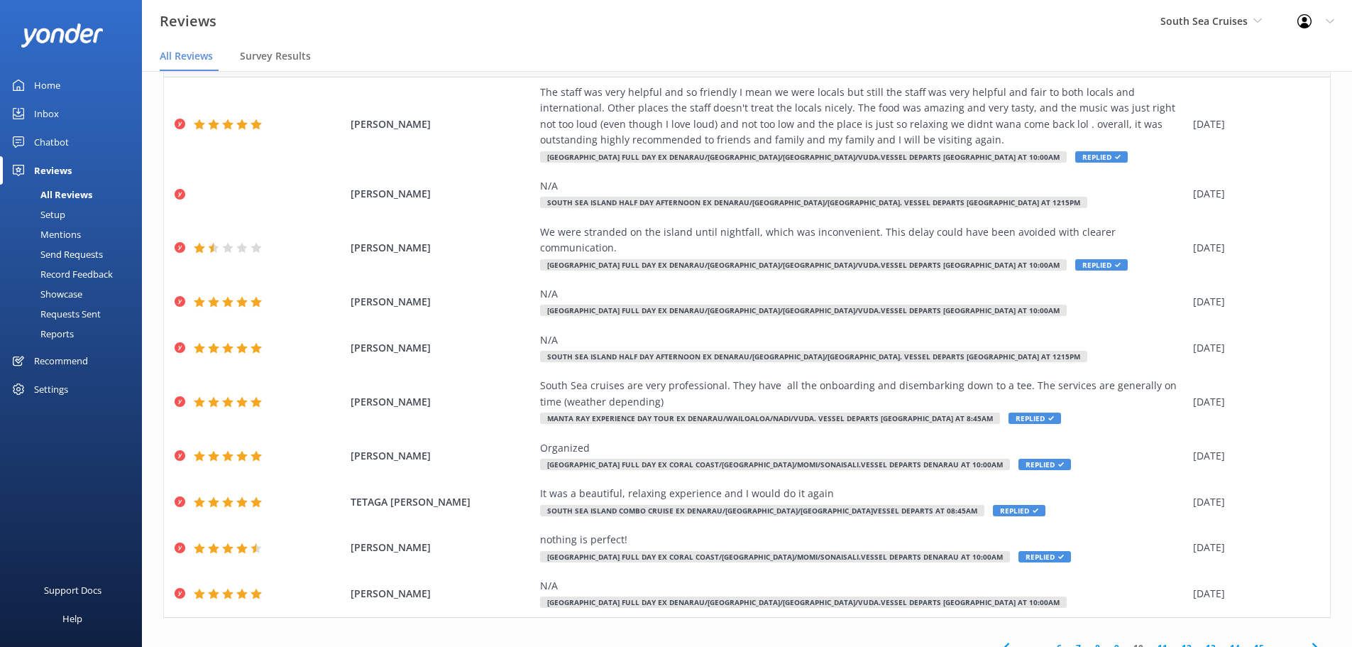
scroll to position [81, 0]
click at [1312, 643] on use at bounding box center [1315, 647] width 6 height 9
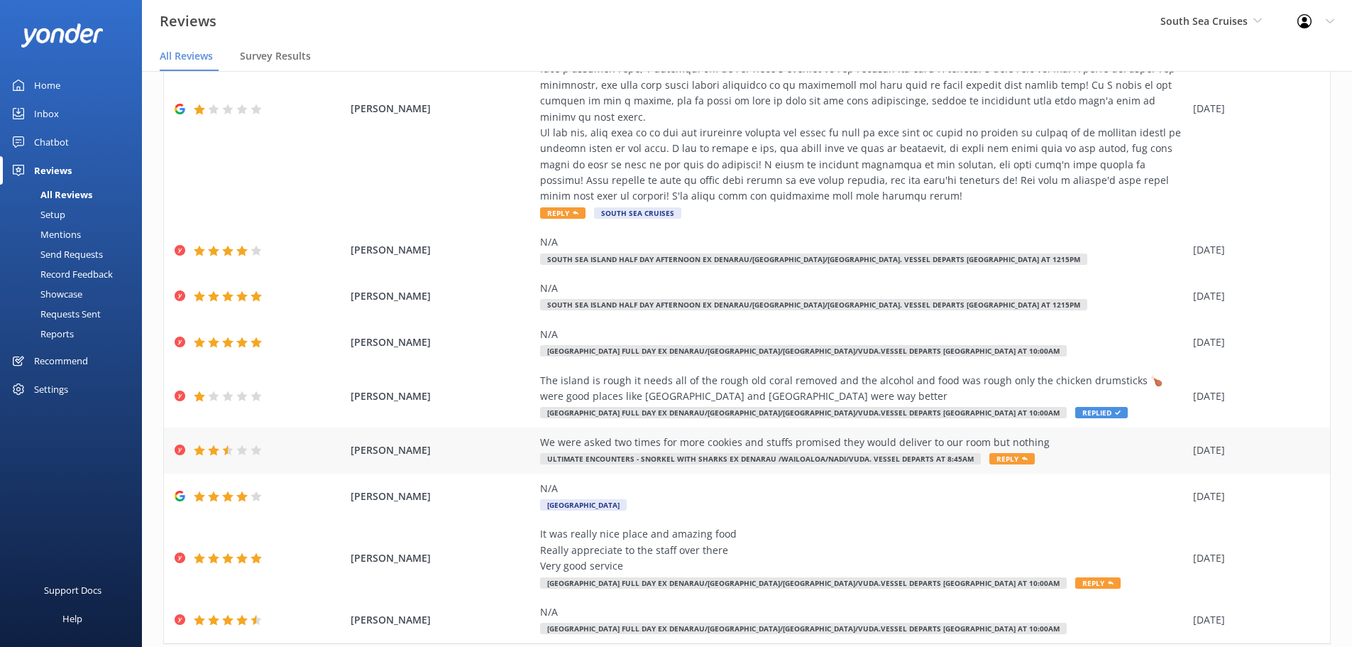
scroll to position [240, 0]
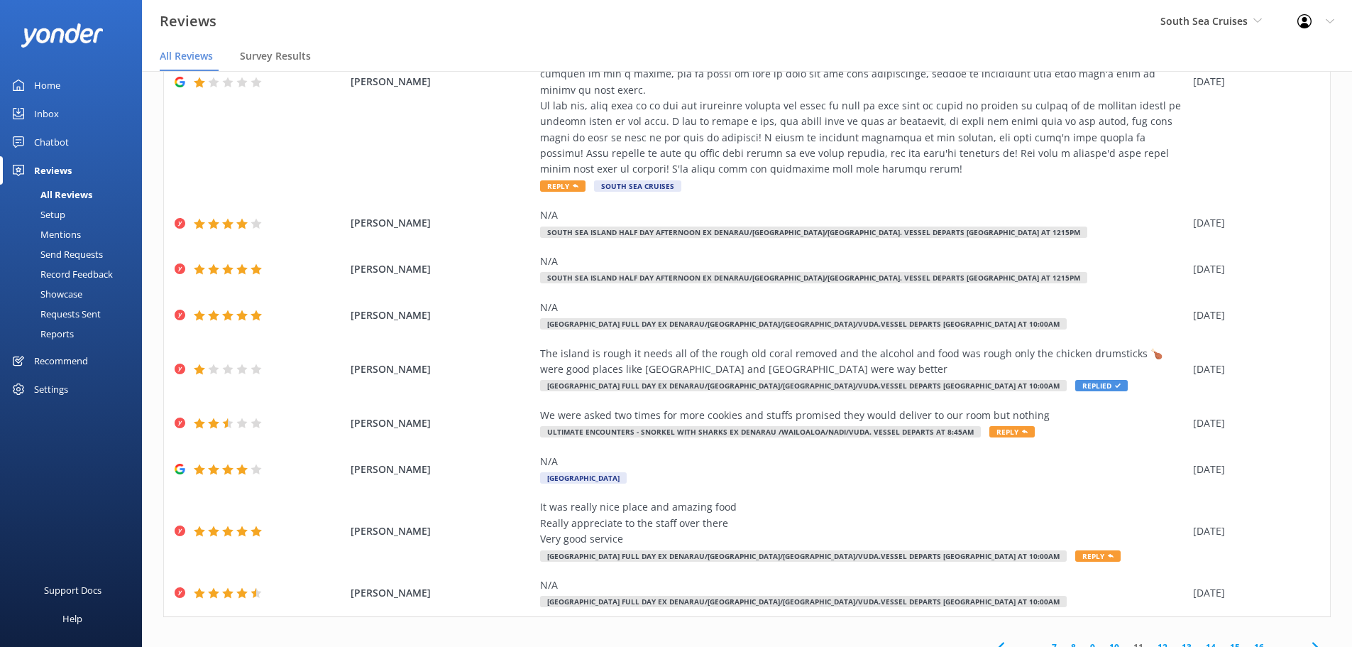
click at [1312, 642] on use at bounding box center [1315, 646] width 6 height 9
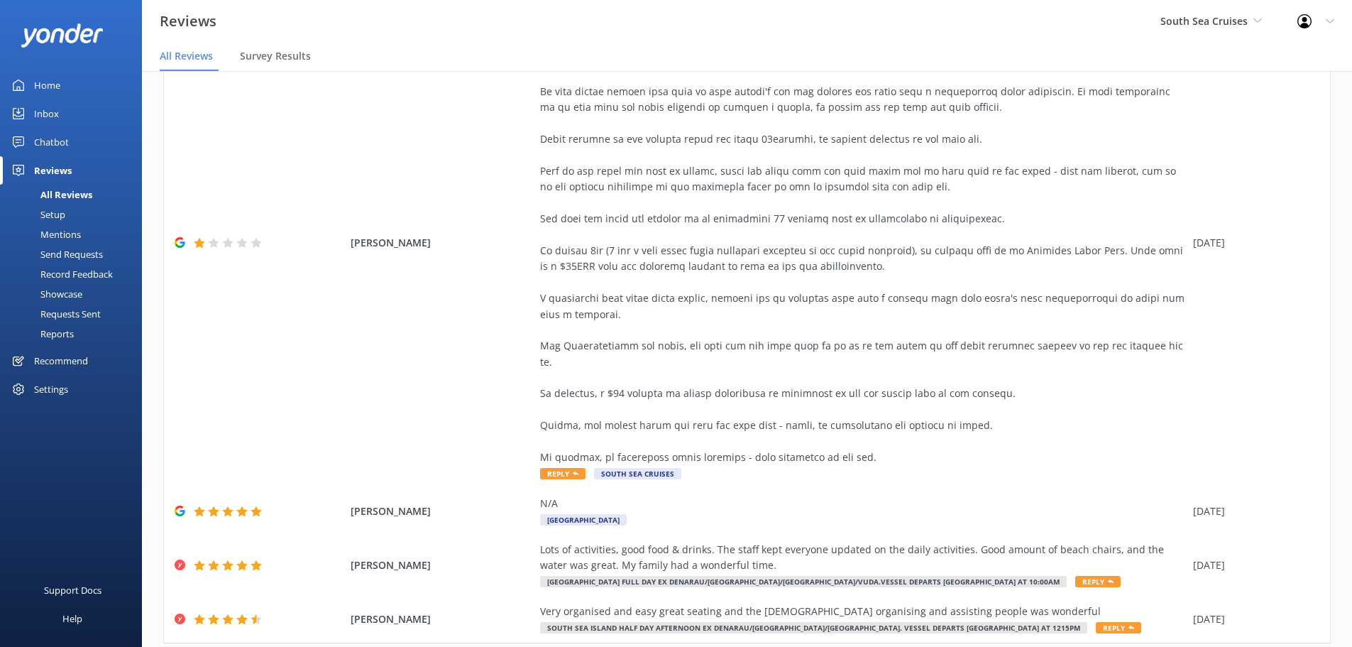
scroll to position [463, 0]
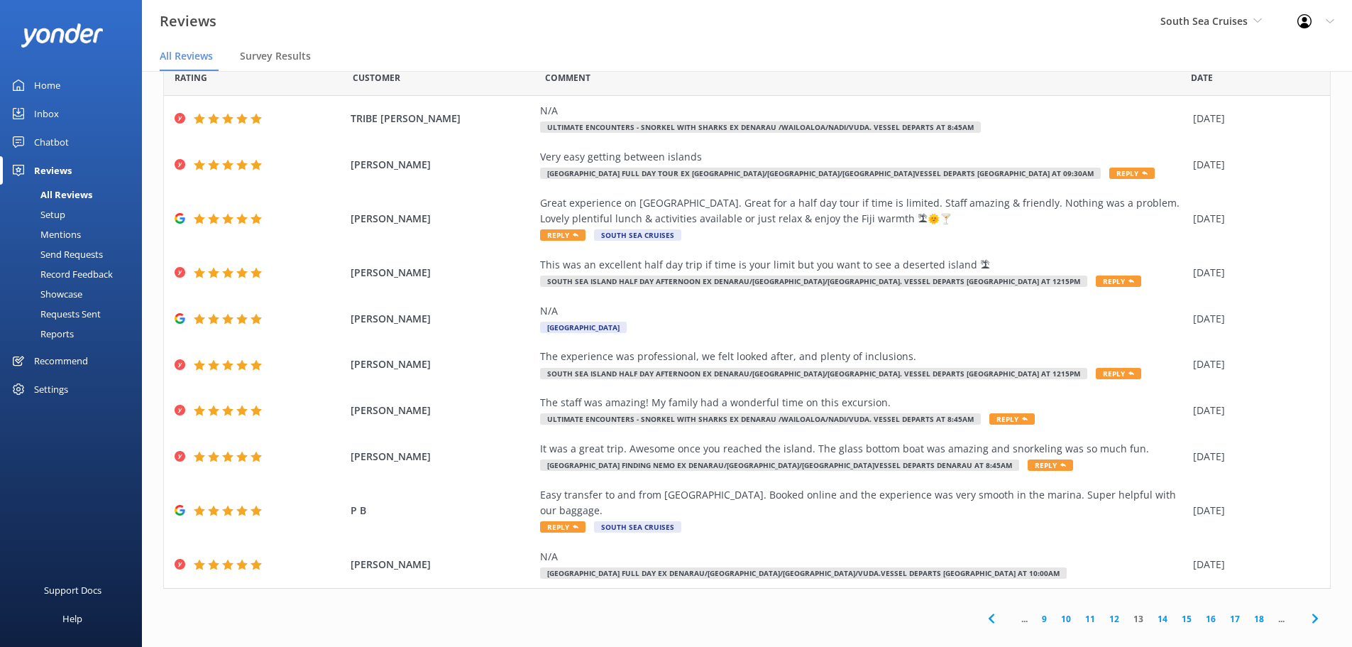
click at [1312, 613] on use at bounding box center [1315, 617] width 6 height 9
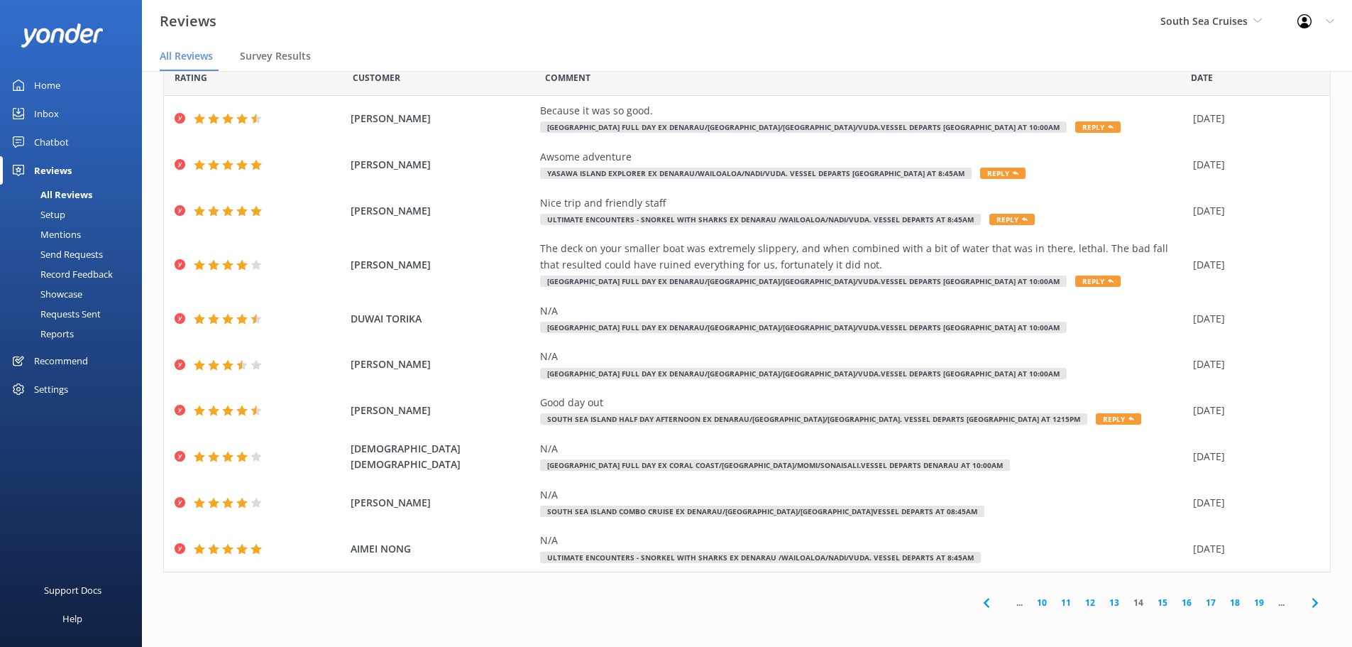
click at [1307, 608] on icon at bounding box center [1315, 602] width 17 height 17
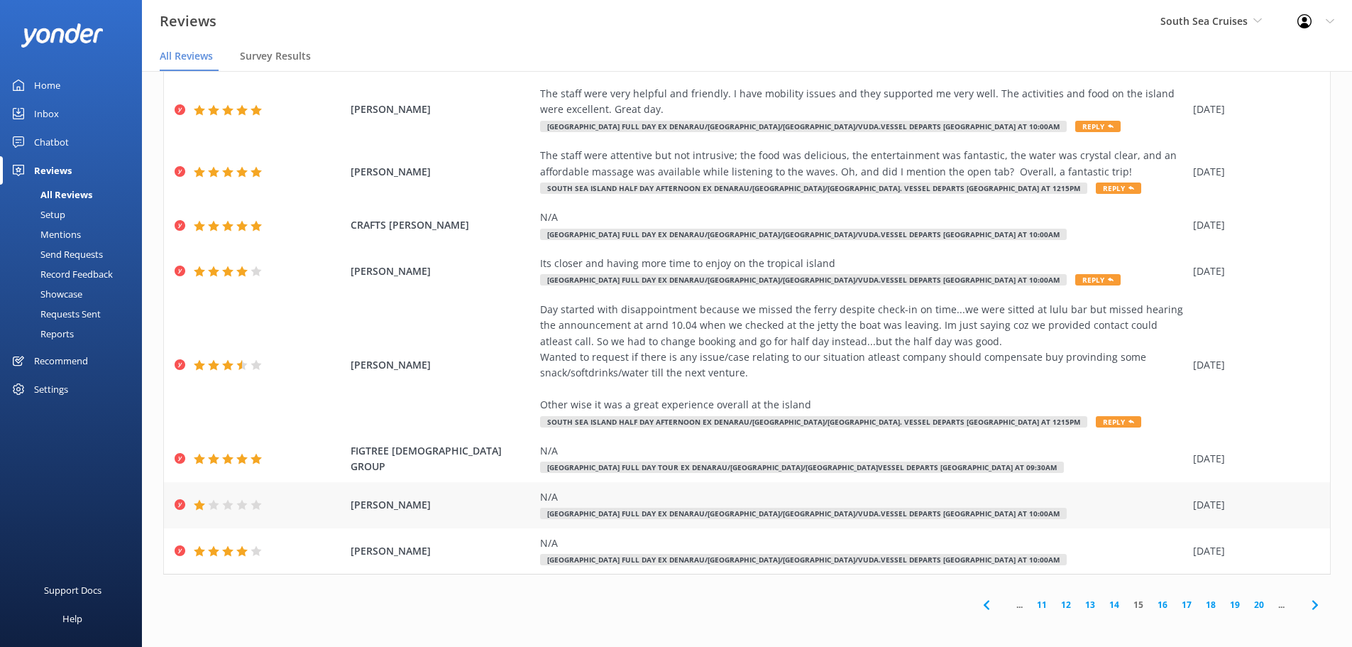
scroll to position [160, 0]
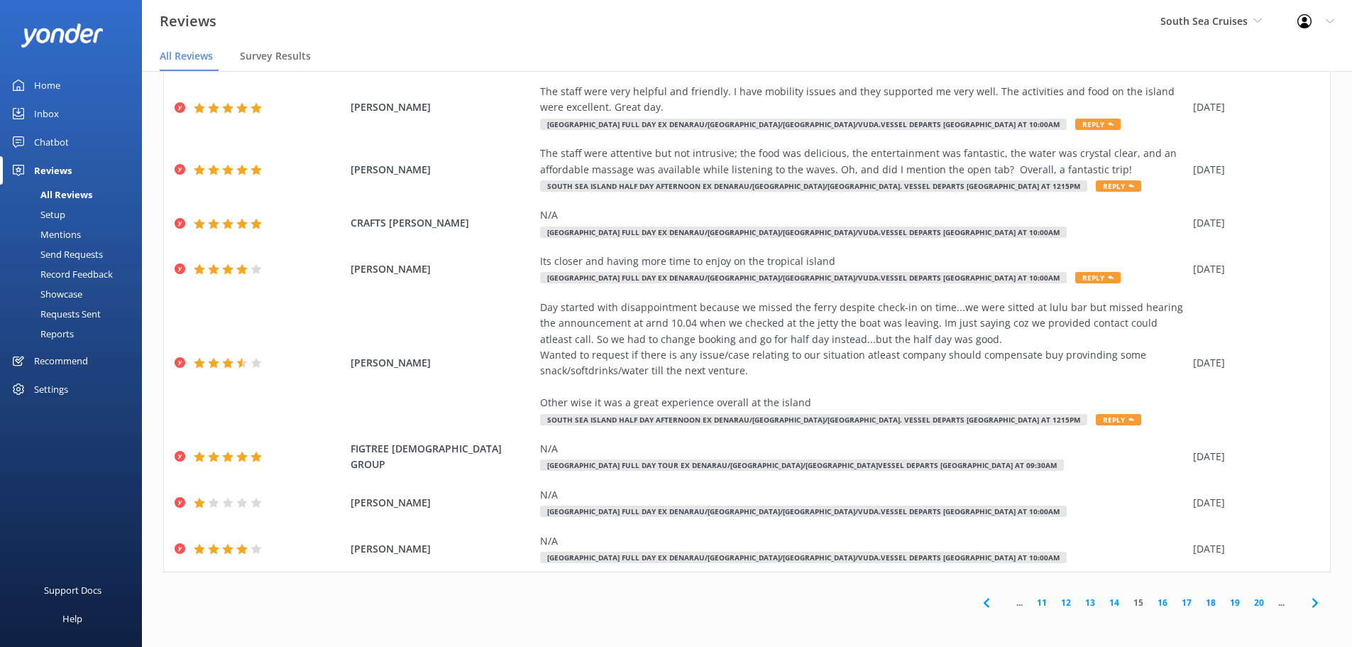
click at [1307, 609] on icon at bounding box center [1315, 602] width 17 height 17
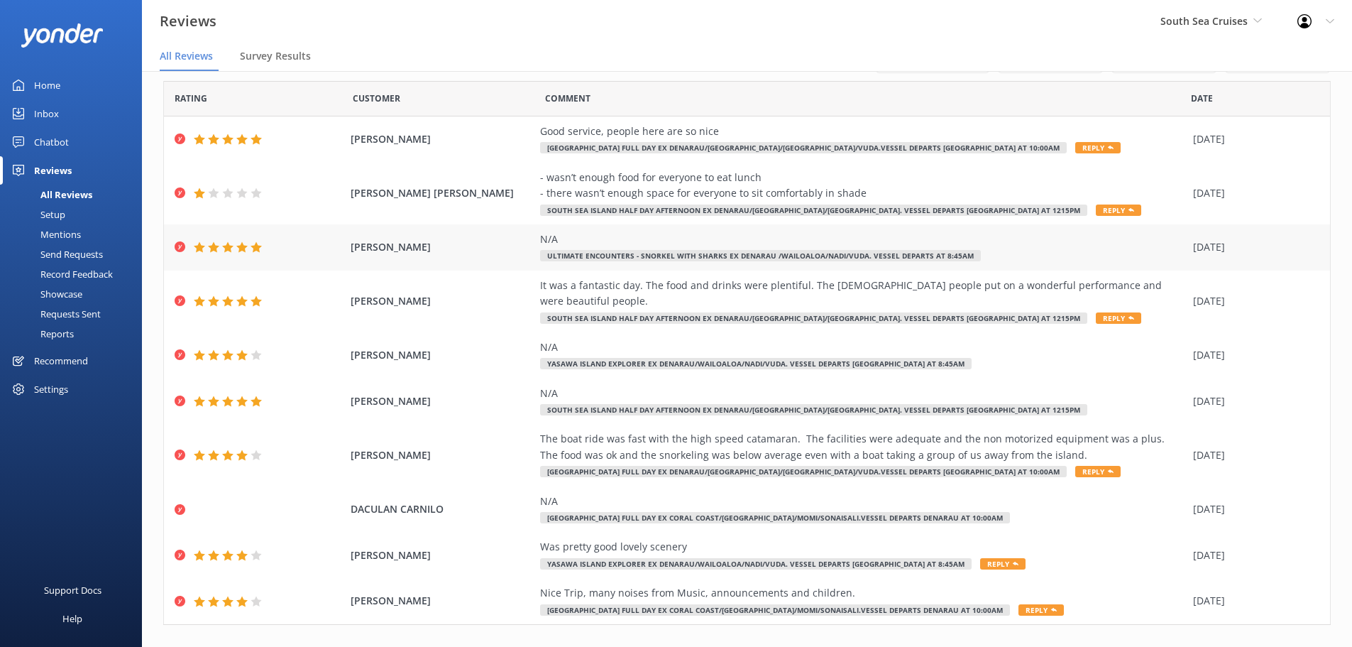
scroll to position [50, 0]
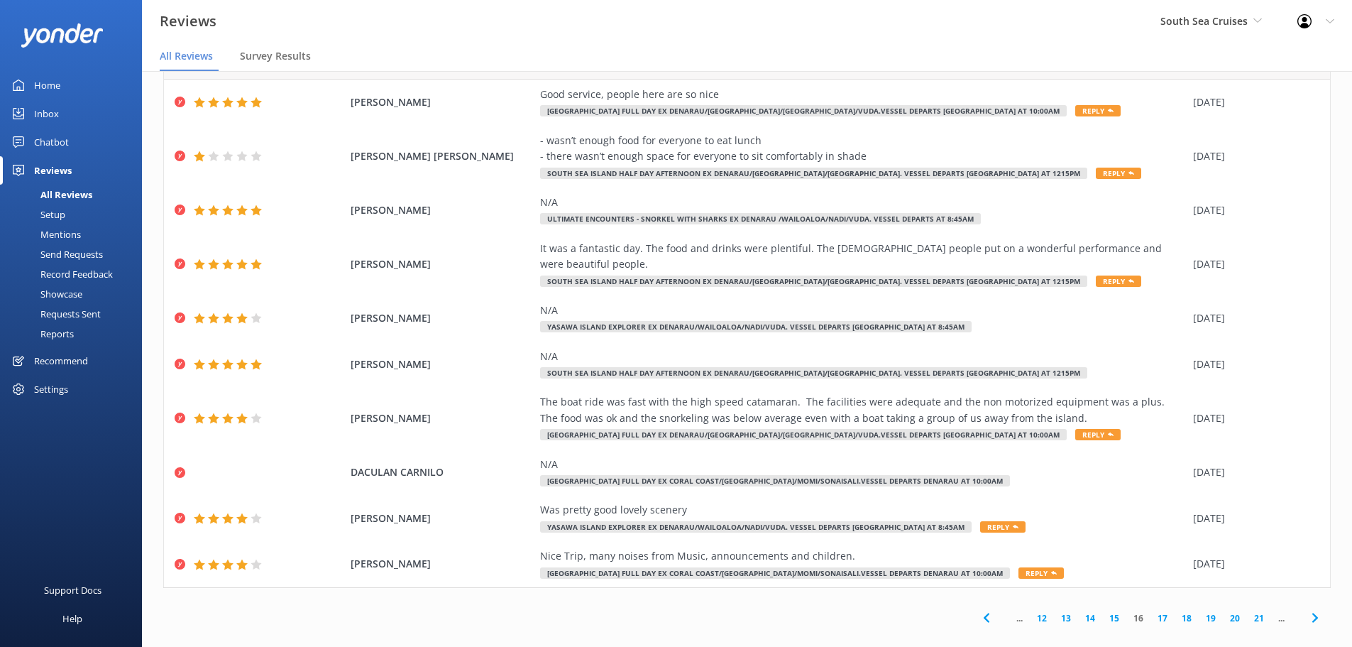
click at [1307, 609] on icon at bounding box center [1315, 617] width 17 height 17
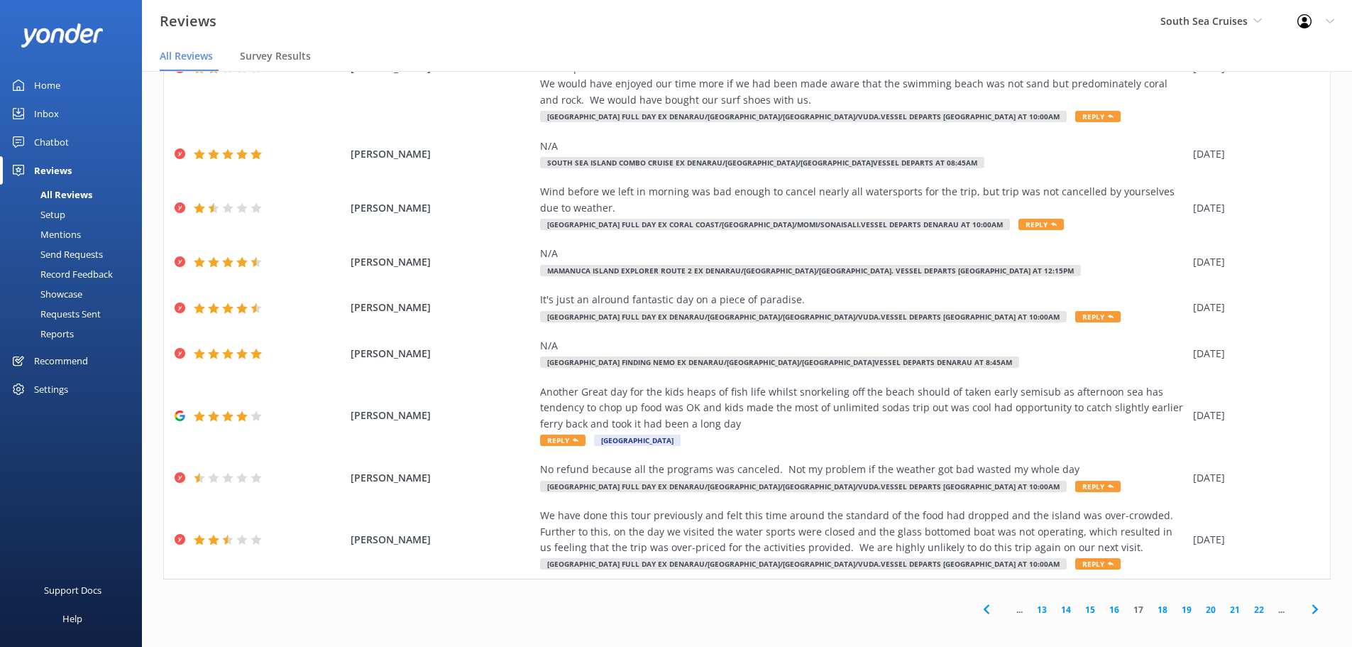
scroll to position [177, 0]
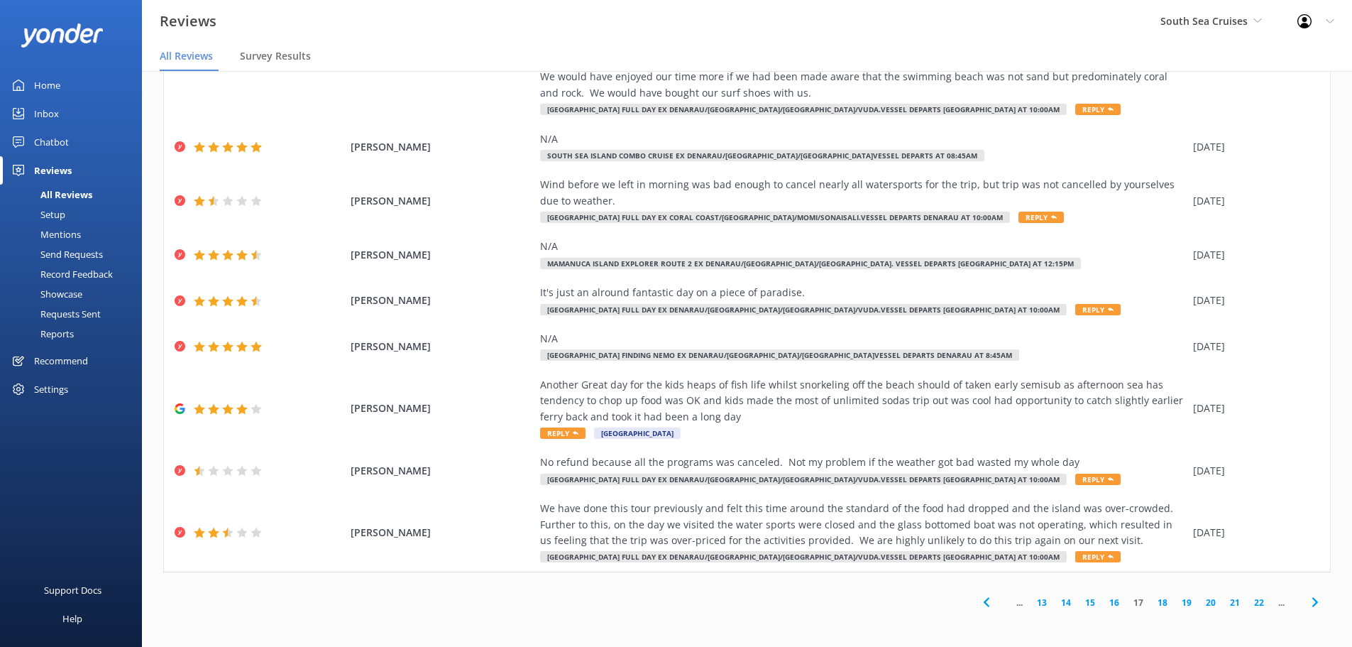
click at [1312, 603] on use at bounding box center [1315, 602] width 6 height 9
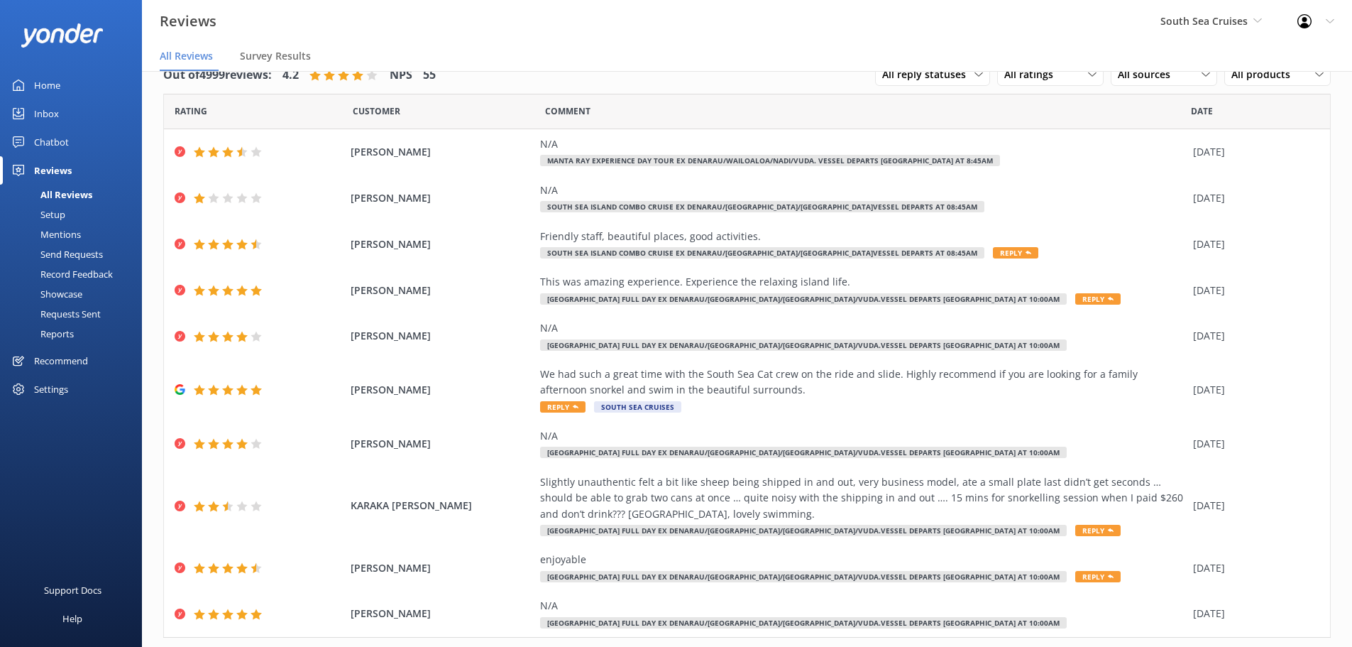
scroll to position [65, 0]
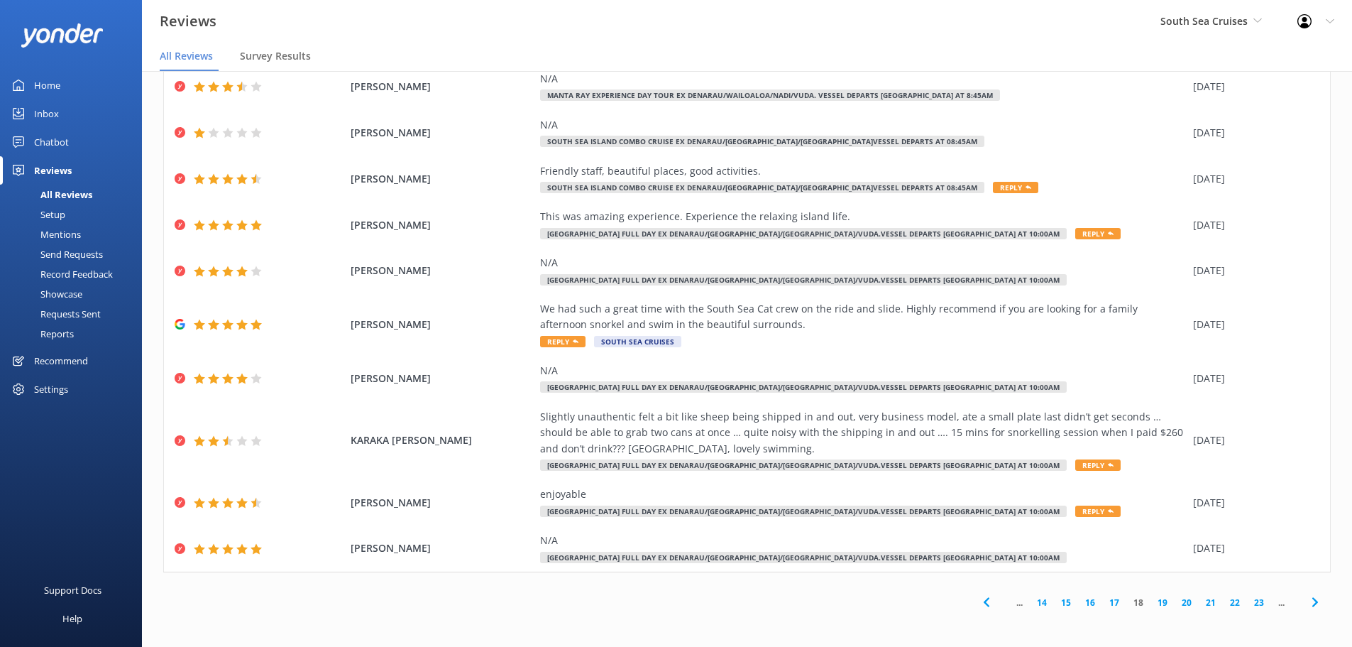
click at [1312, 606] on use at bounding box center [1315, 602] width 6 height 9
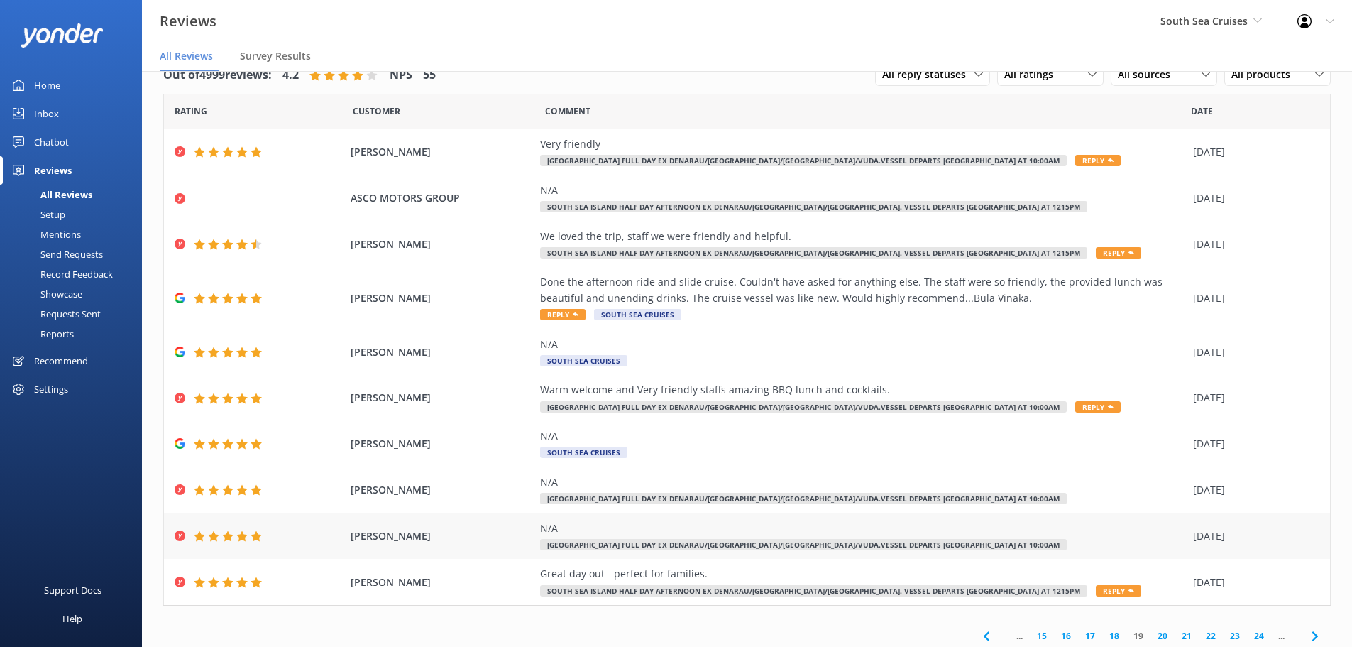
scroll to position [33, 0]
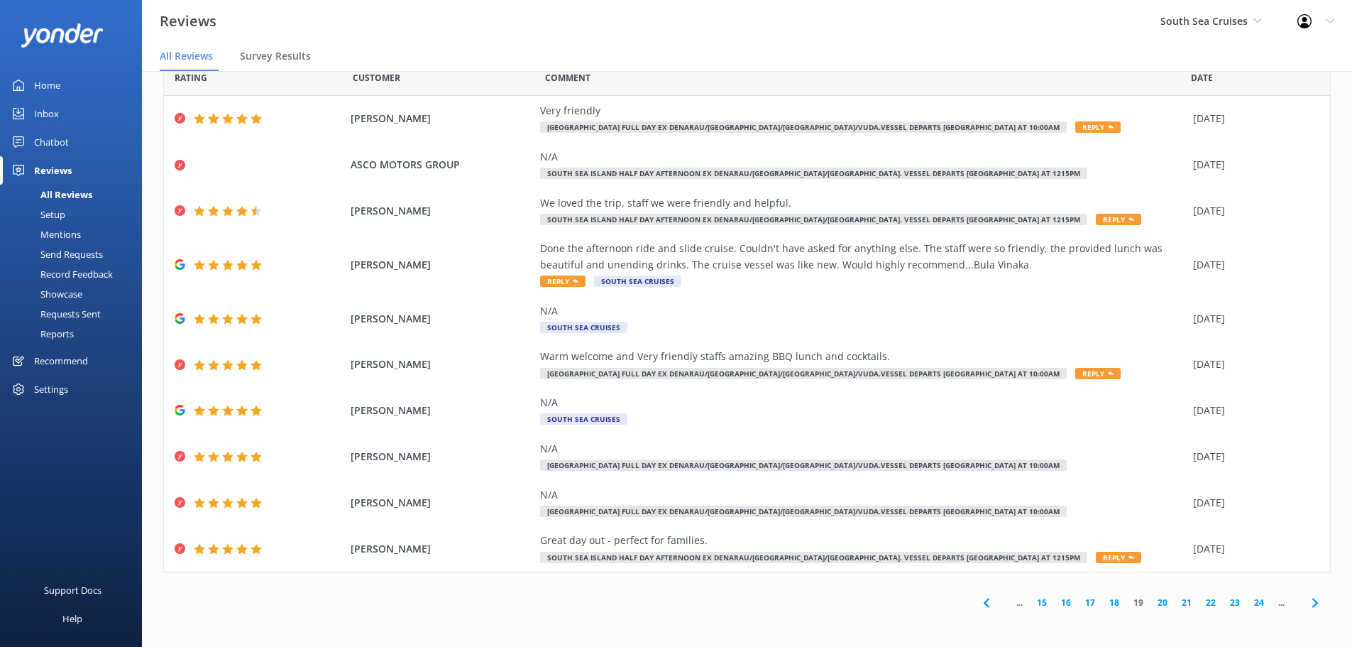
click at [1308, 601] on icon at bounding box center [1315, 602] width 17 height 17
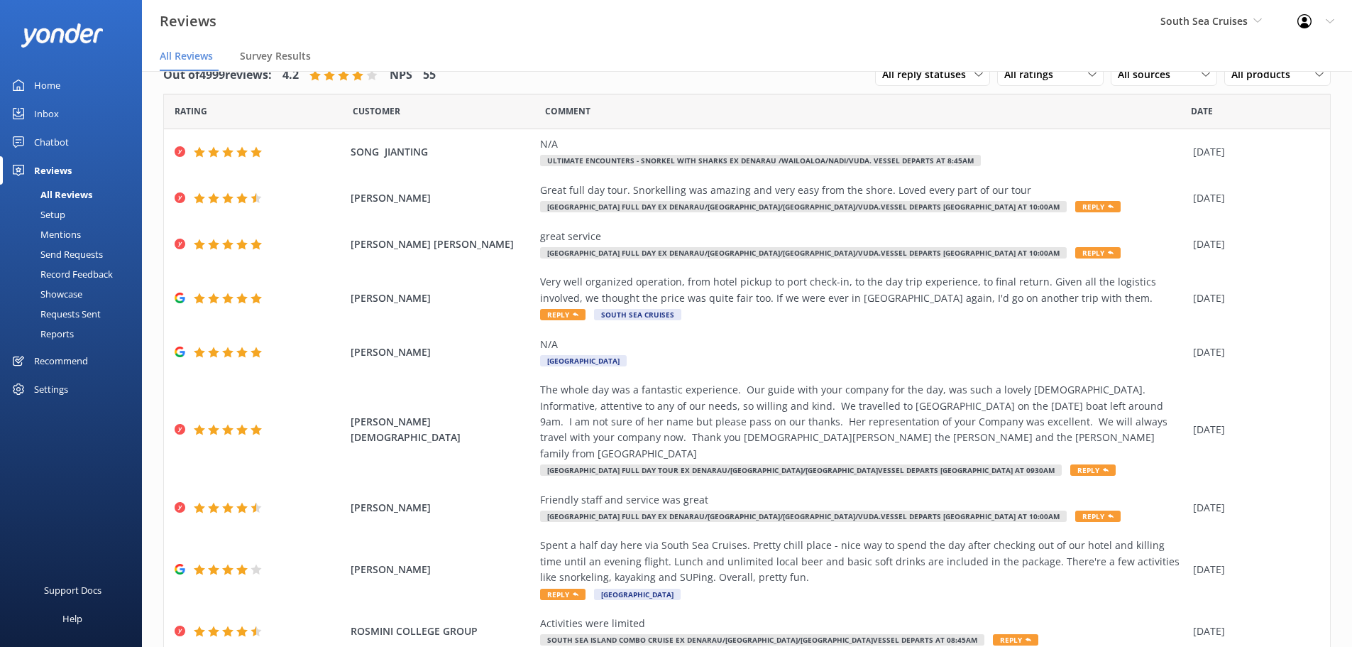
scroll to position [113, 0]
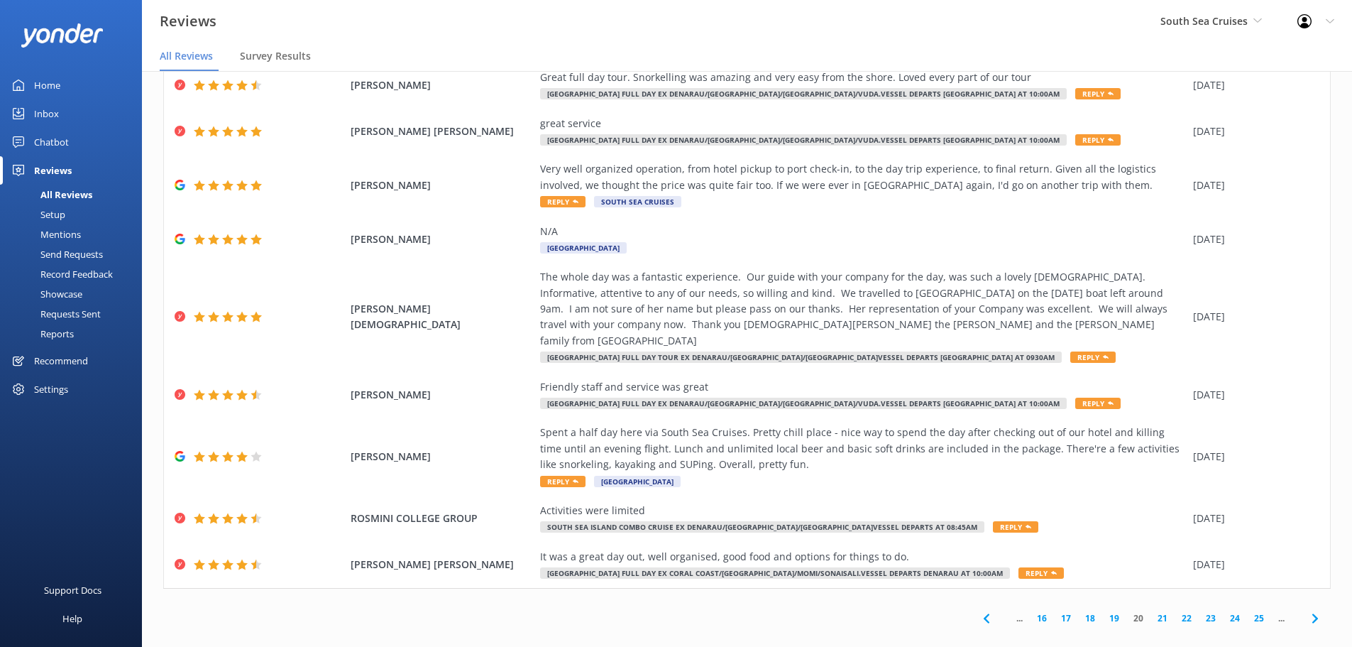
click at [1307, 610] on icon at bounding box center [1315, 618] width 17 height 17
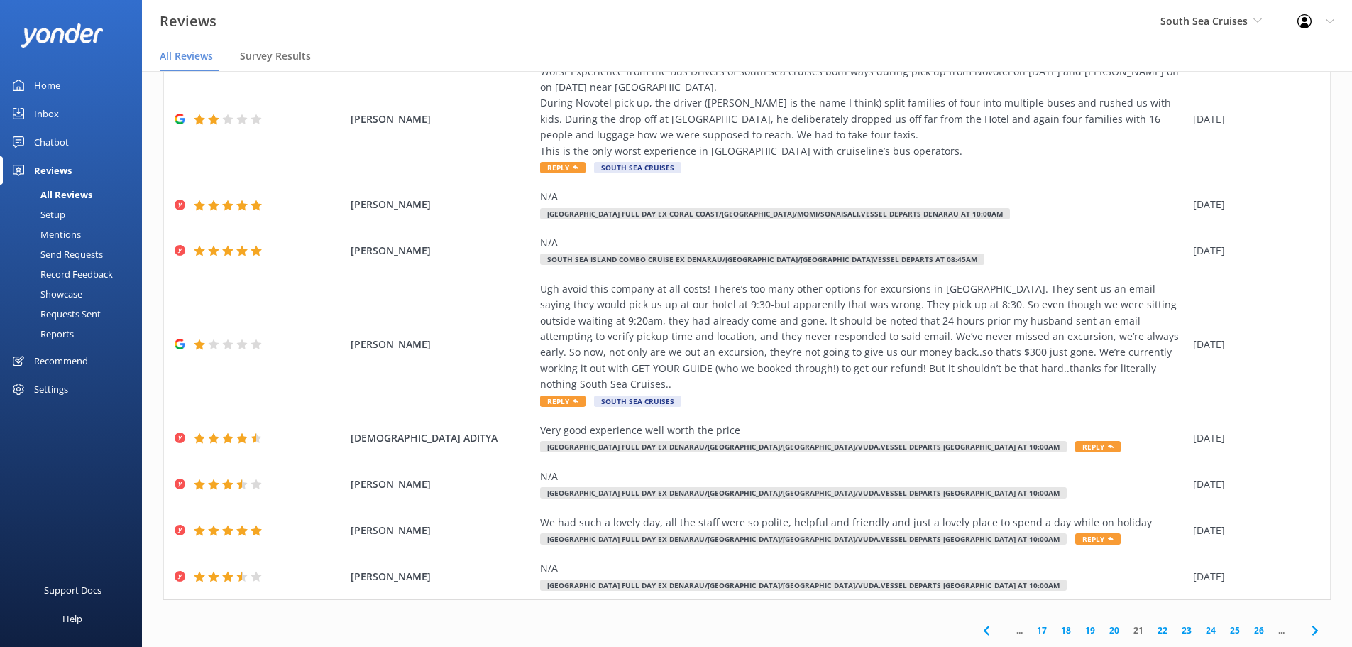
scroll to position [177, 0]
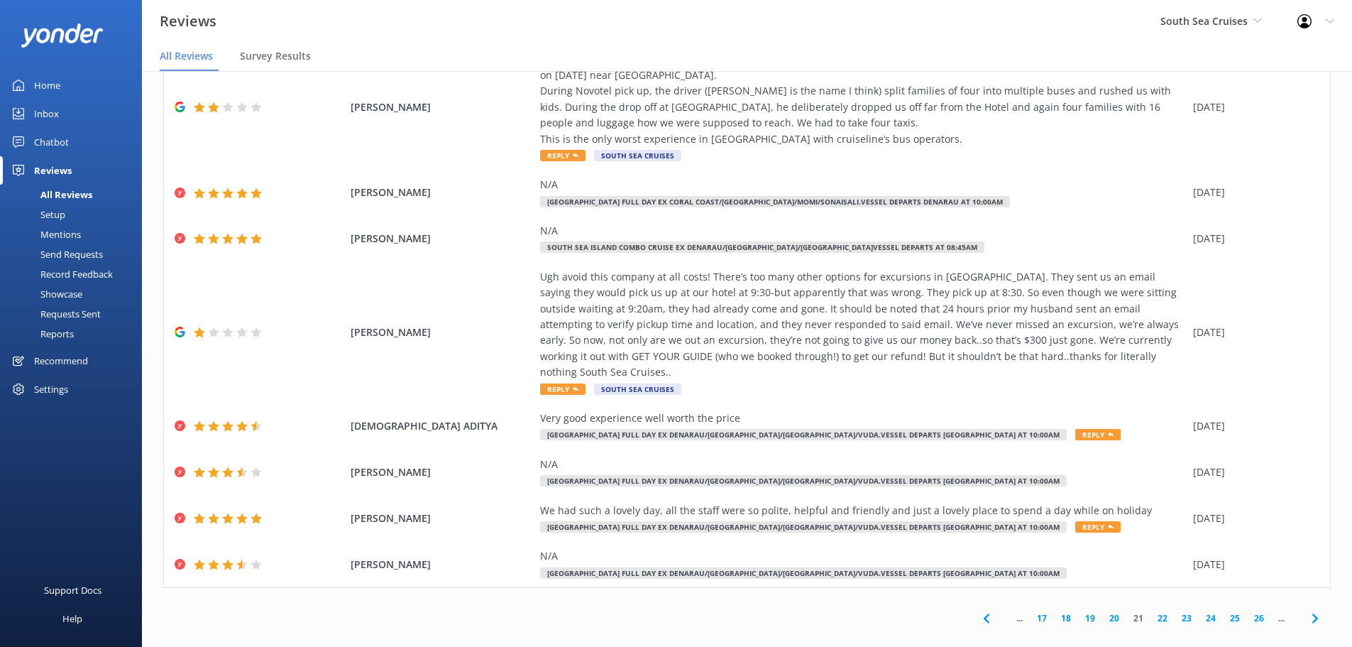
click at [1312, 613] on use at bounding box center [1315, 617] width 6 height 9
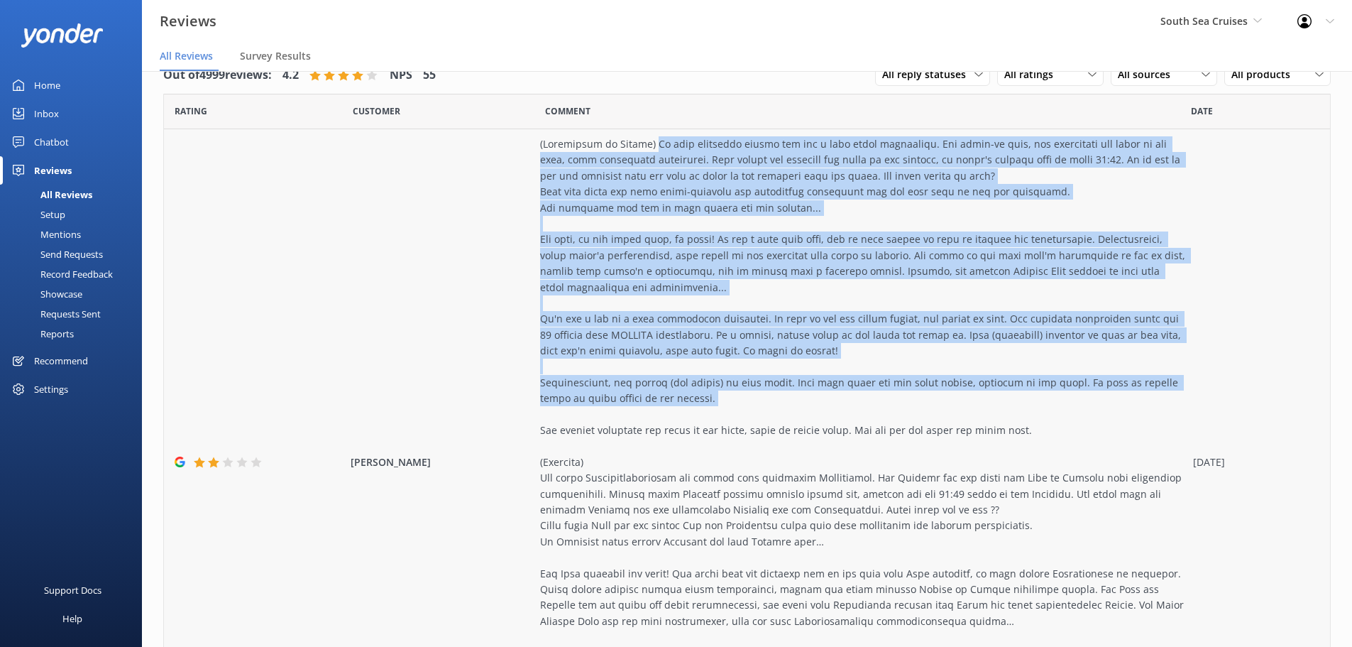
drag, startPoint x: 640, startPoint y: 143, endPoint x: 679, endPoint y: 408, distance: 268.4
click at [679, 408] on div at bounding box center [863, 454] width 646 height 636
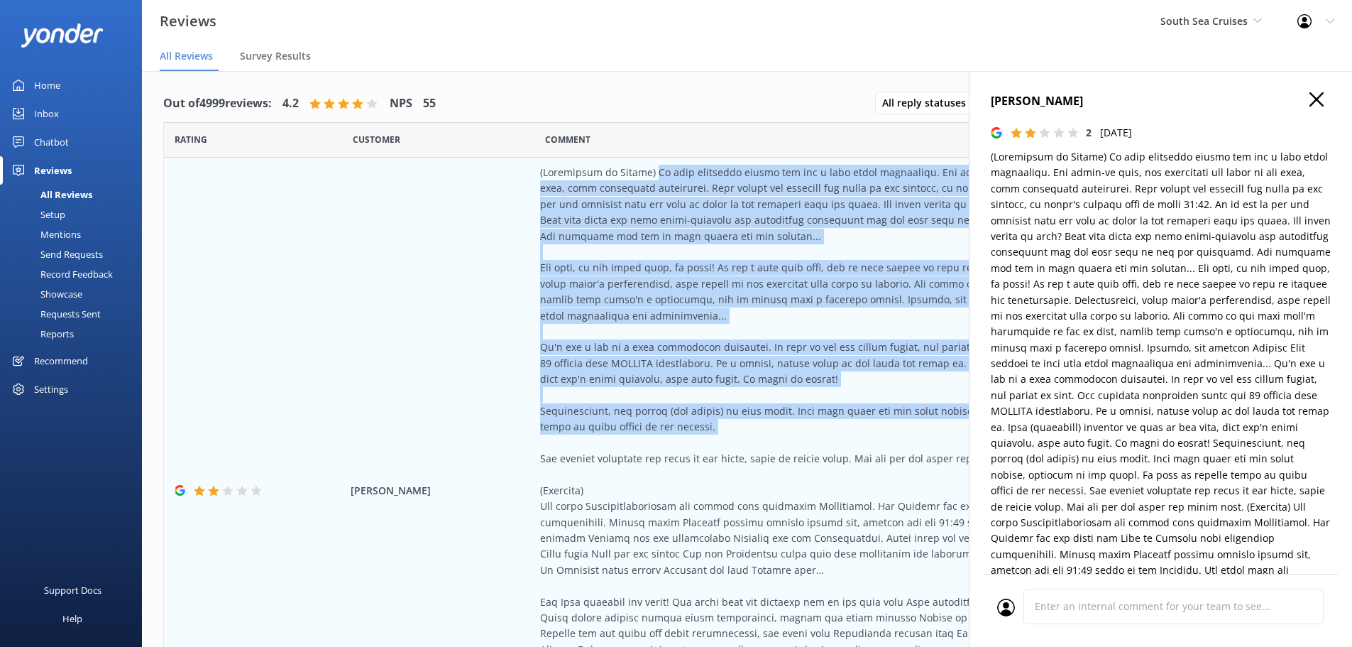
click at [1310, 106] on button at bounding box center [1317, 100] width 14 height 16
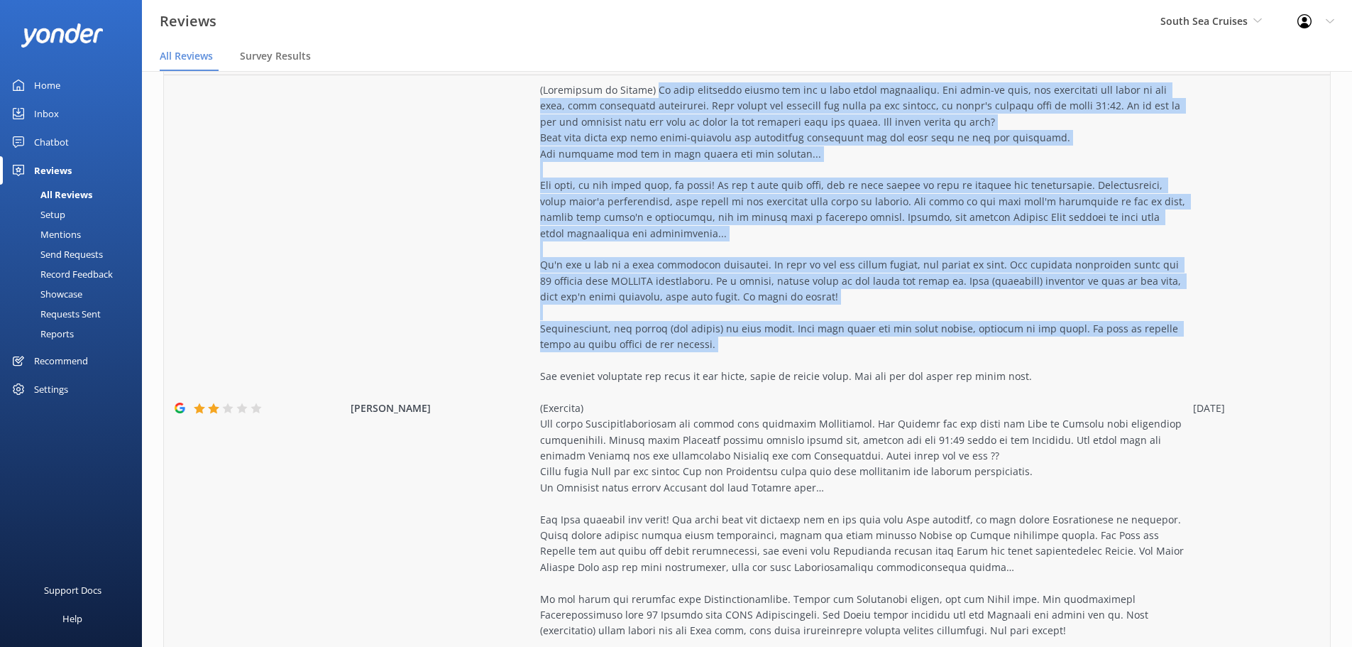
scroll to position [142, 0]
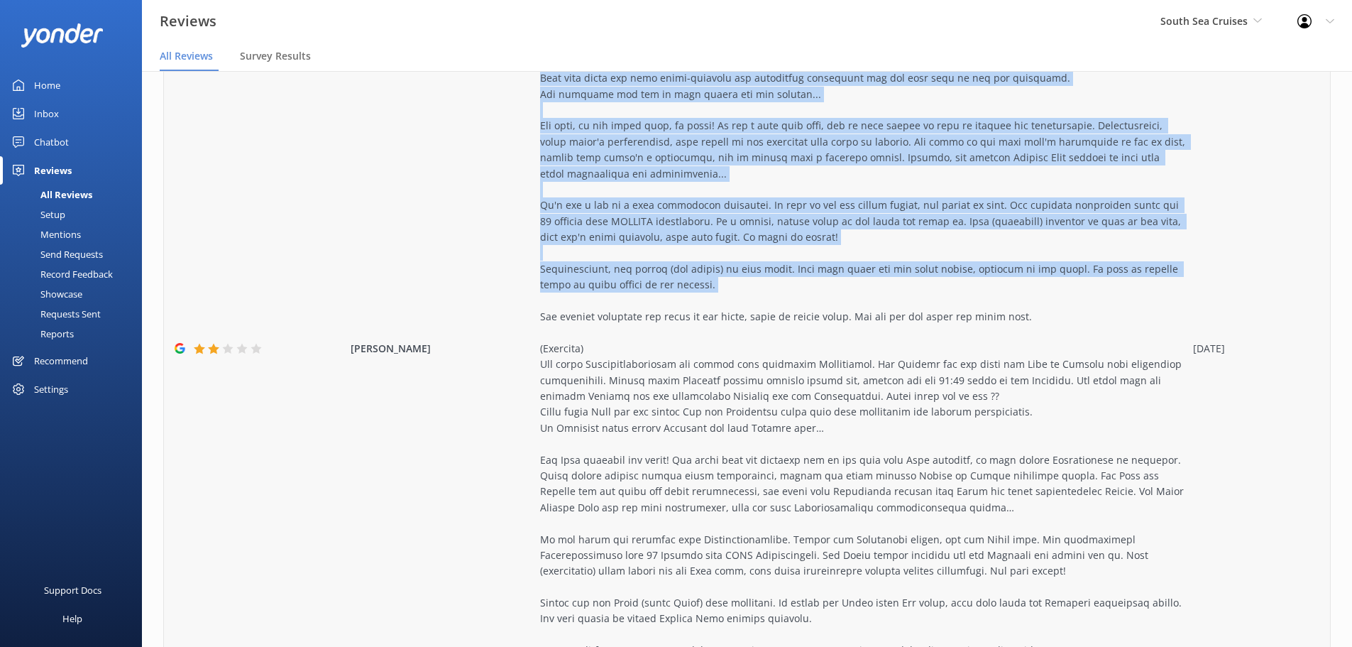
copy div "We were overnight guests and had a very mixed experience. The check-in desk, an…"
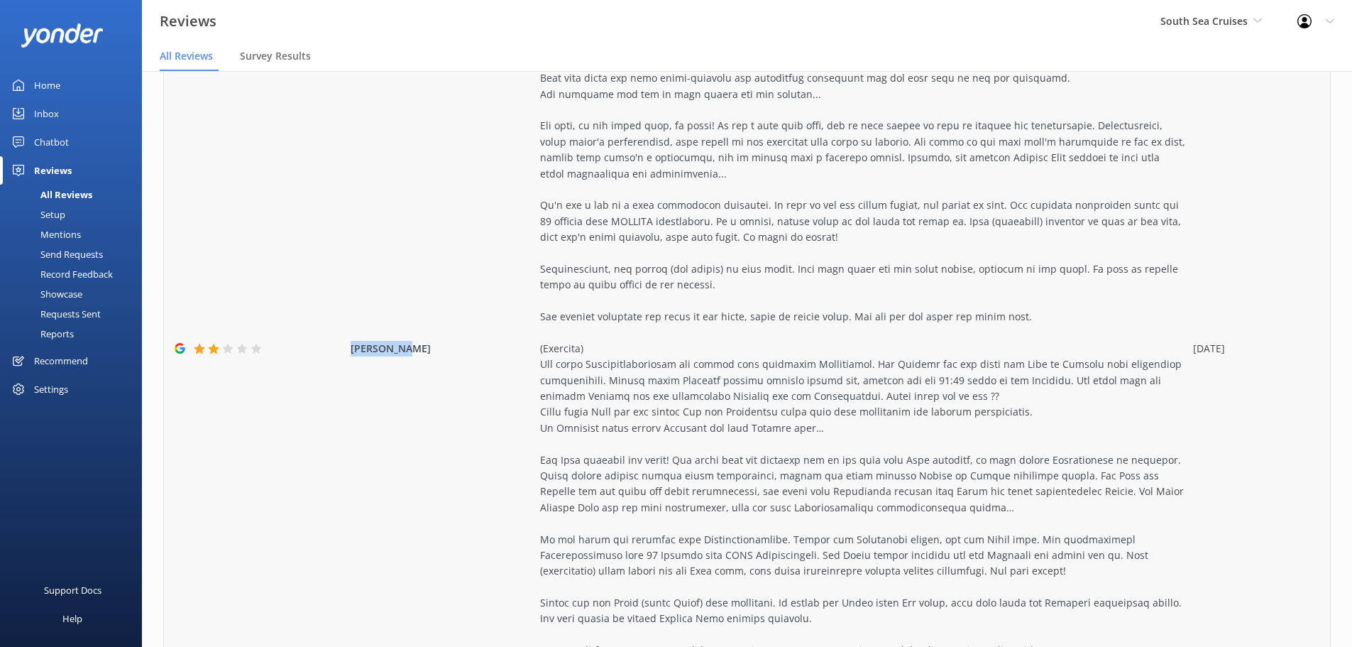
drag, startPoint x: 387, startPoint y: 352, endPoint x: 346, endPoint y: 355, distance: 40.6
click at [351, 355] on span "[PERSON_NAME]" at bounding box center [442, 349] width 183 height 16
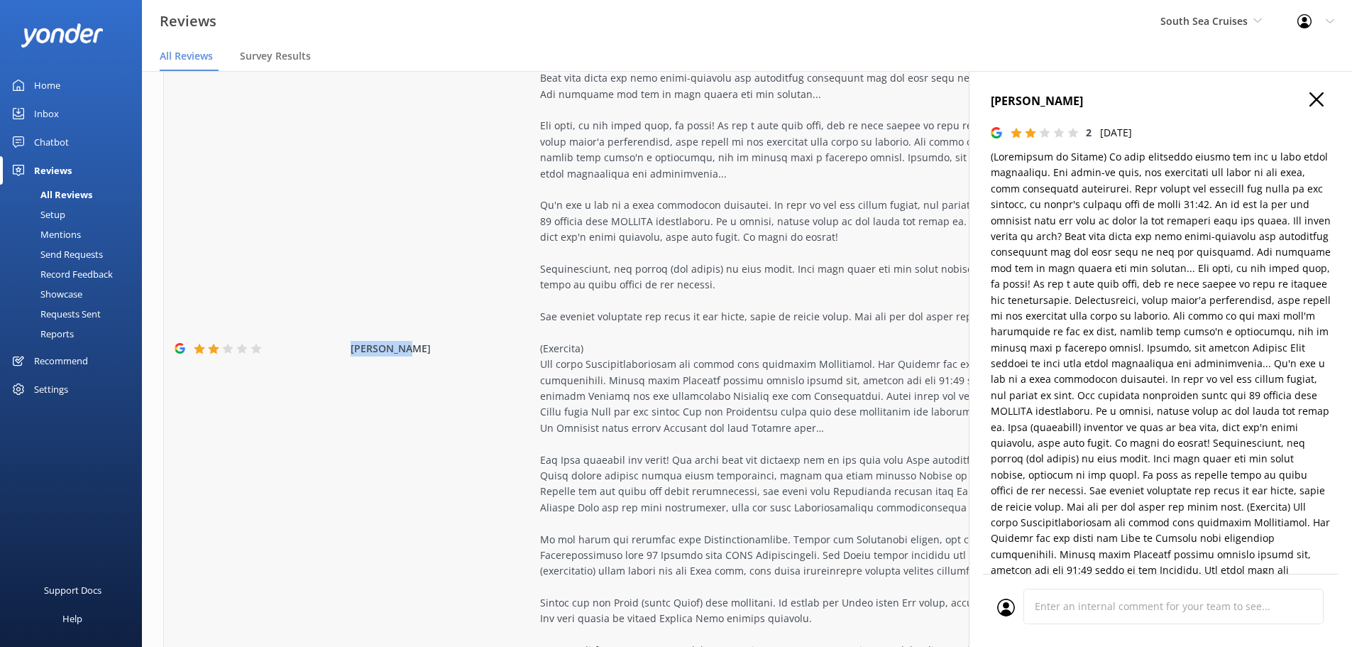
copy span "[PERSON_NAME]"
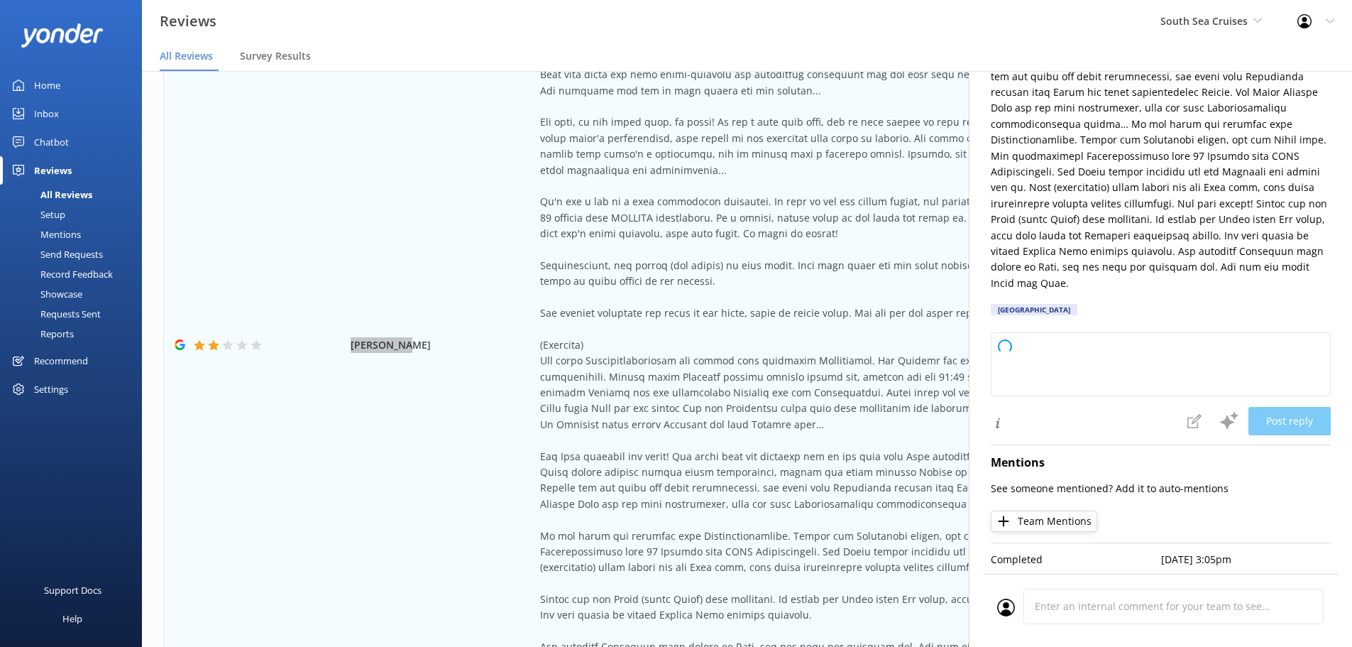
scroll to position [28, 0]
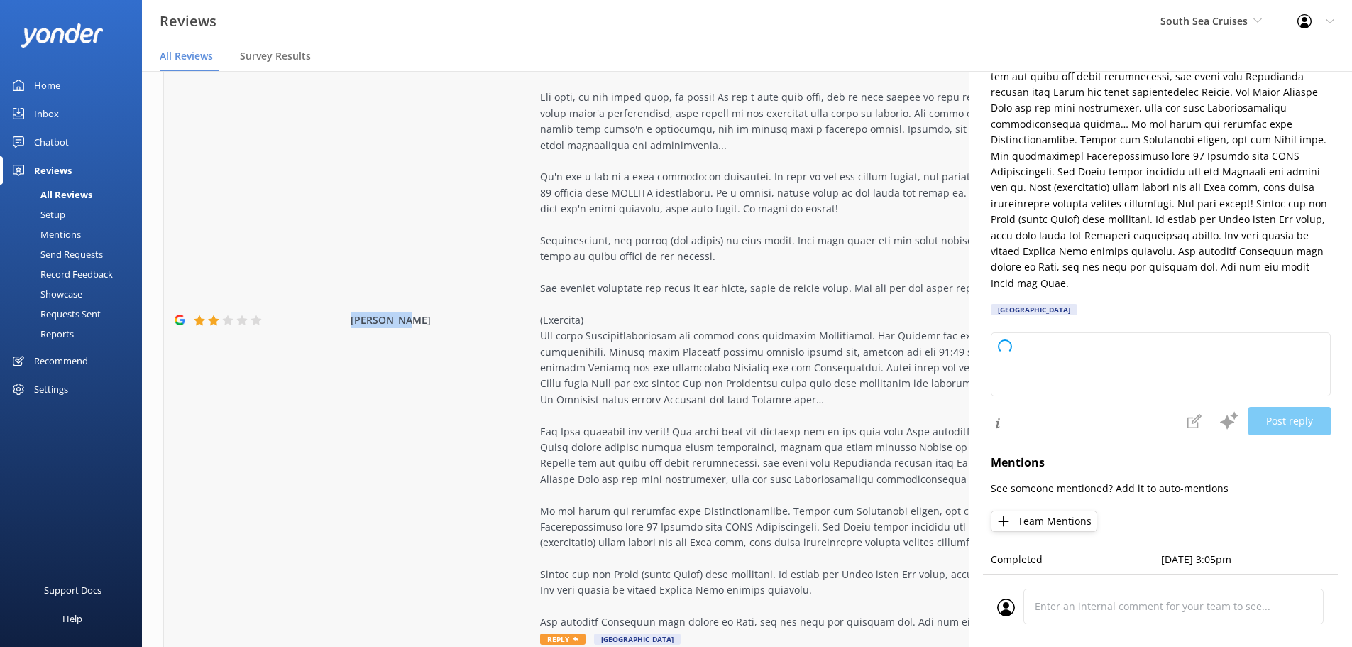
click at [449, 388] on div "[PERSON_NAME] Reply [GEOGRAPHIC_DATA] [DATE]" at bounding box center [747, 320] width 1166 height 666
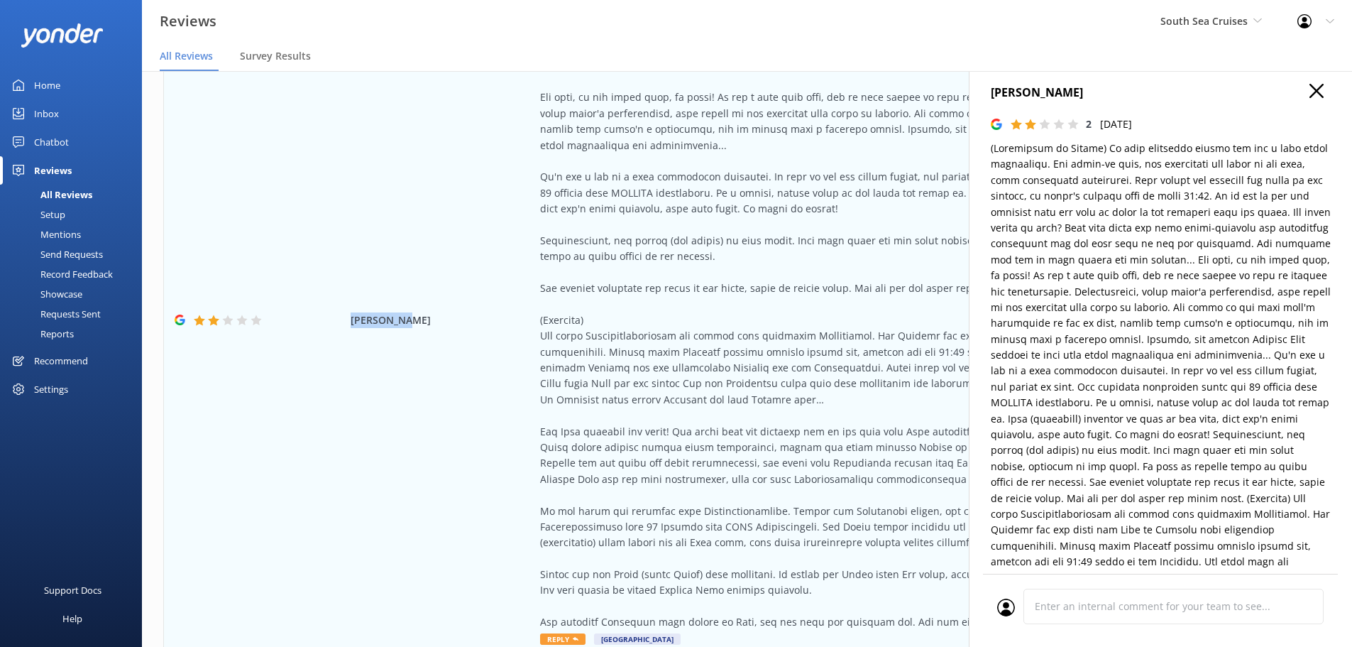
scroll to position [0, 0]
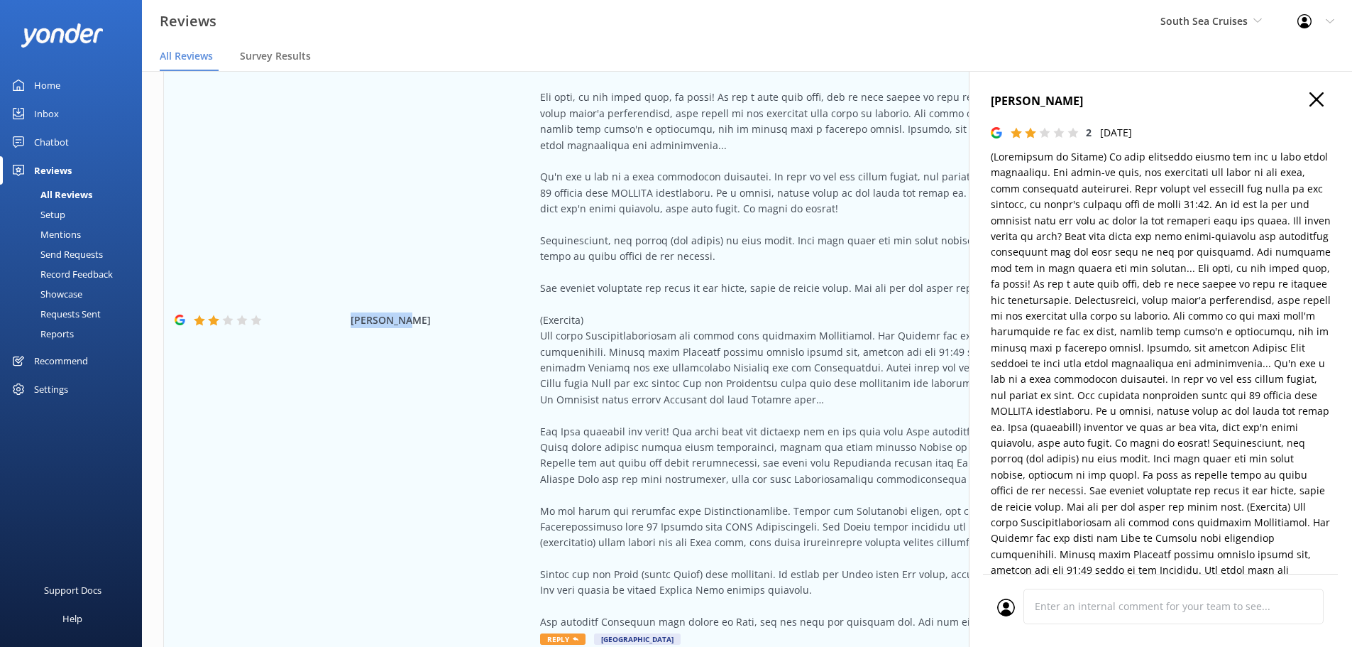
click at [1310, 102] on use at bounding box center [1317, 99] width 14 height 14
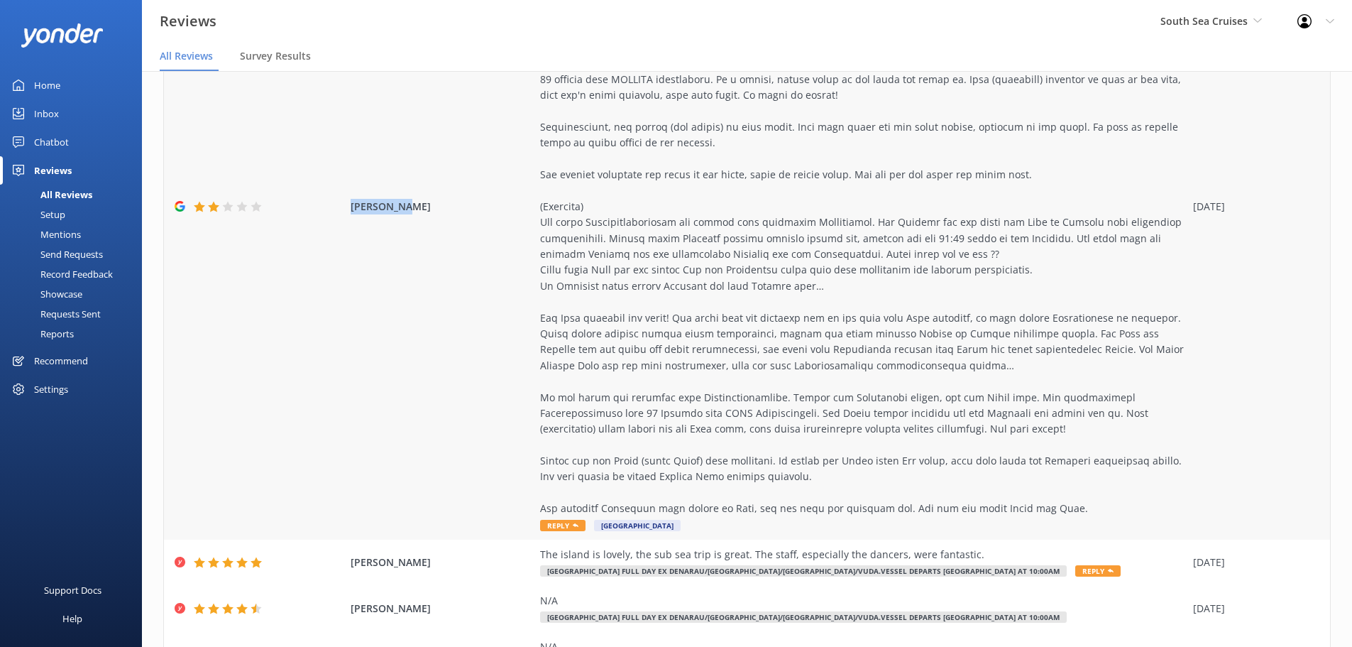
scroll to position [284, 0]
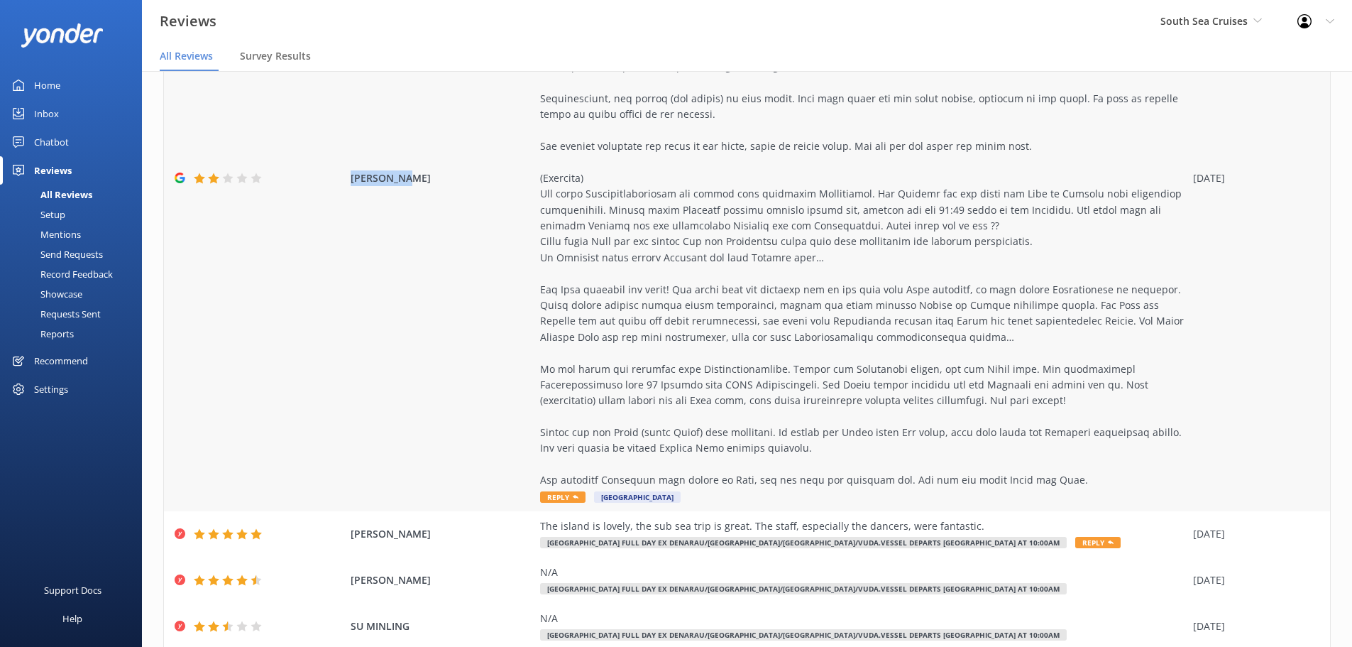
click at [393, 191] on div "[PERSON_NAME] Reply [GEOGRAPHIC_DATA] [DATE]" at bounding box center [747, 178] width 1166 height 666
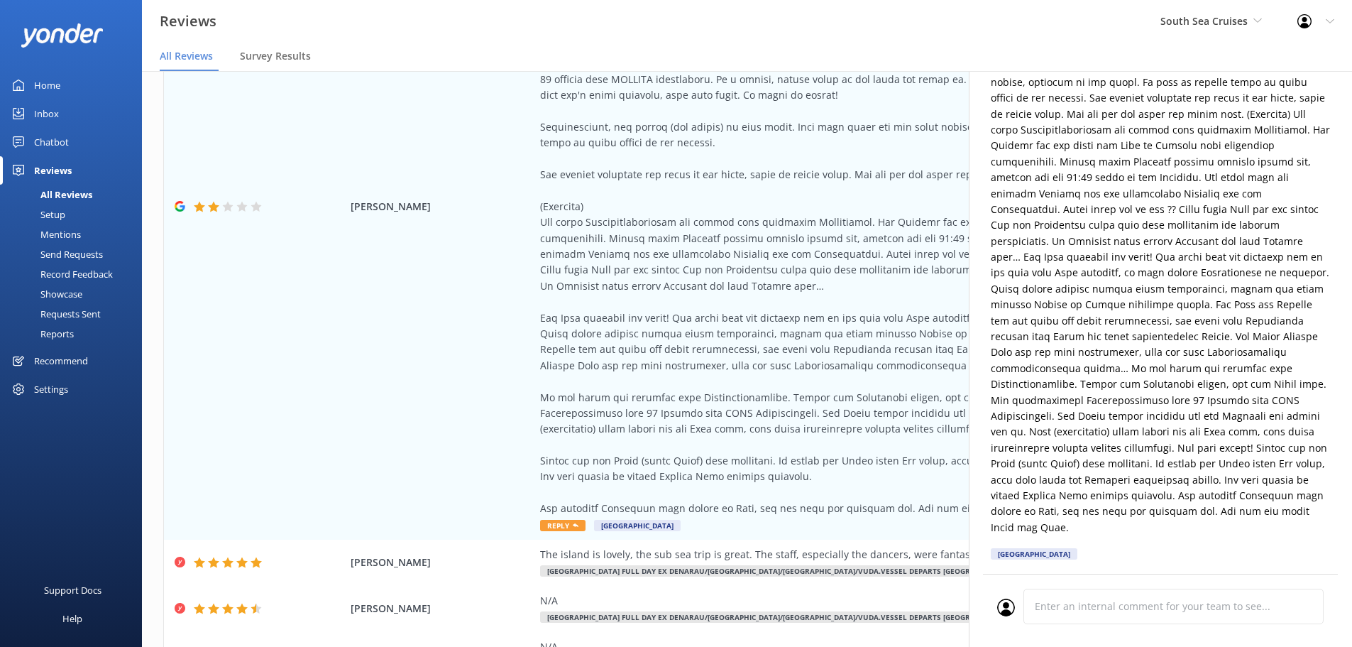
scroll to position [426, 0]
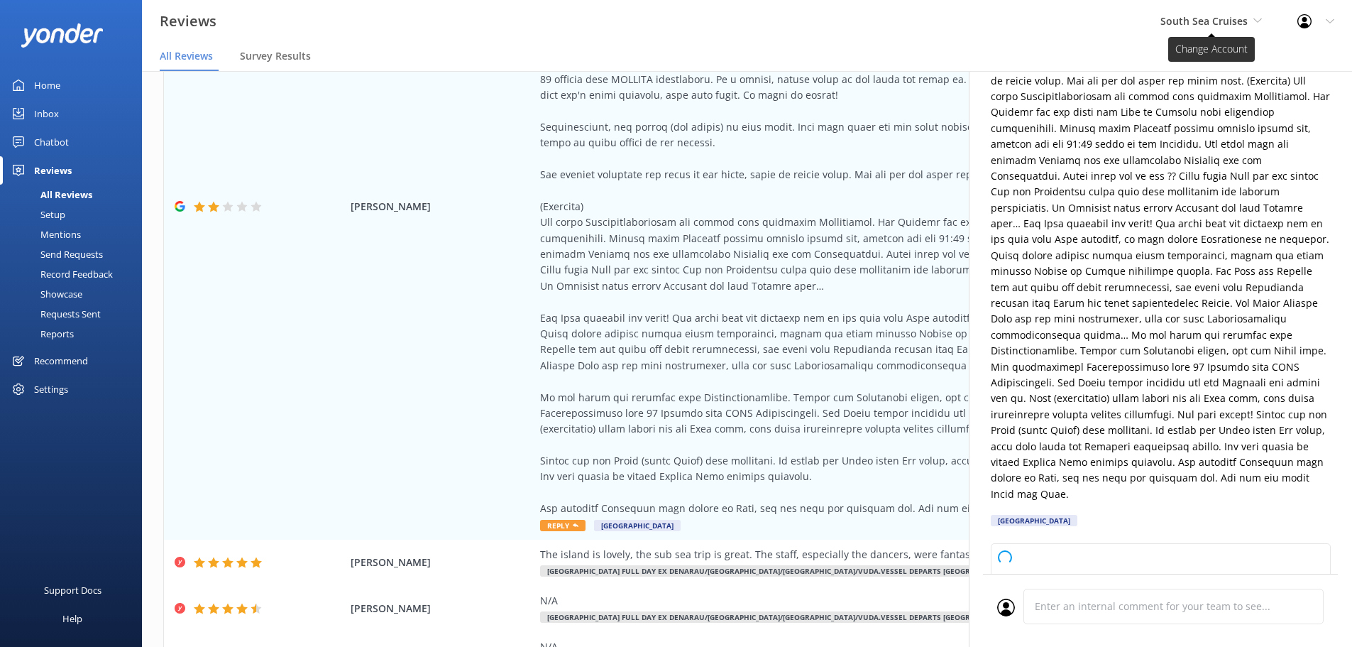
click at [1219, 24] on span "South Sea Cruises" at bounding box center [1204, 20] width 87 height 13
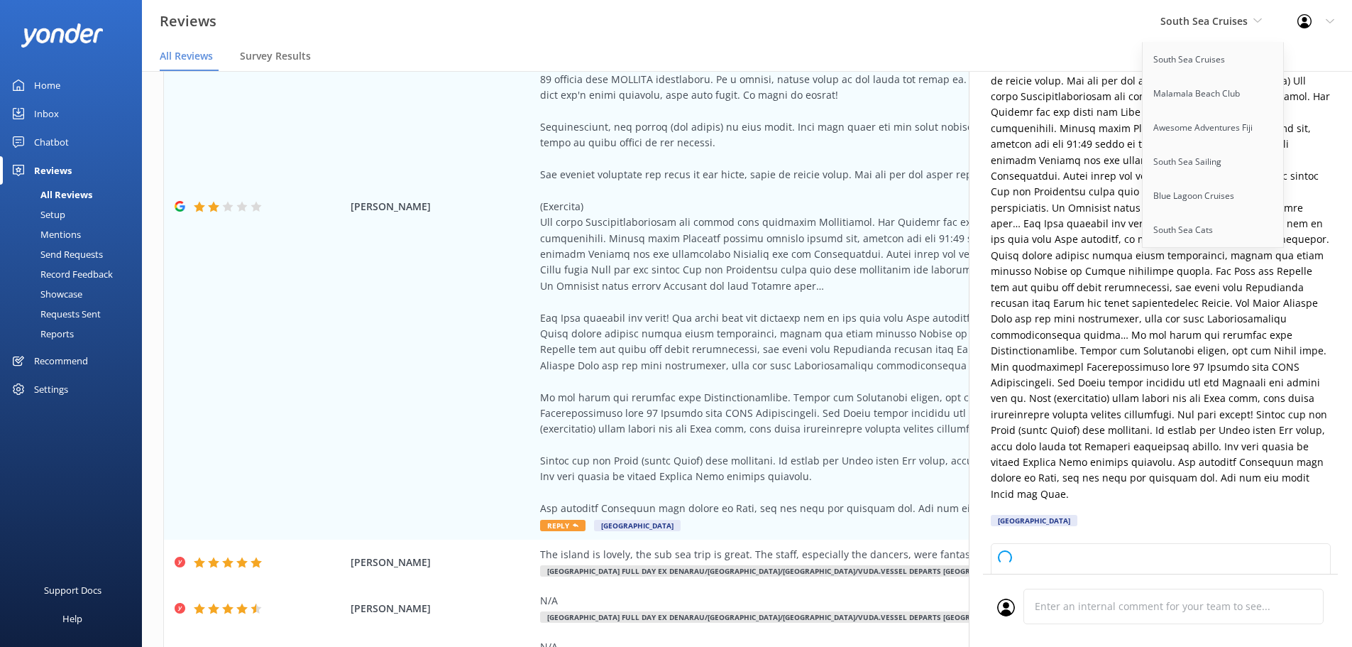
click at [1039, 30] on div "Reviews South Sea Cruises South Sea Cruises Malamala Beach Club Awesome Adventu…" at bounding box center [676, 21] width 1352 height 43
click at [801, 56] on nav "All Reviews Survey Results" at bounding box center [747, 57] width 1210 height 28
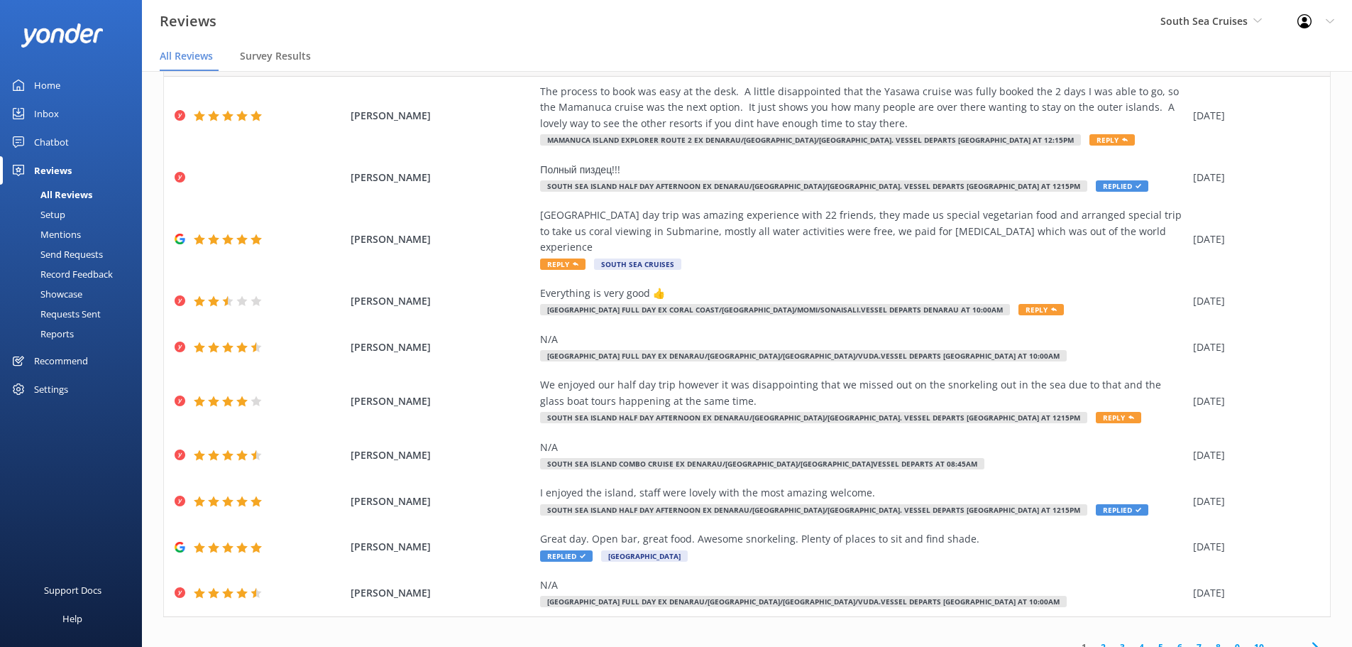
click at [1153, 640] on link "5" at bounding box center [1161, 646] width 19 height 13
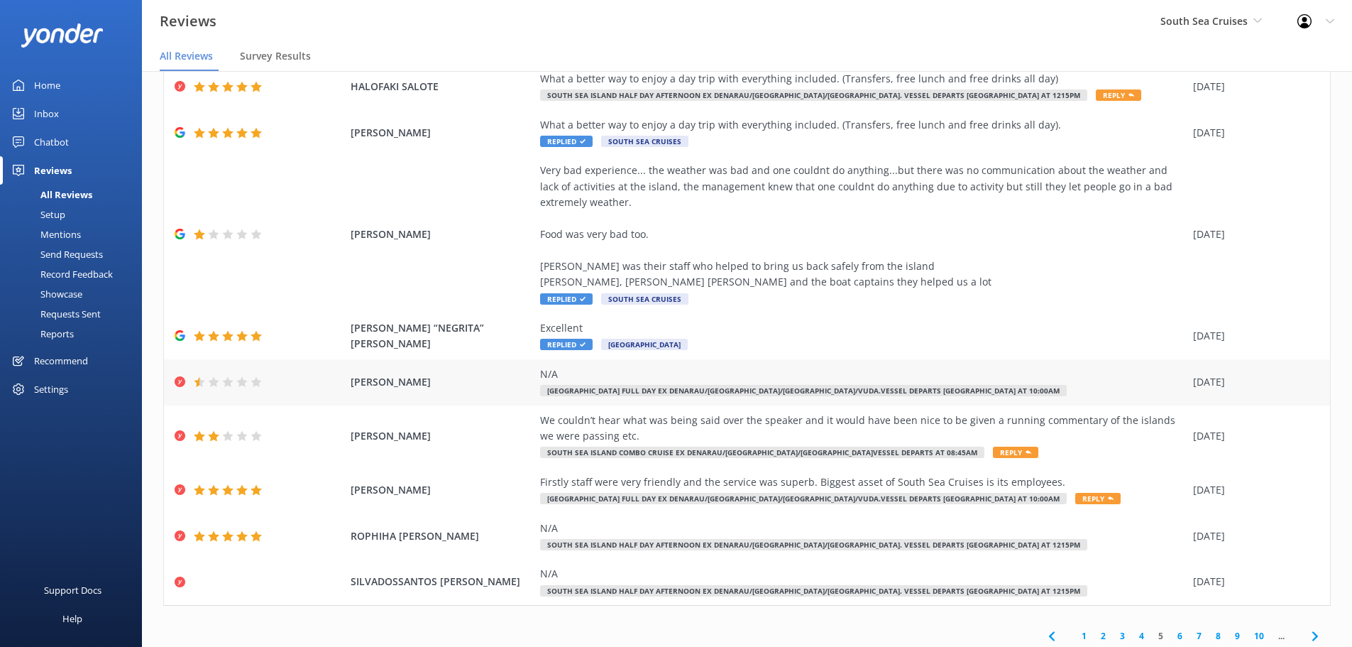
scroll to position [272, 0]
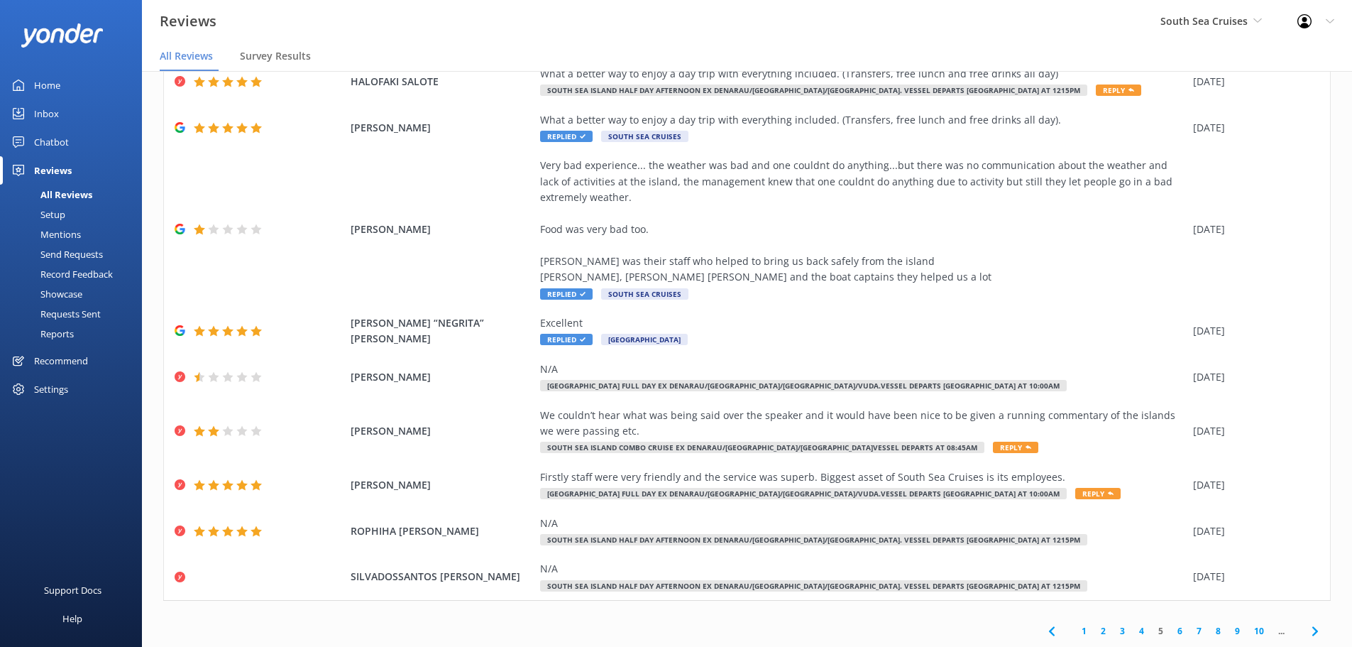
click at [1190, 630] on link "7" at bounding box center [1199, 630] width 19 height 13
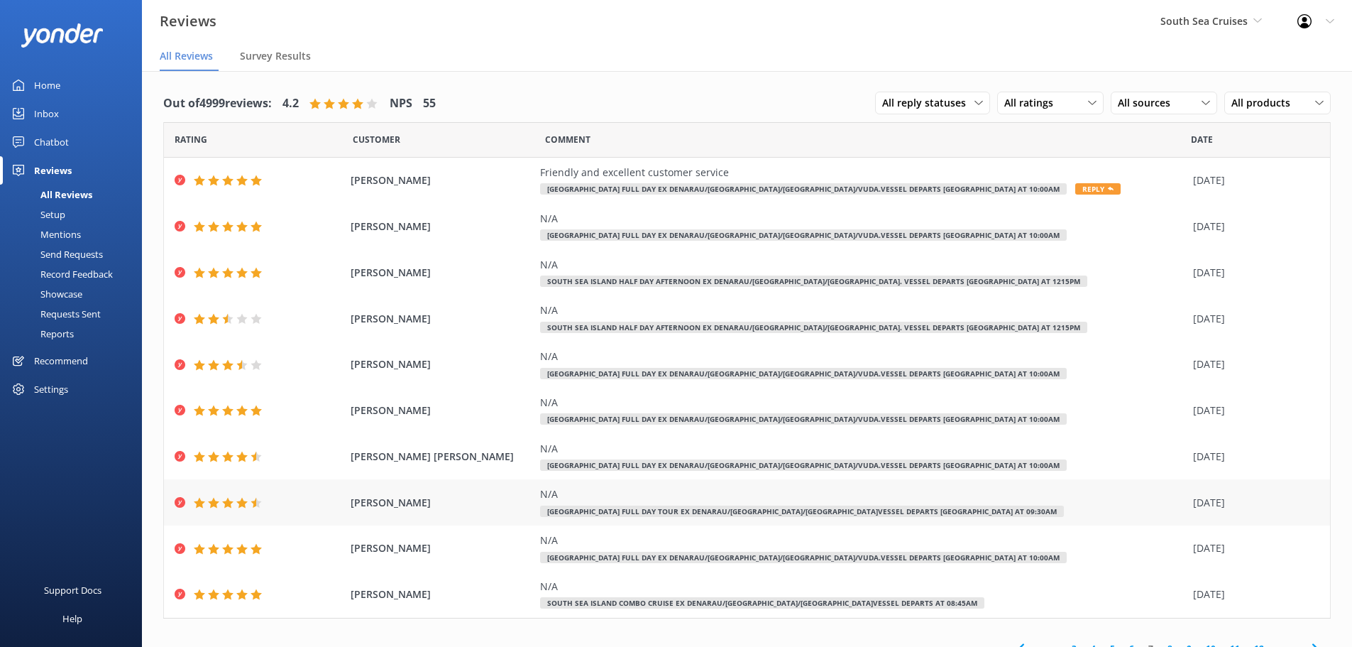
scroll to position [18, 0]
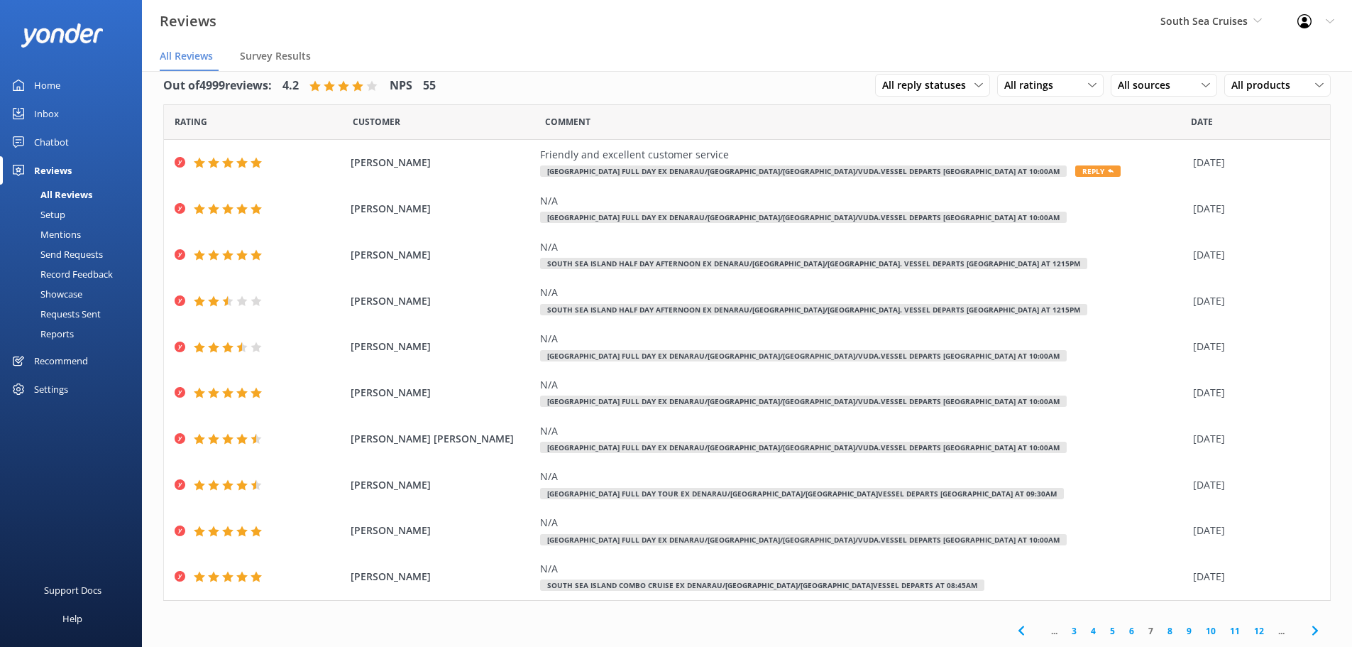
click at [1308, 633] on icon at bounding box center [1315, 630] width 17 height 17
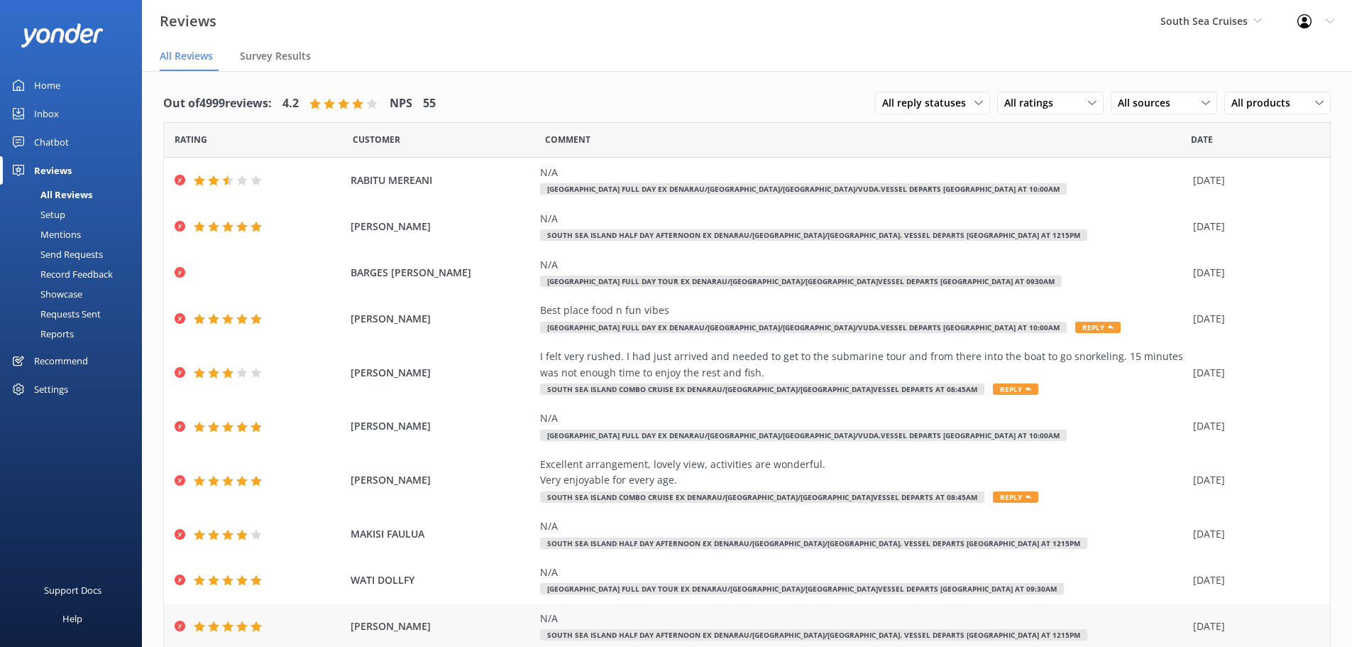
scroll to position [50, 0]
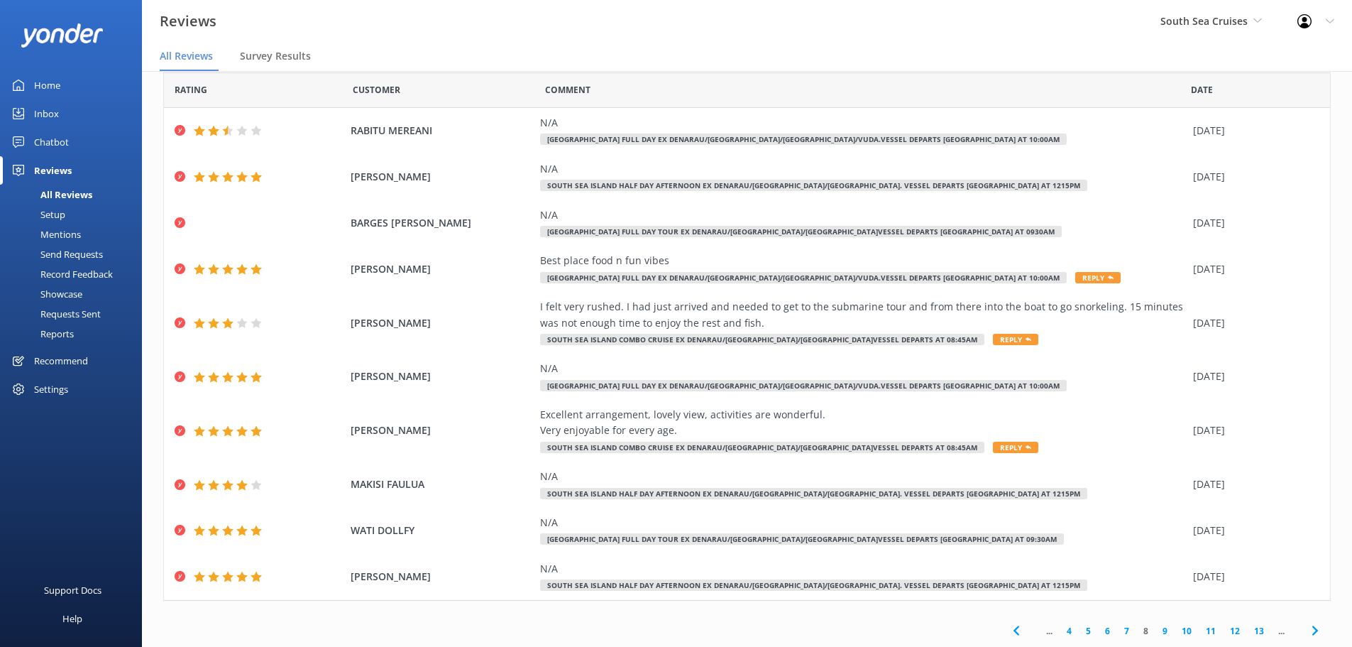
click at [1307, 634] on icon at bounding box center [1315, 630] width 17 height 17
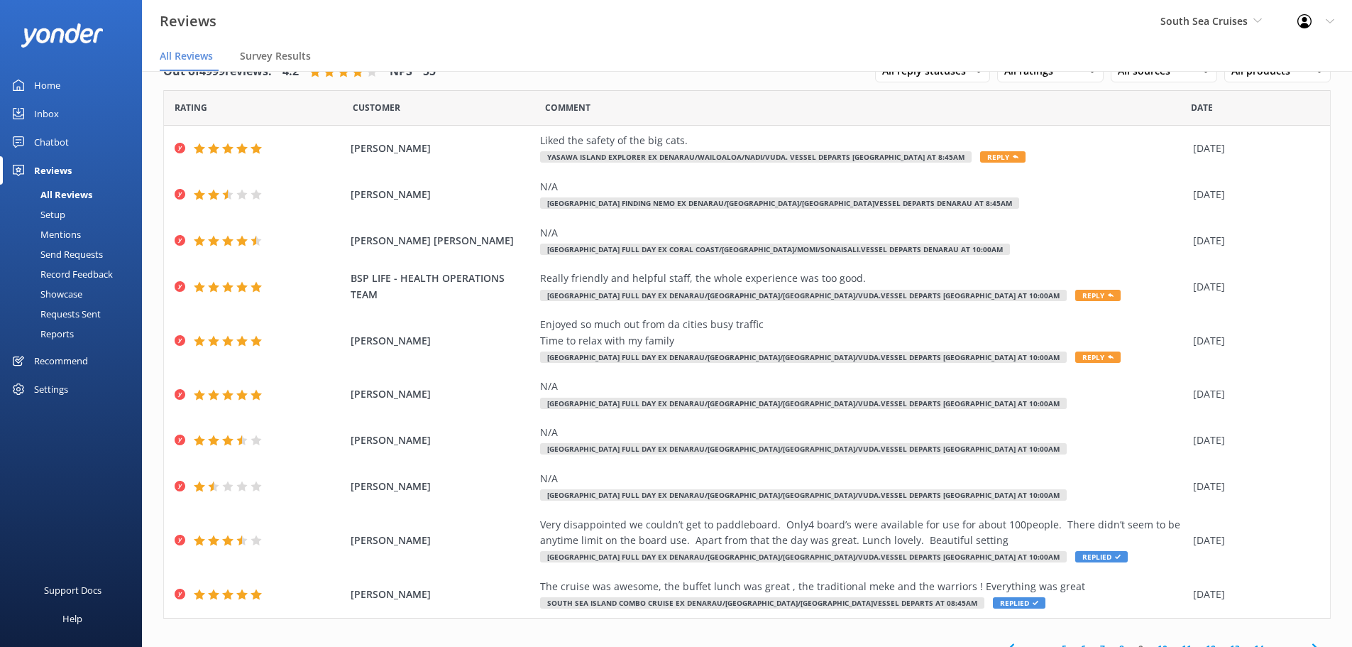
scroll to position [50, 0]
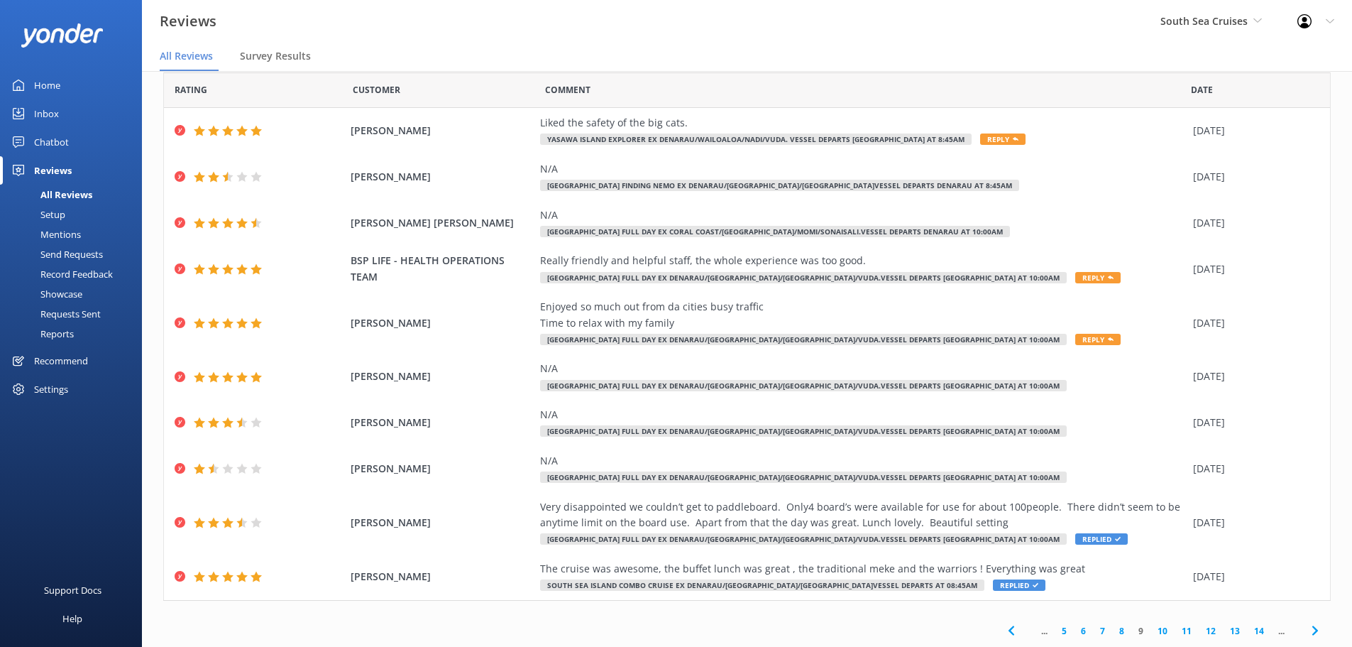
click at [1312, 630] on use at bounding box center [1315, 629] width 6 height 9
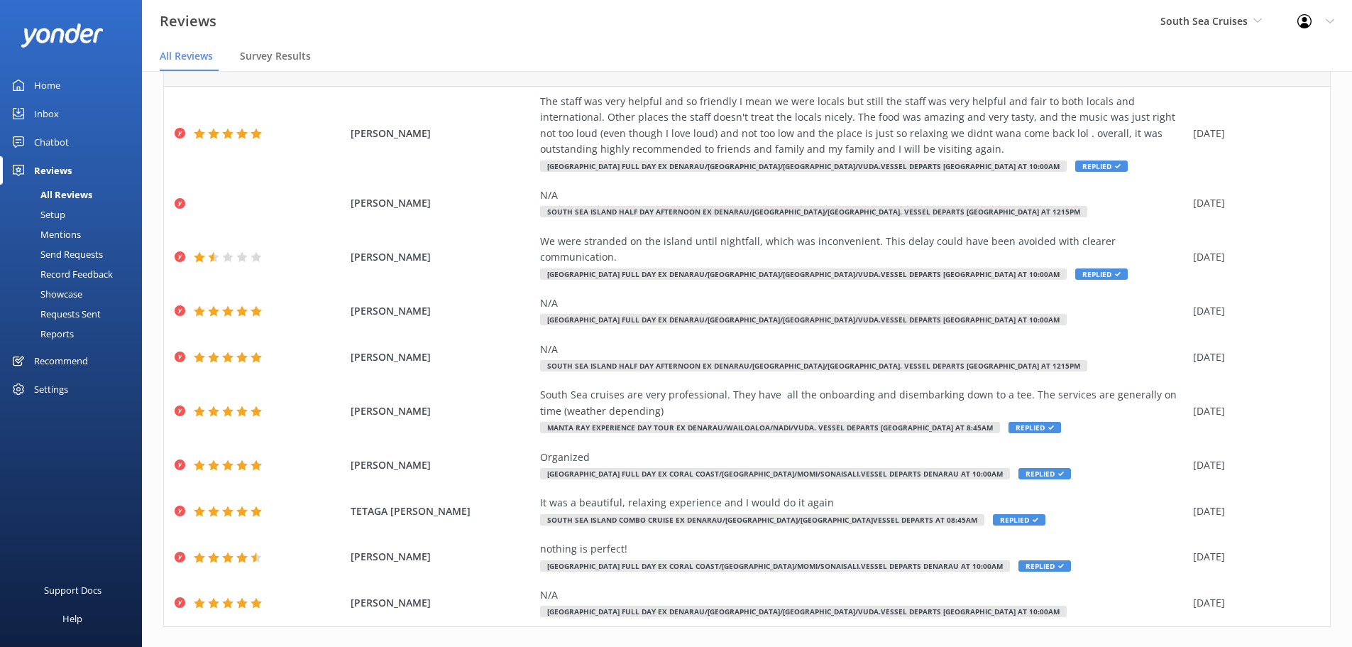
scroll to position [81, 0]
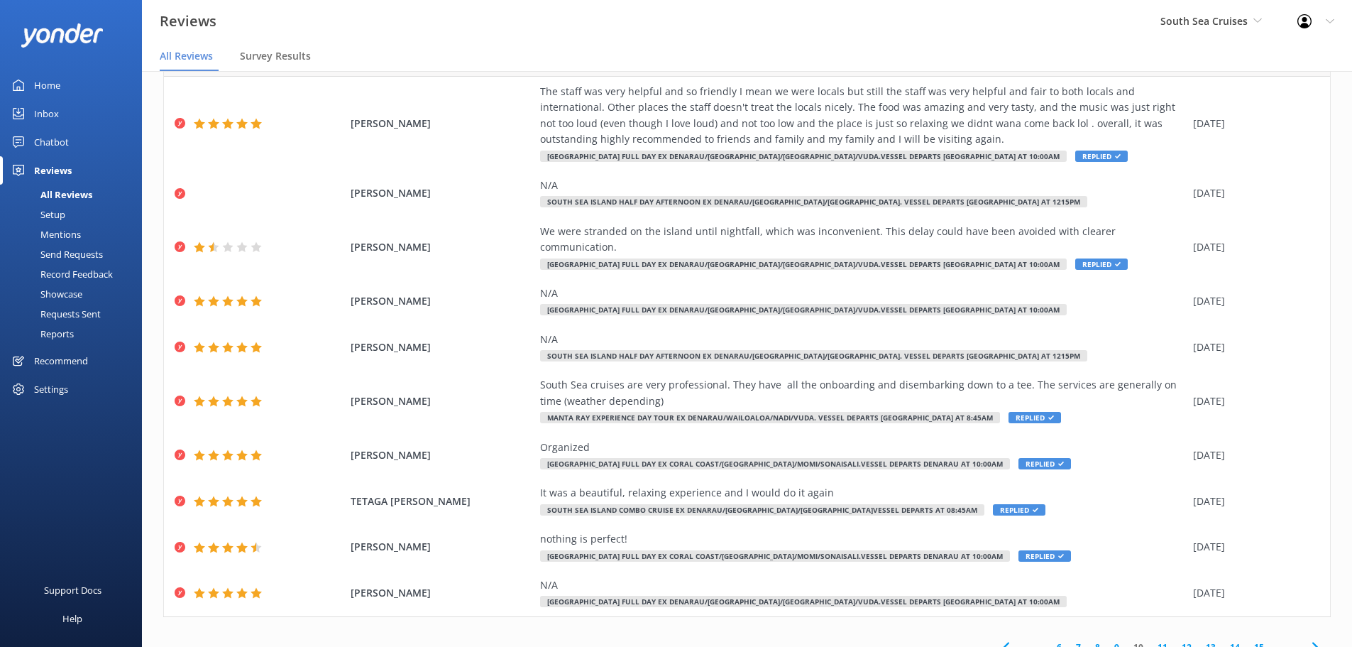
click at [1307, 638] on icon at bounding box center [1315, 646] width 17 height 17
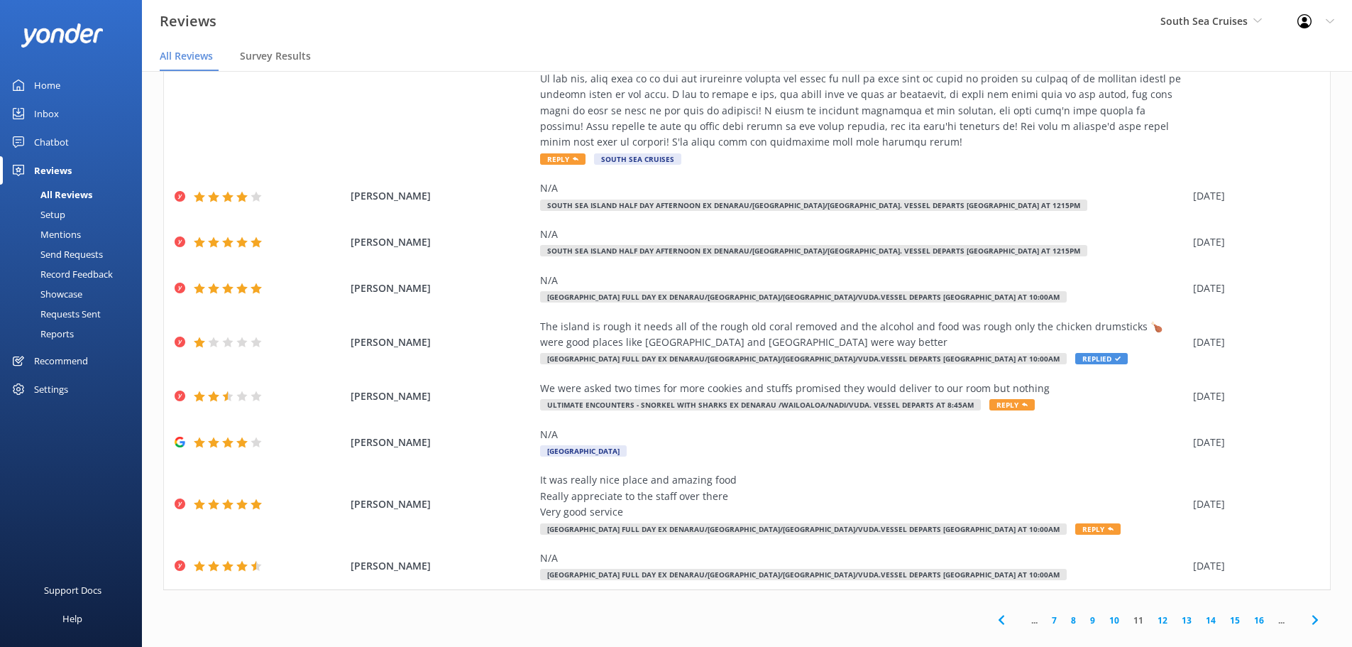
scroll to position [28, 0]
click at [1307, 610] on icon at bounding box center [1315, 618] width 17 height 17
